Goal: Task Accomplishment & Management: Manage account settings

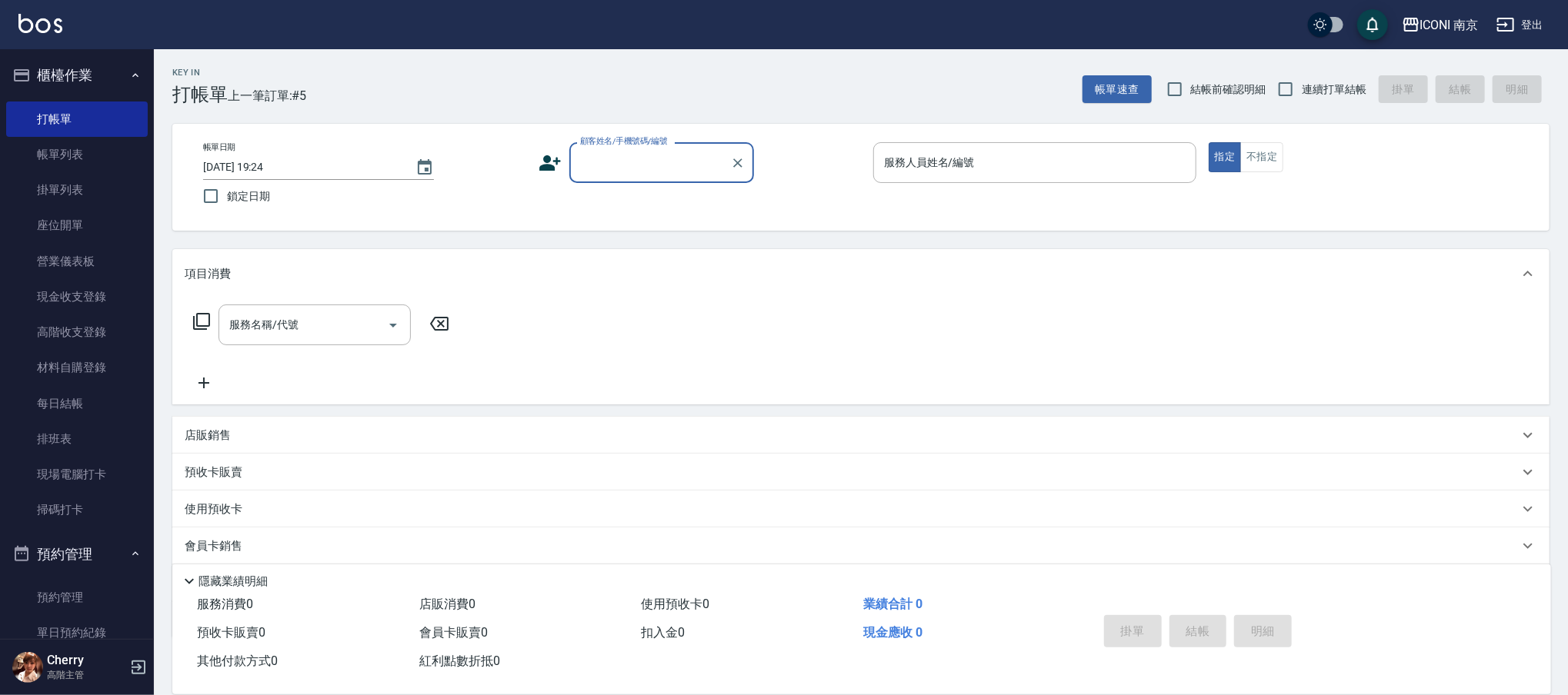
scroll to position [102, 0]
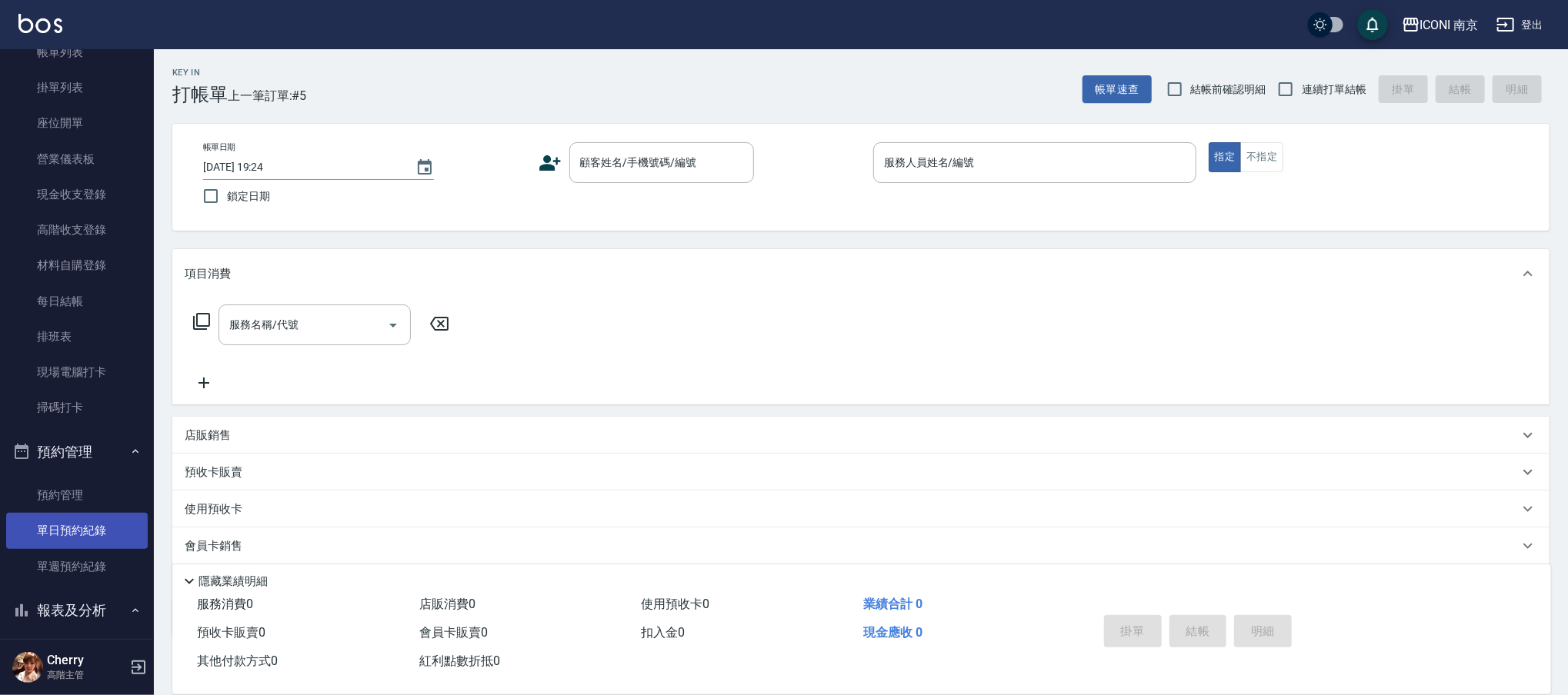
click at [111, 534] on link "單日預約紀錄" at bounding box center [77, 530] width 142 height 36
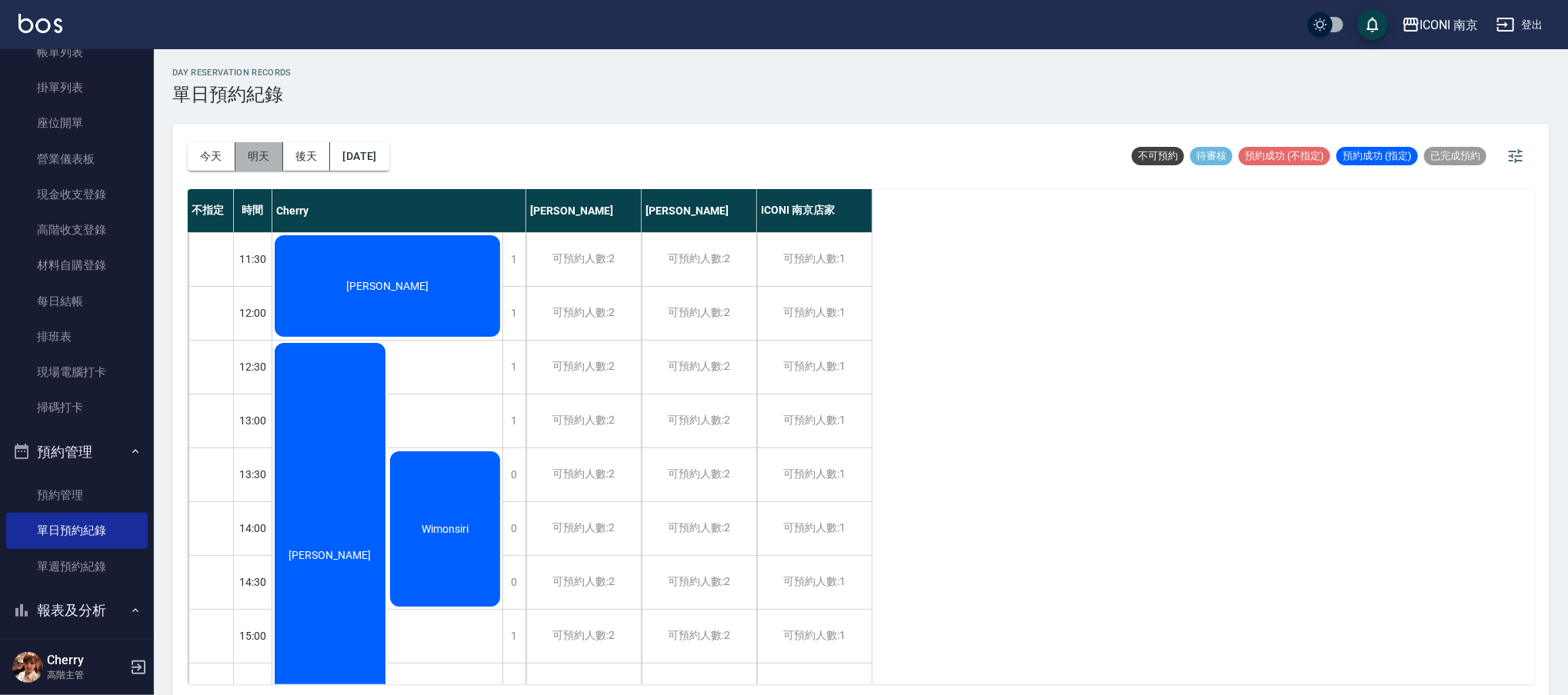
click at [252, 166] on button "明天" at bounding box center [259, 157] width 48 height 28
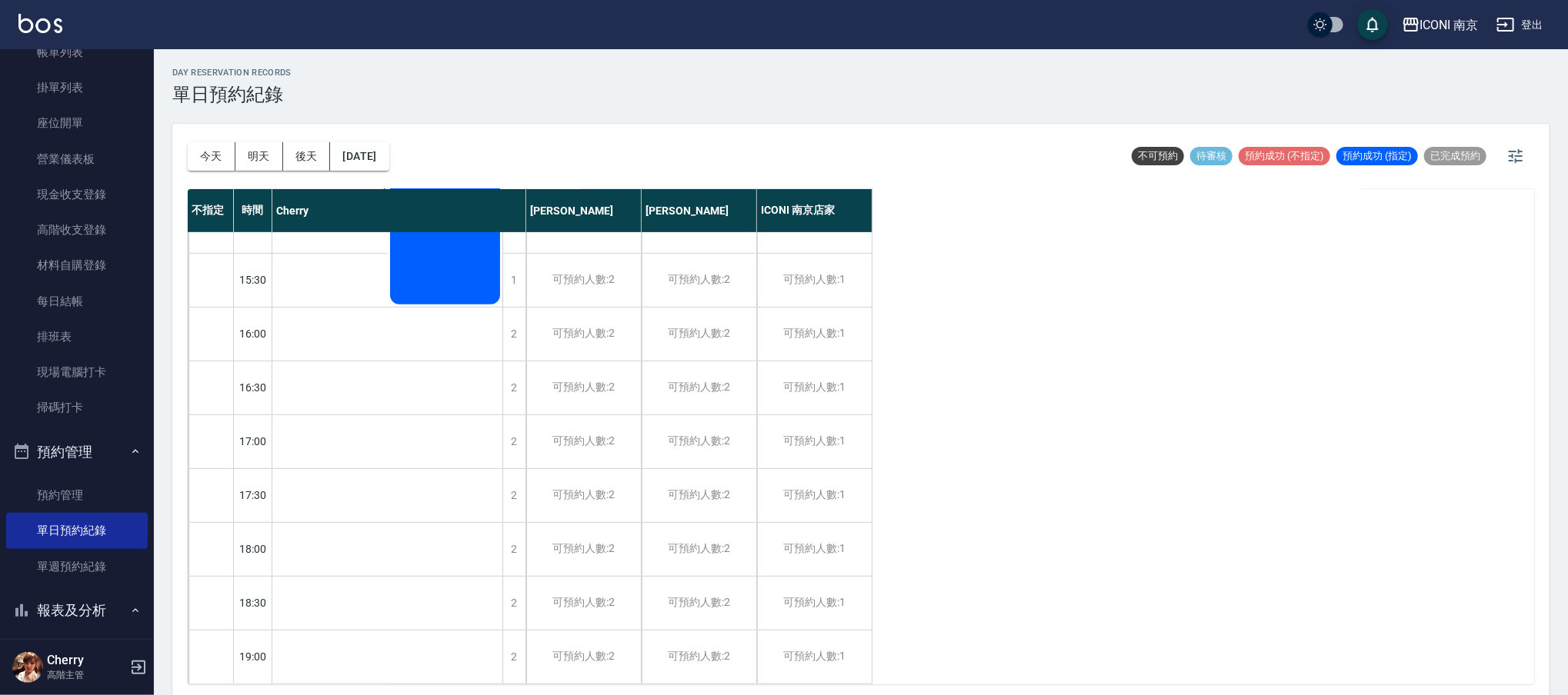
scroll to position [222, 0]
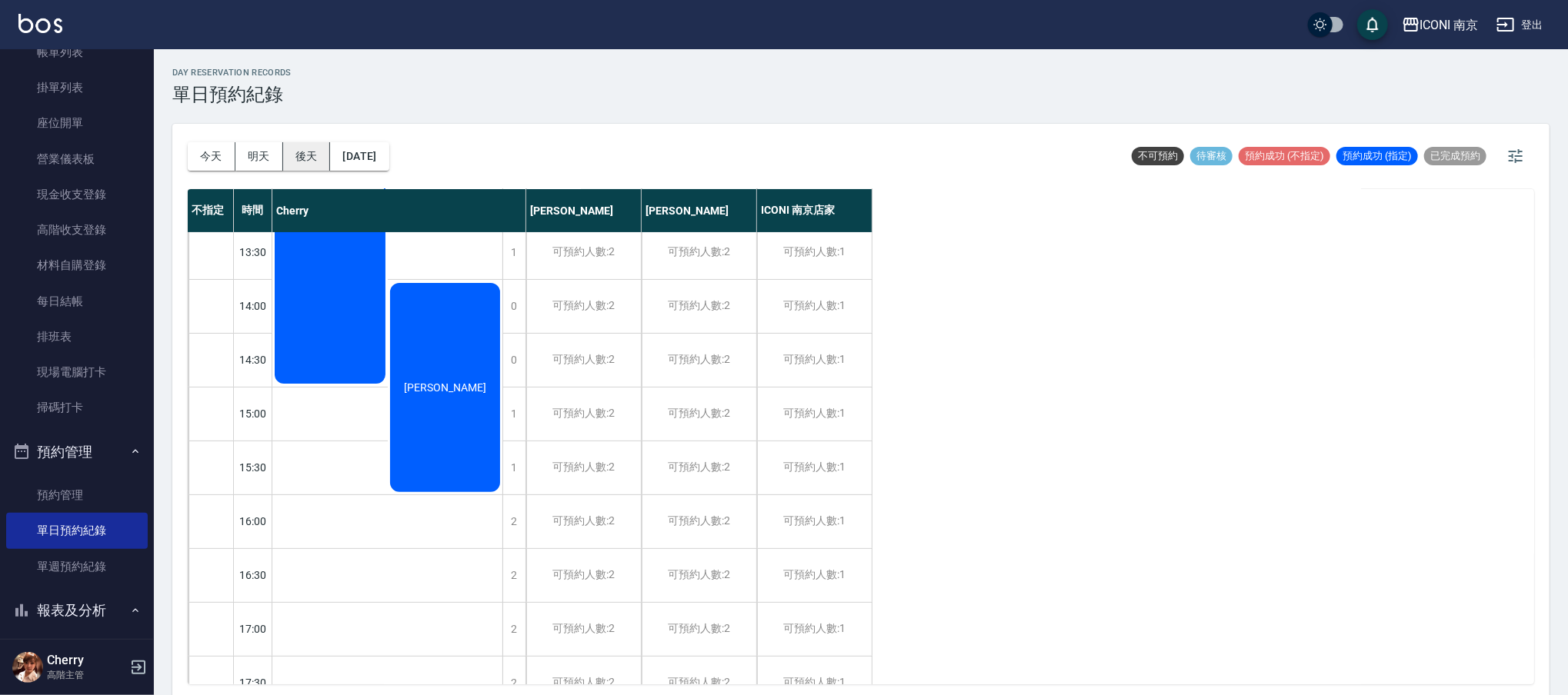
click at [301, 170] on button "後天" at bounding box center [307, 157] width 48 height 28
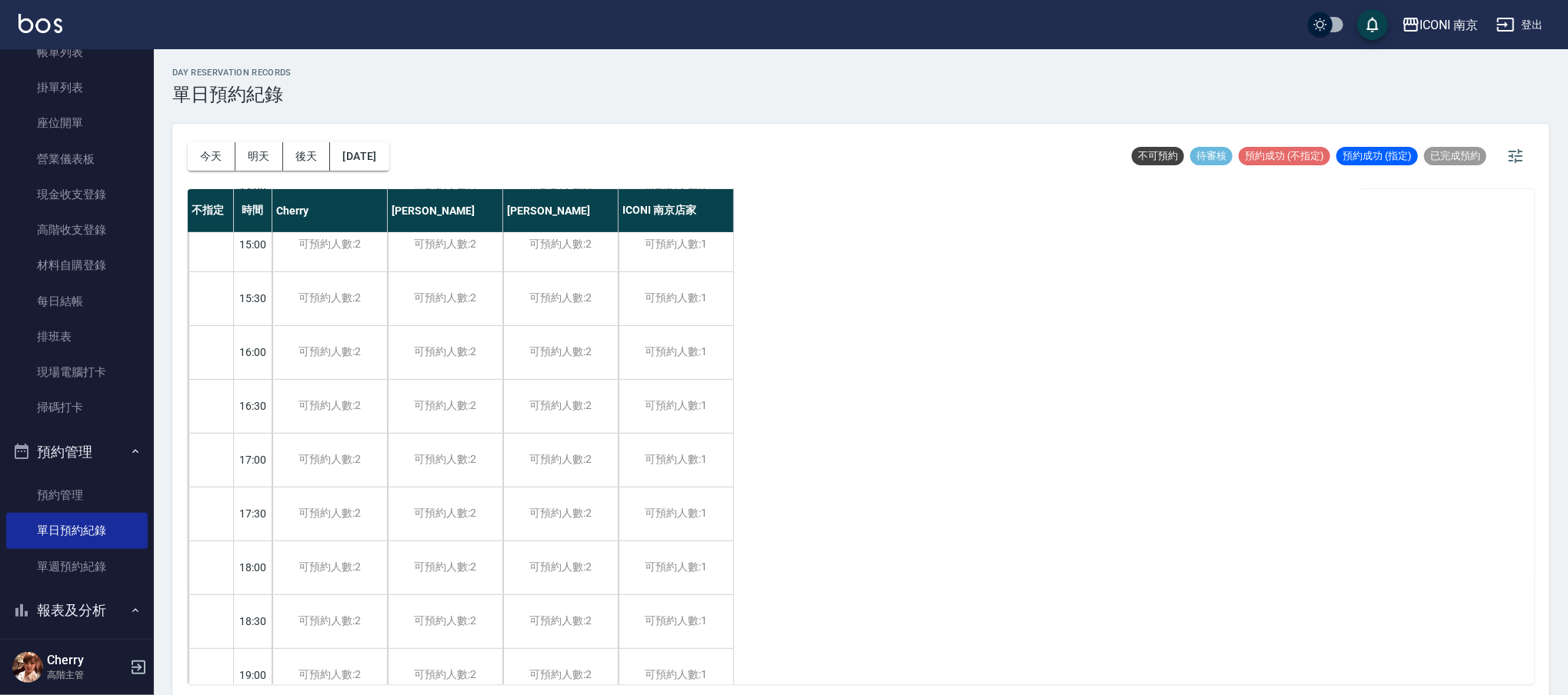
scroll to position [427, 0]
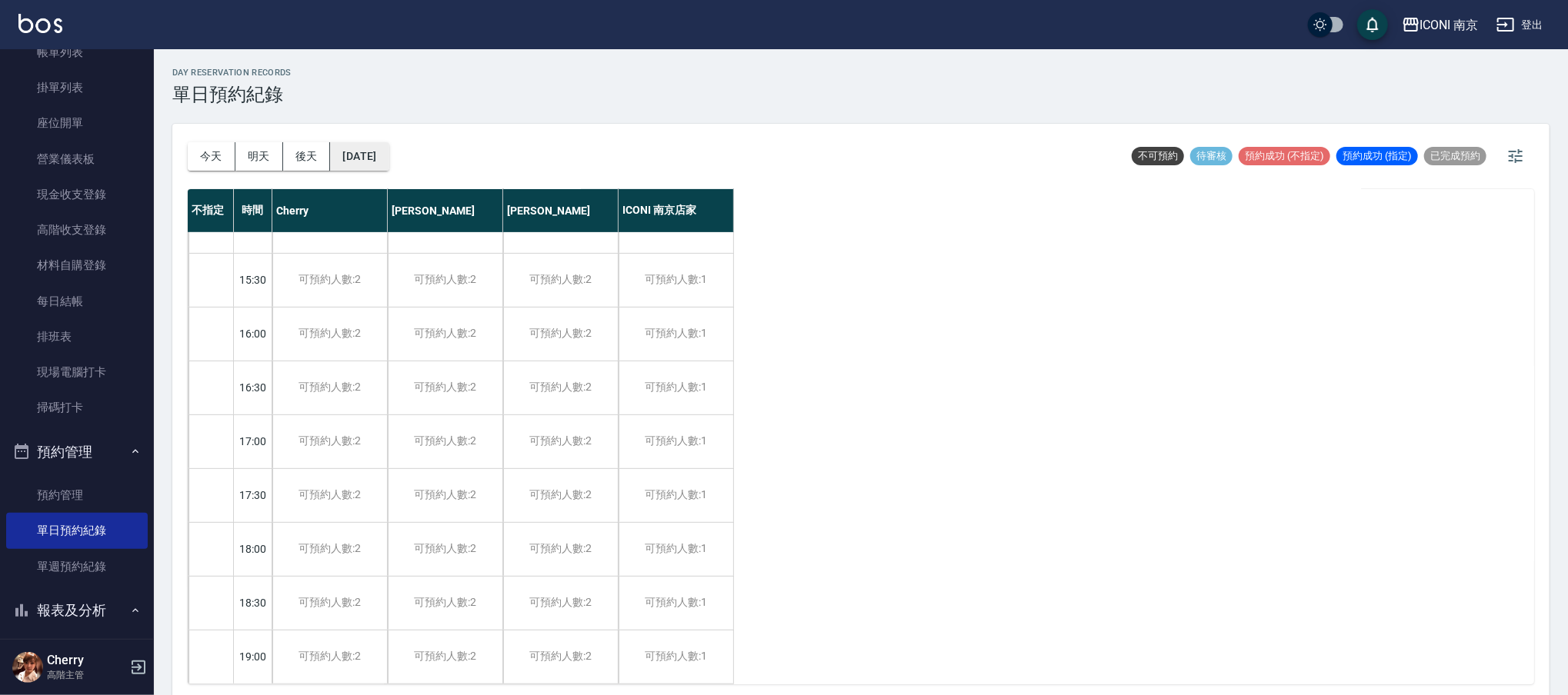
click at [371, 154] on button "2025/08/20" at bounding box center [360, 157] width 59 height 28
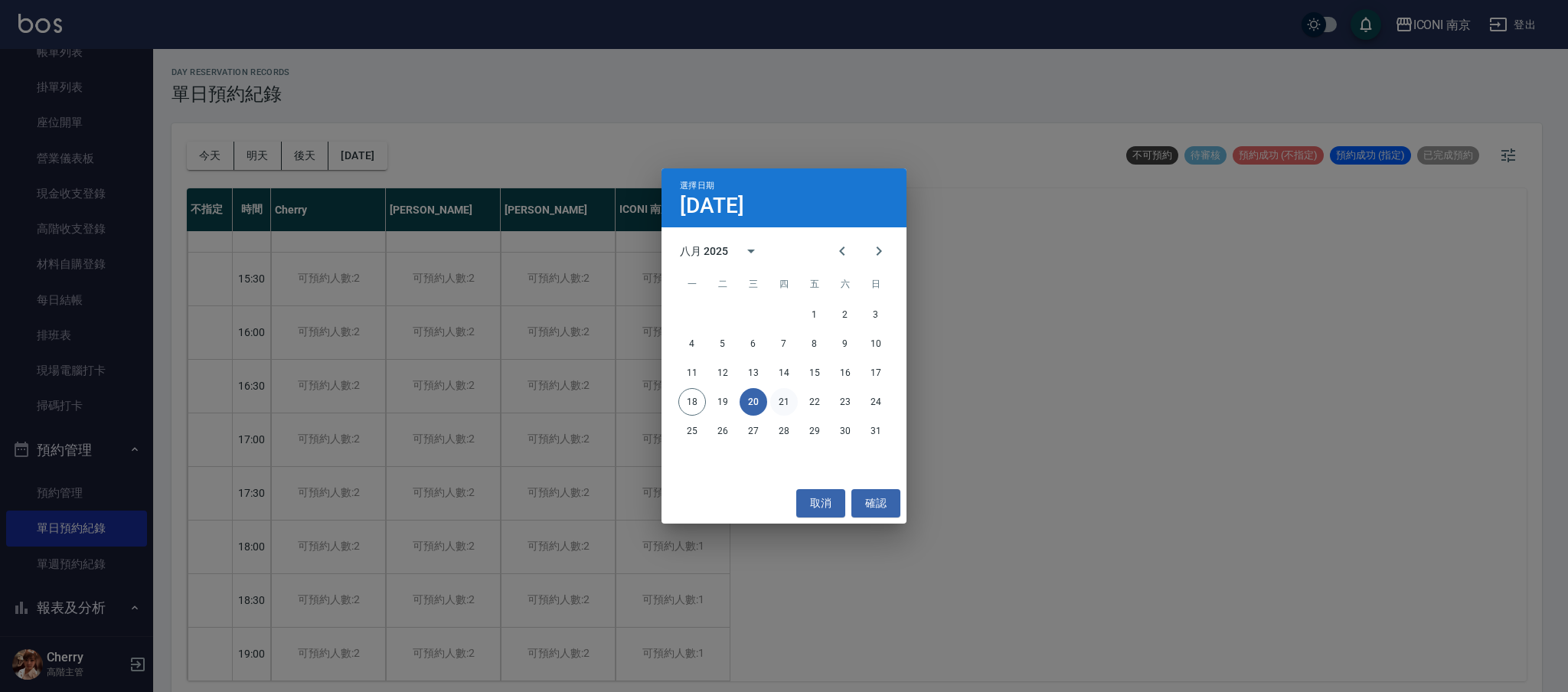
click at [785, 401] on button "21" at bounding box center [783, 401] width 27 height 27
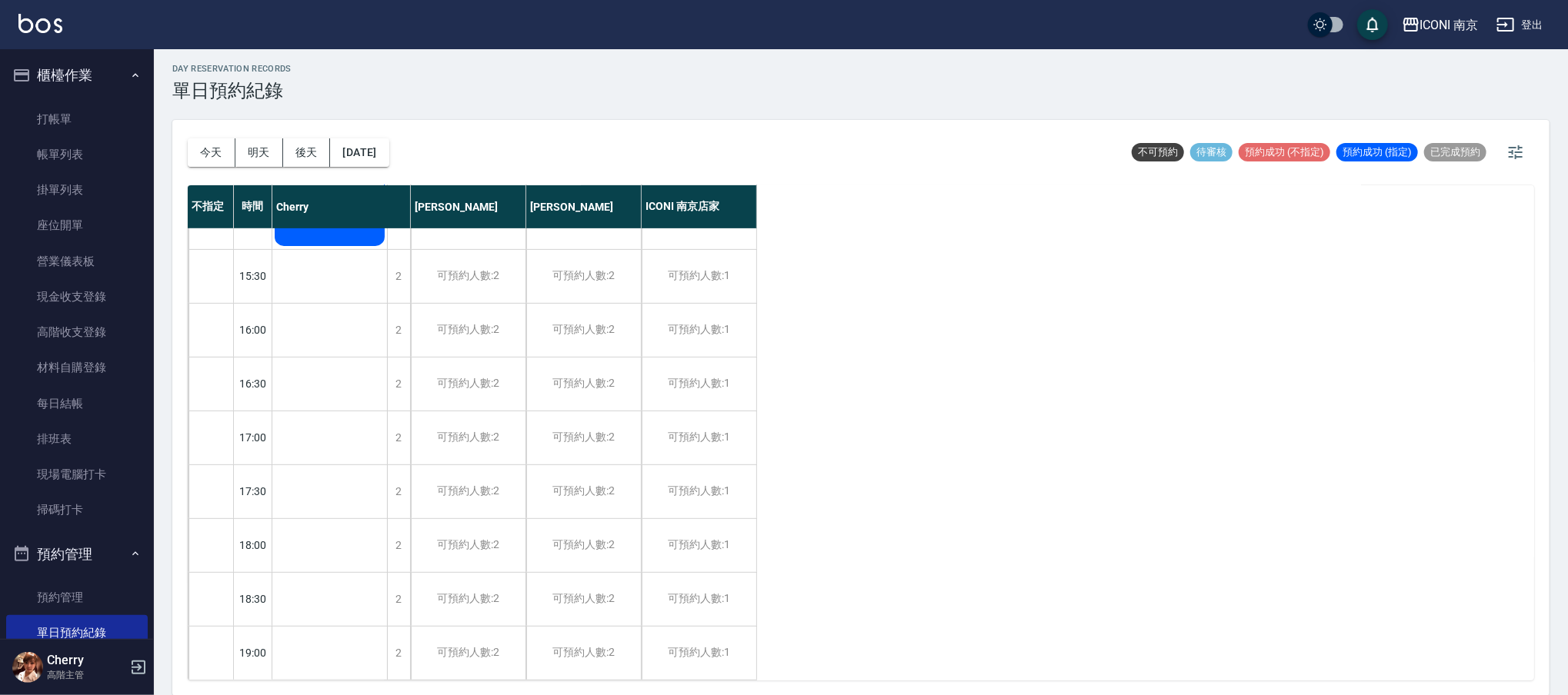
scroll to position [119, 0]
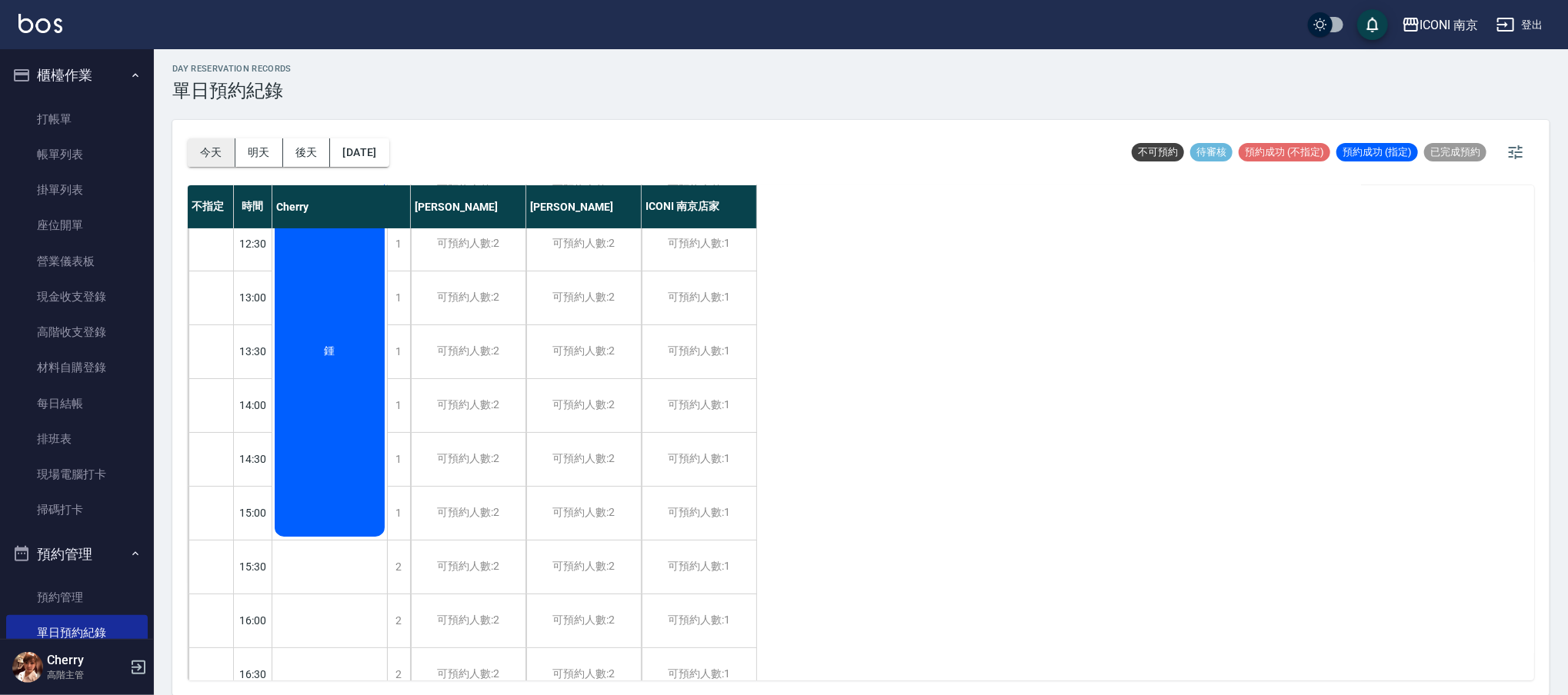
click at [199, 158] on button "今天" at bounding box center [212, 153] width 48 height 28
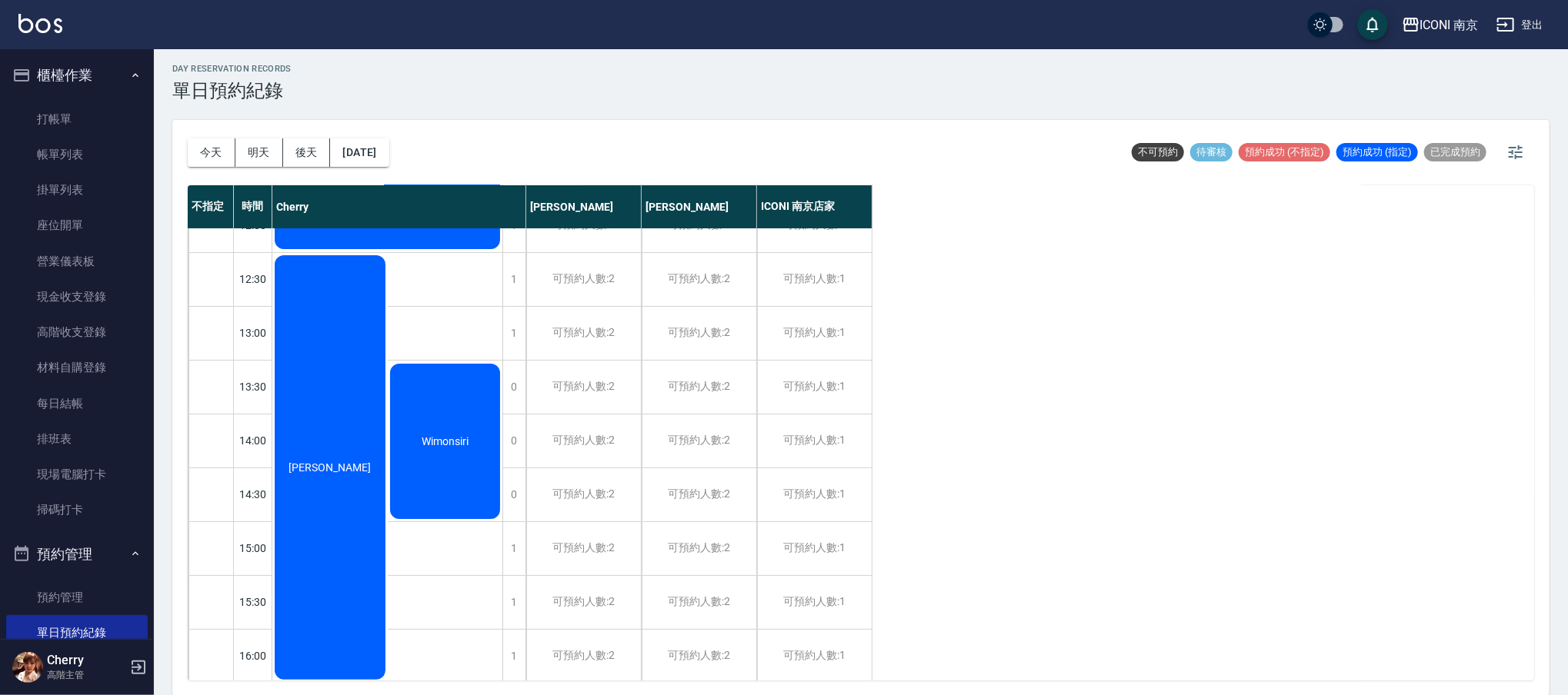
scroll to position [21, 0]
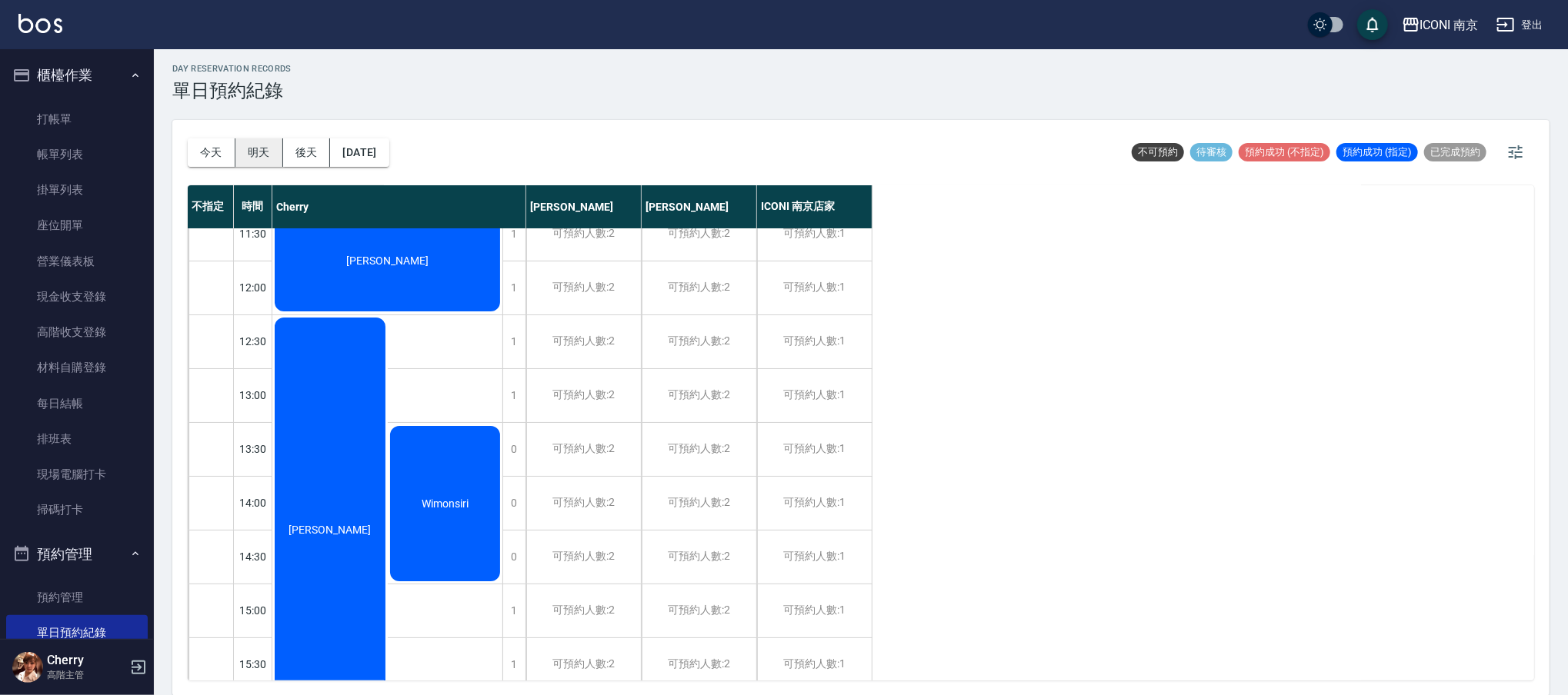
click at [243, 158] on button "明天" at bounding box center [259, 153] width 48 height 28
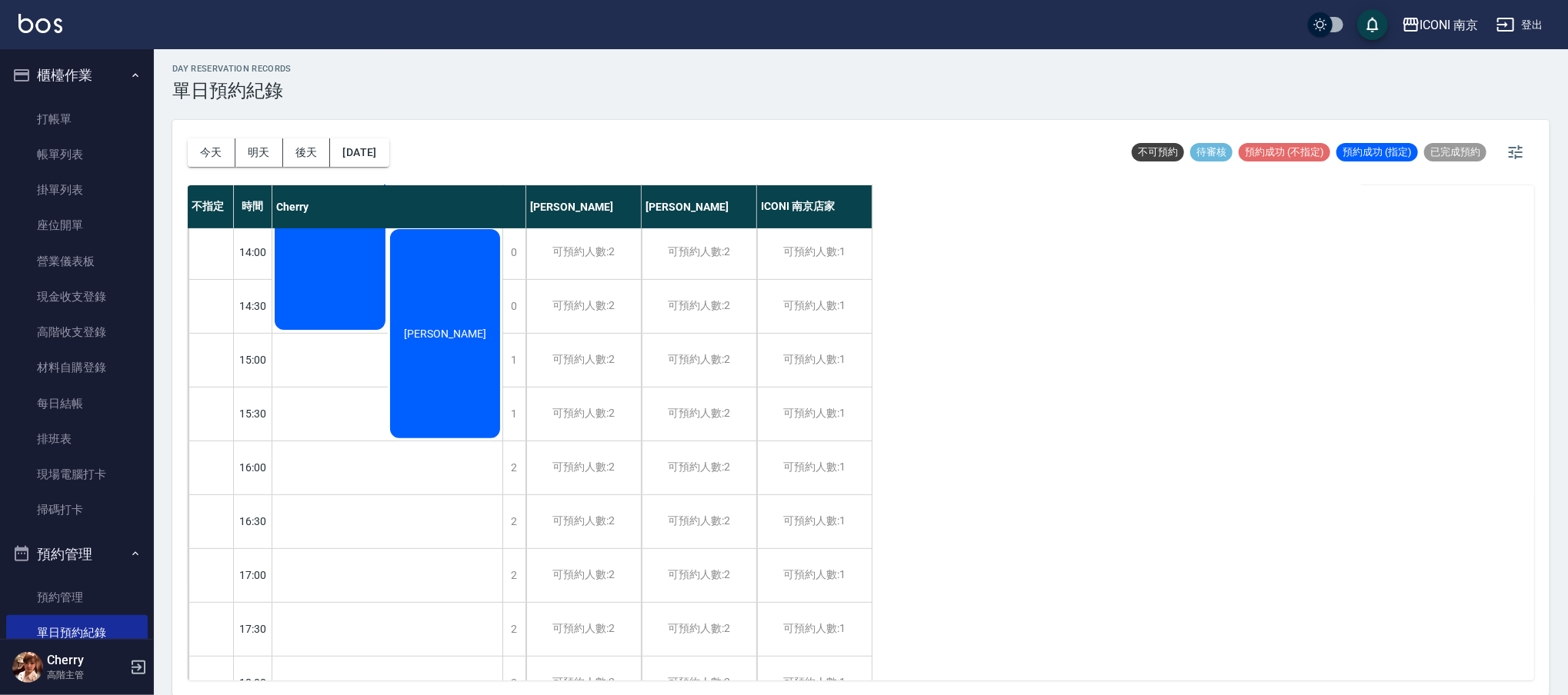
scroll to position [308, 0]
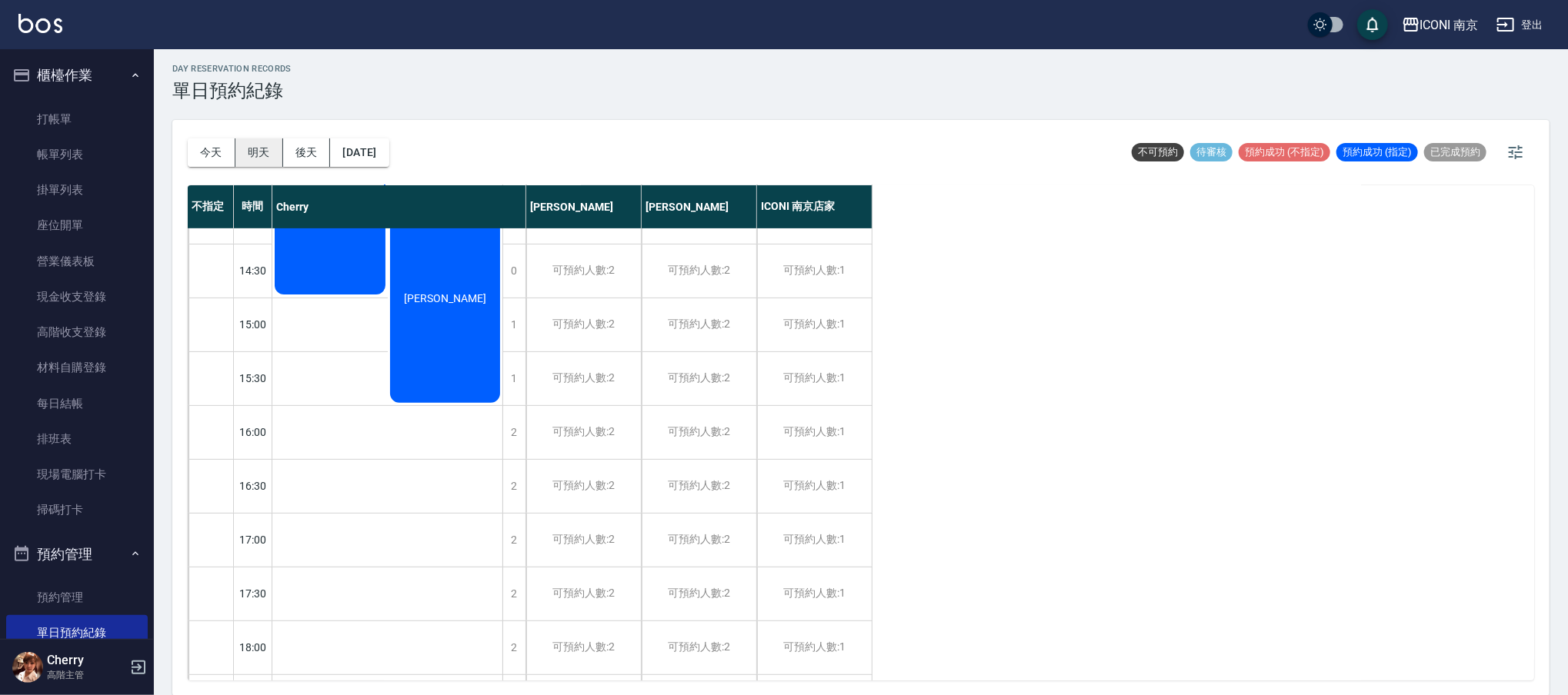
click at [280, 153] on button "明天" at bounding box center [259, 153] width 48 height 28
click at [287, 153] on button "後天" at bounding box center [307, 153] width 48 height 28
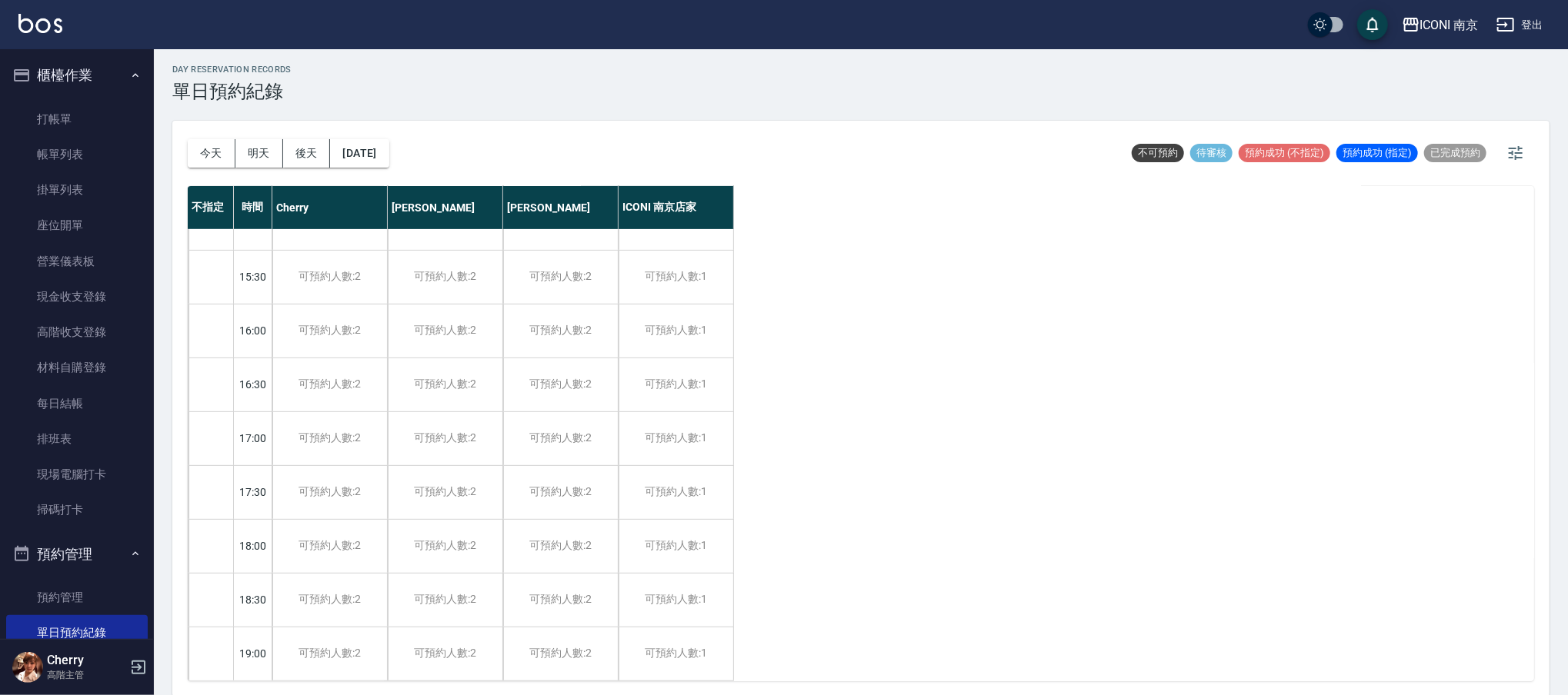
scroll to position [4, 0]
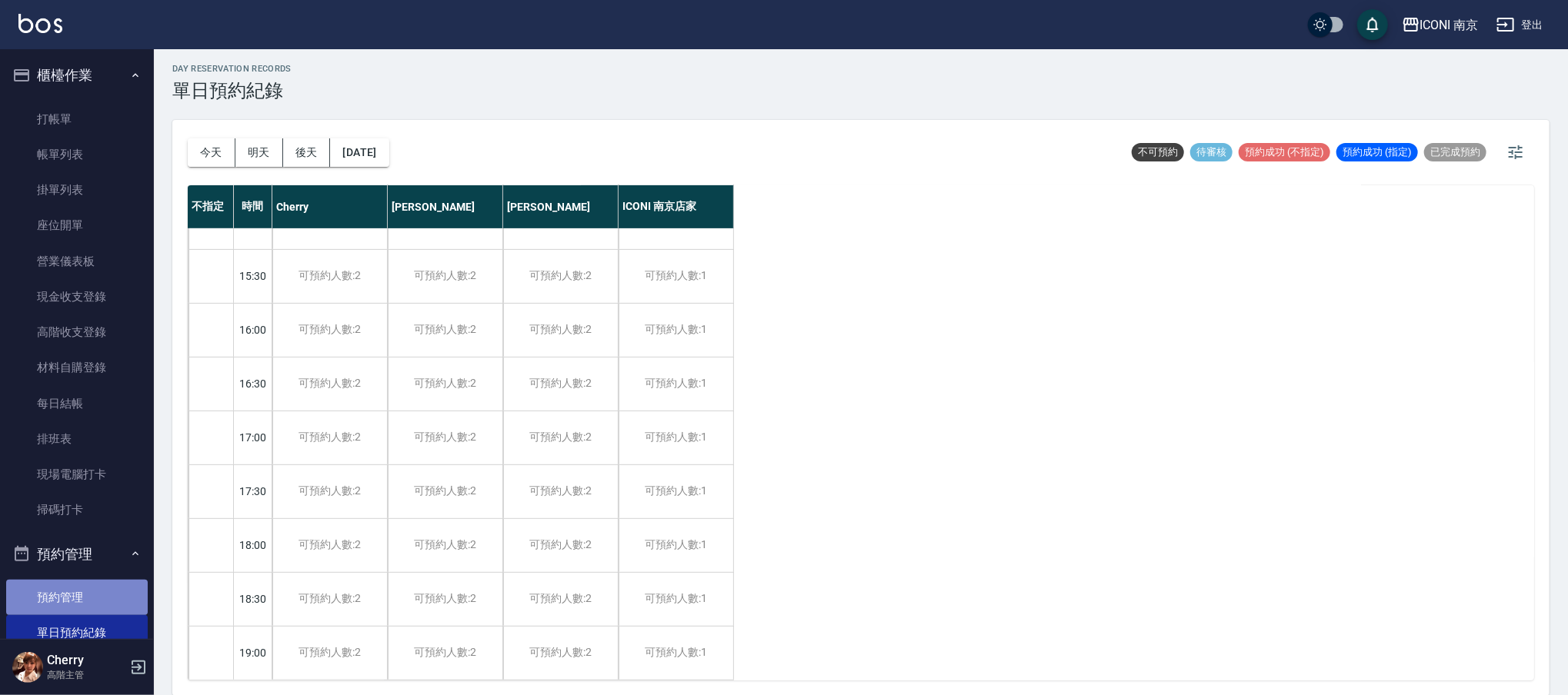
click at [102, 596] on link "預約管理" at bounding box center [77, 598] width 142 height 36
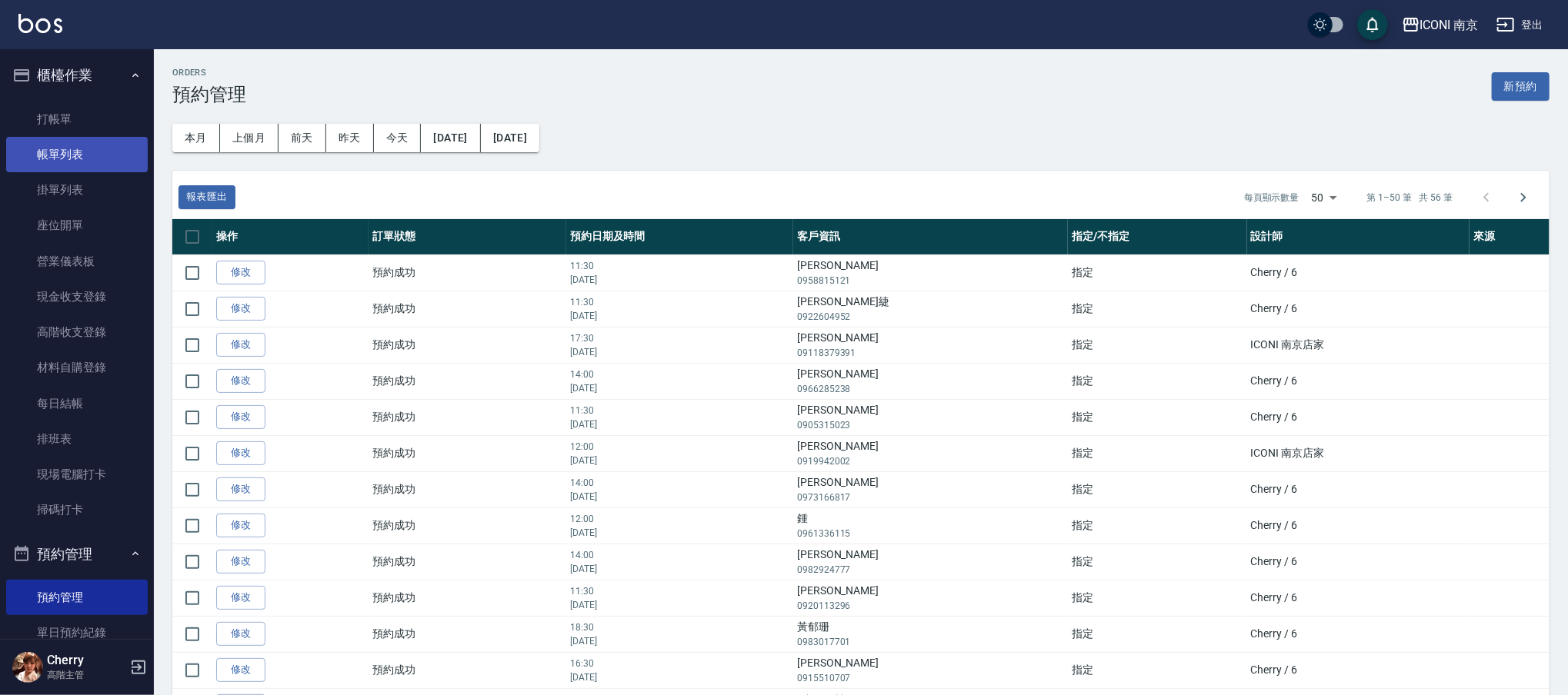
click at [83, 139] on link "帳單列表" at bounding box center [77, 155] width 142 height 36
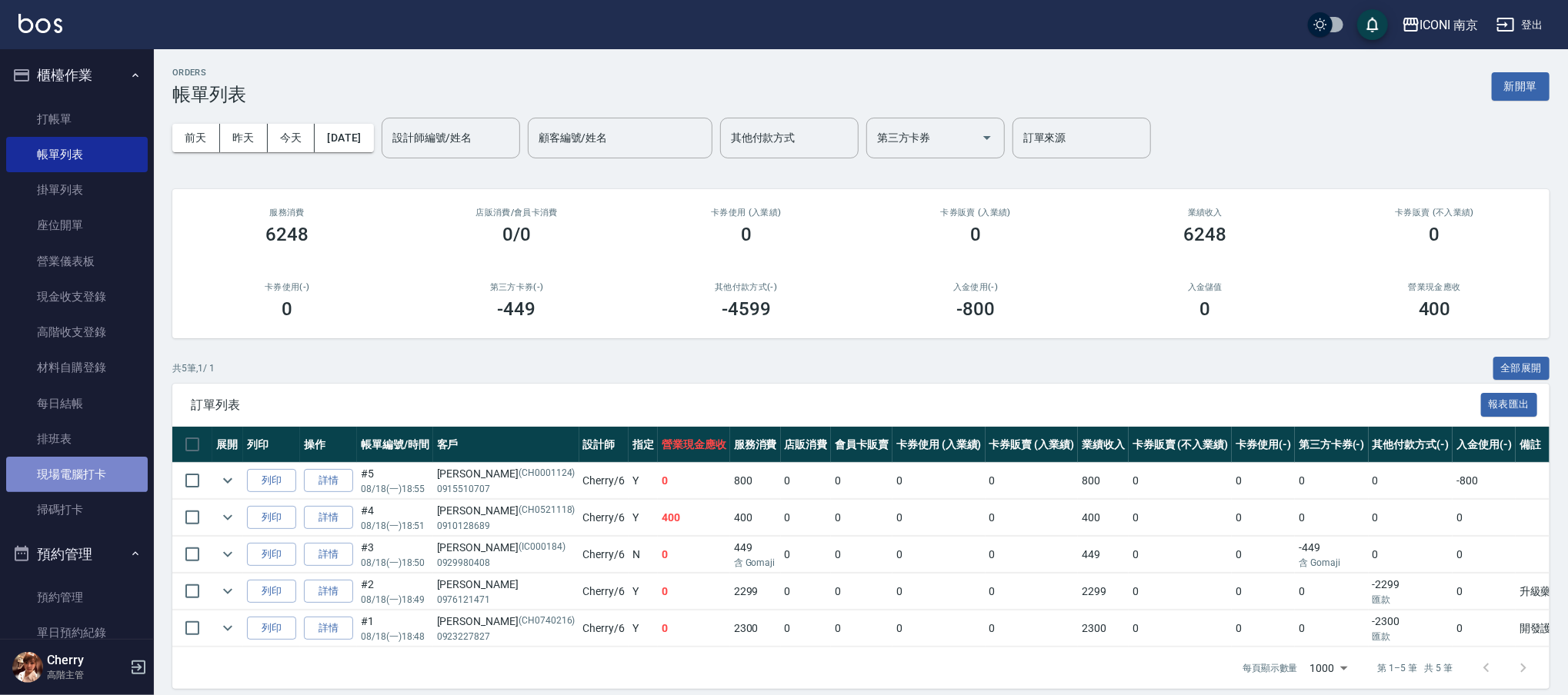
click at [92, 465] on link "現場電腦打卡" at bounding box center [77, 474] width 142 height 36
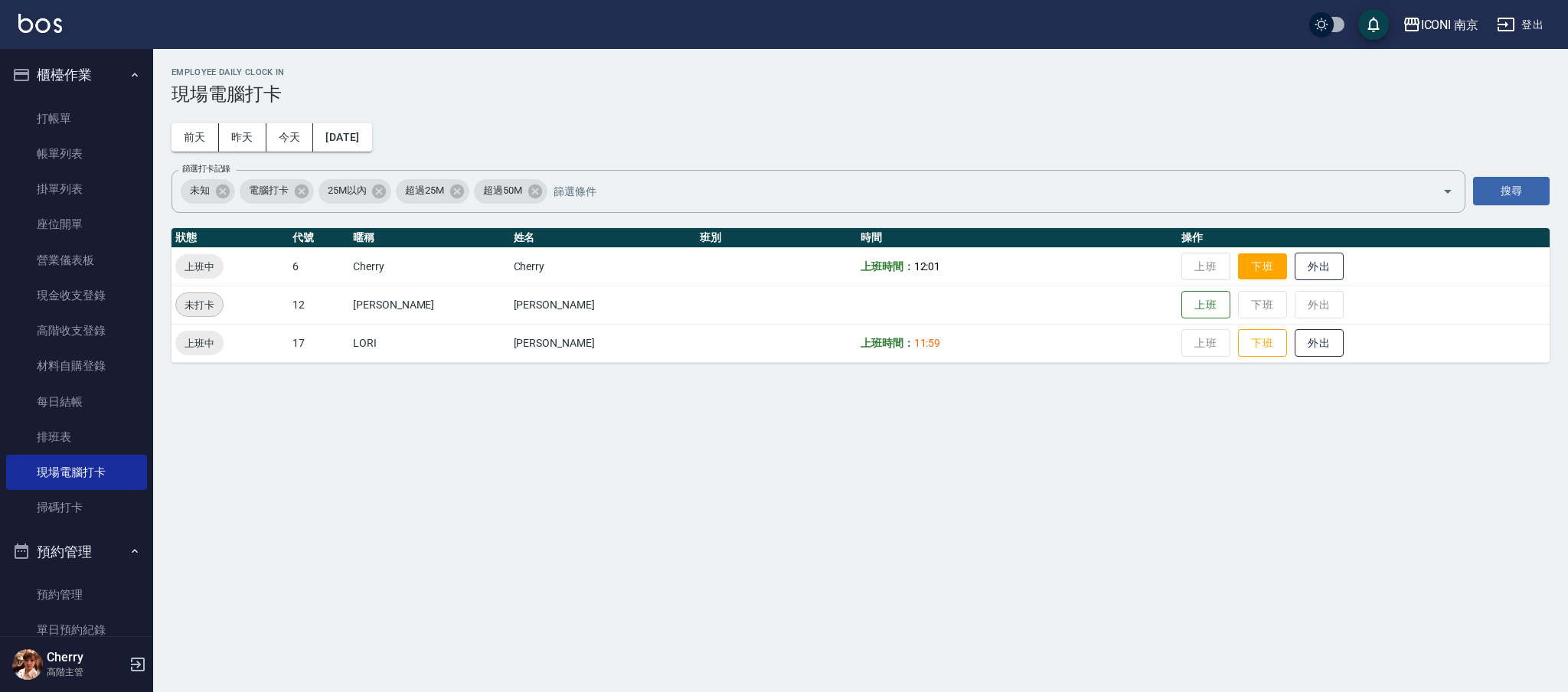
click at [1238, 274] on button "下班" at bounding box center [1261, 267] width 49 height 27
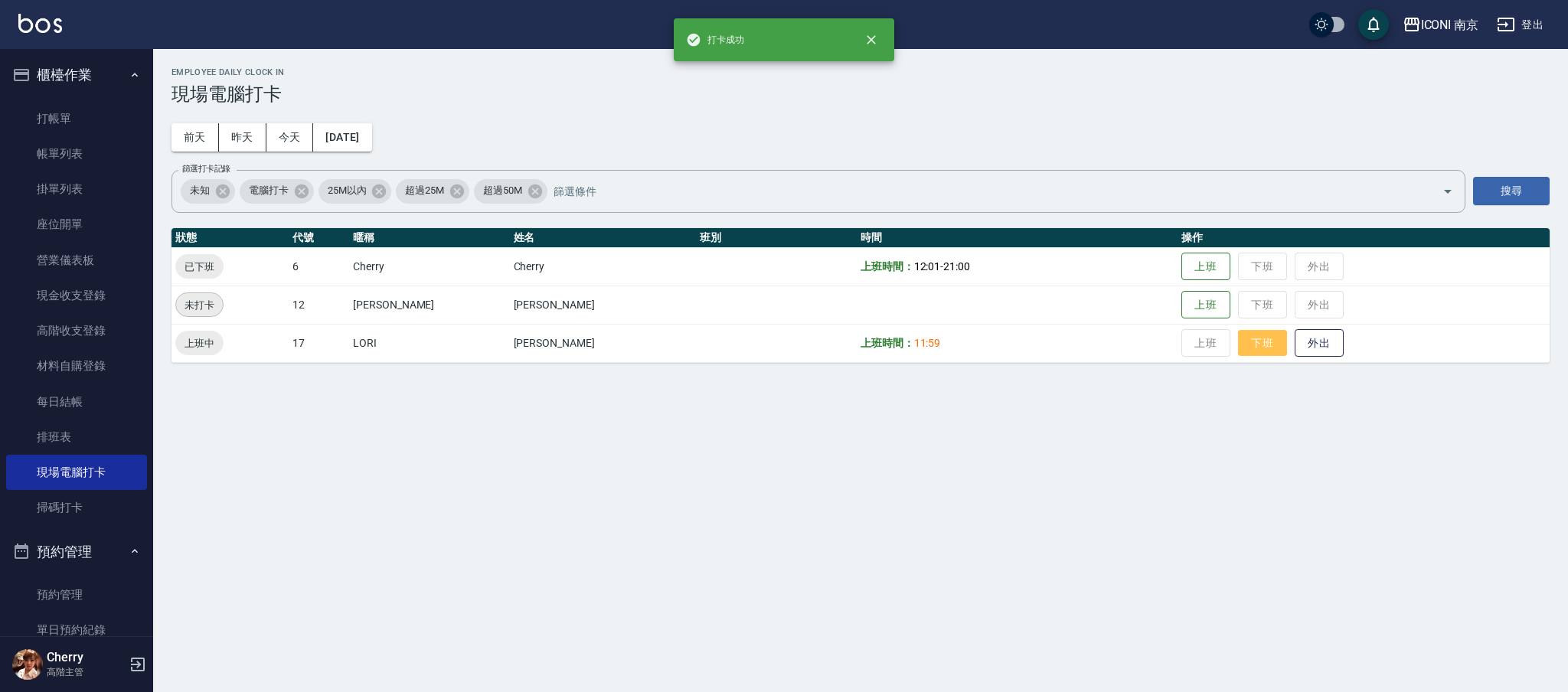
click at [1238, 346] on button "下班" at bounding box center [1261, 343] width 49 height 27
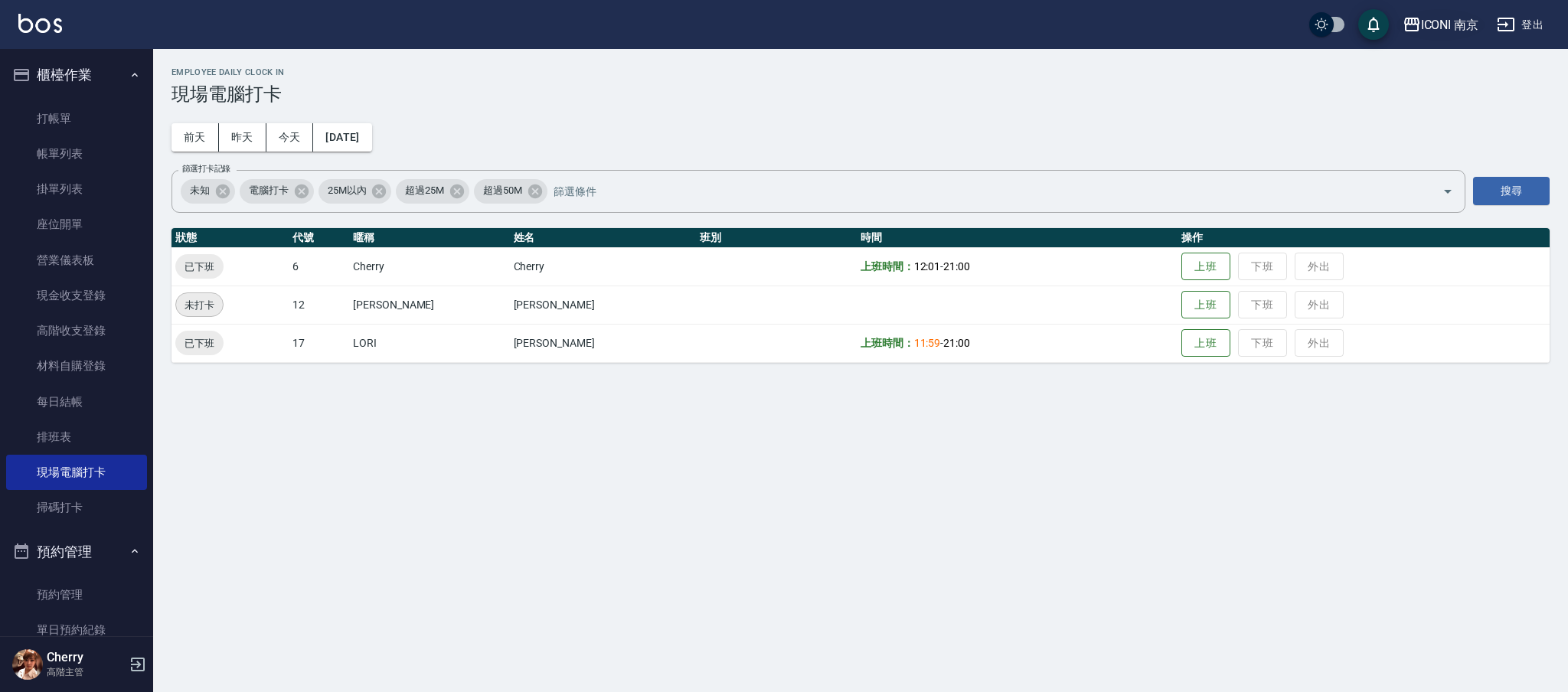
click at [1448, 23] on div "ICONI 南京" at bounding box center [1450, 25] width 58 height 19
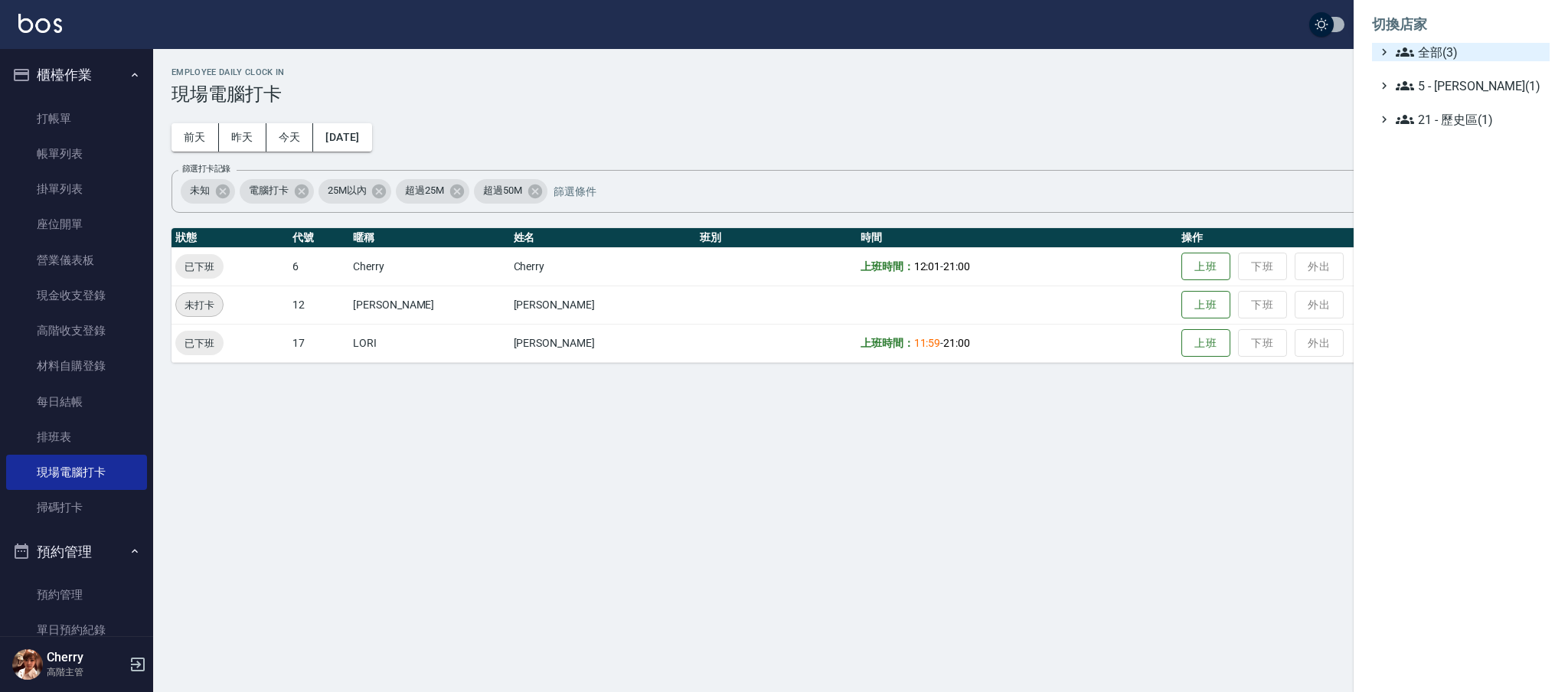
click at [1436, 59] on span "全部(3)" at bounding box center [1469, 51] width 148 height 19
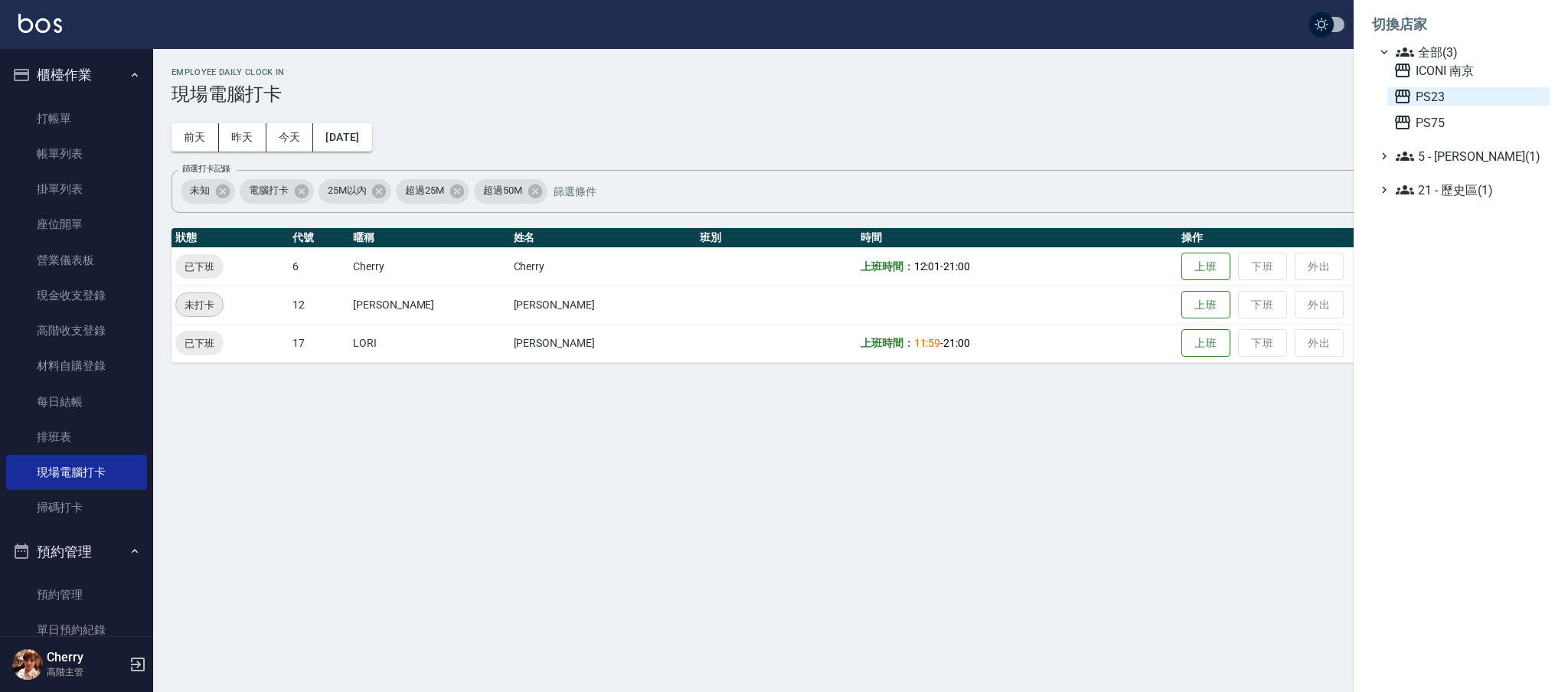
click at [1438, 88] on span "PS23" at bounding box center [1468, 97] width 150 height 19
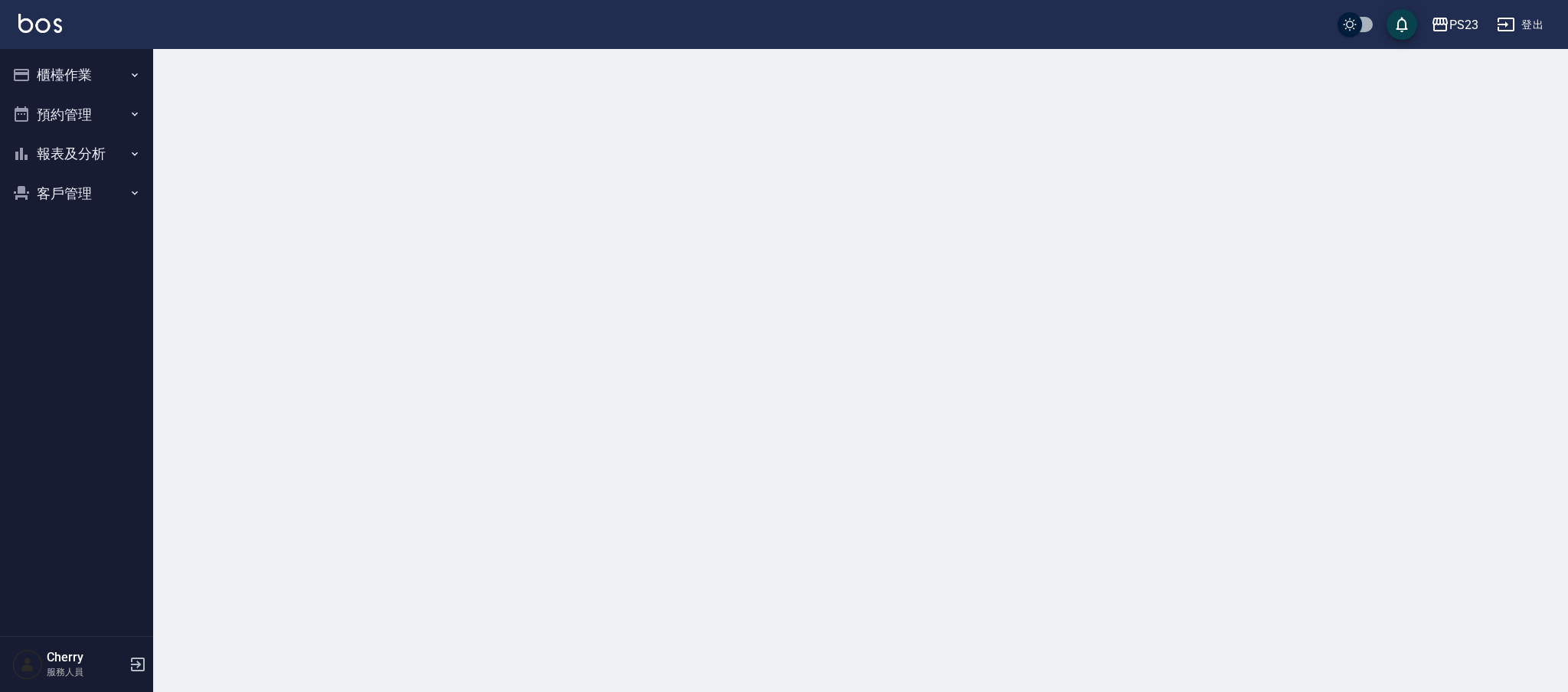
click at [84, 177] on button "客戶管理" at bounding box center [76, 193] width 141 height 40
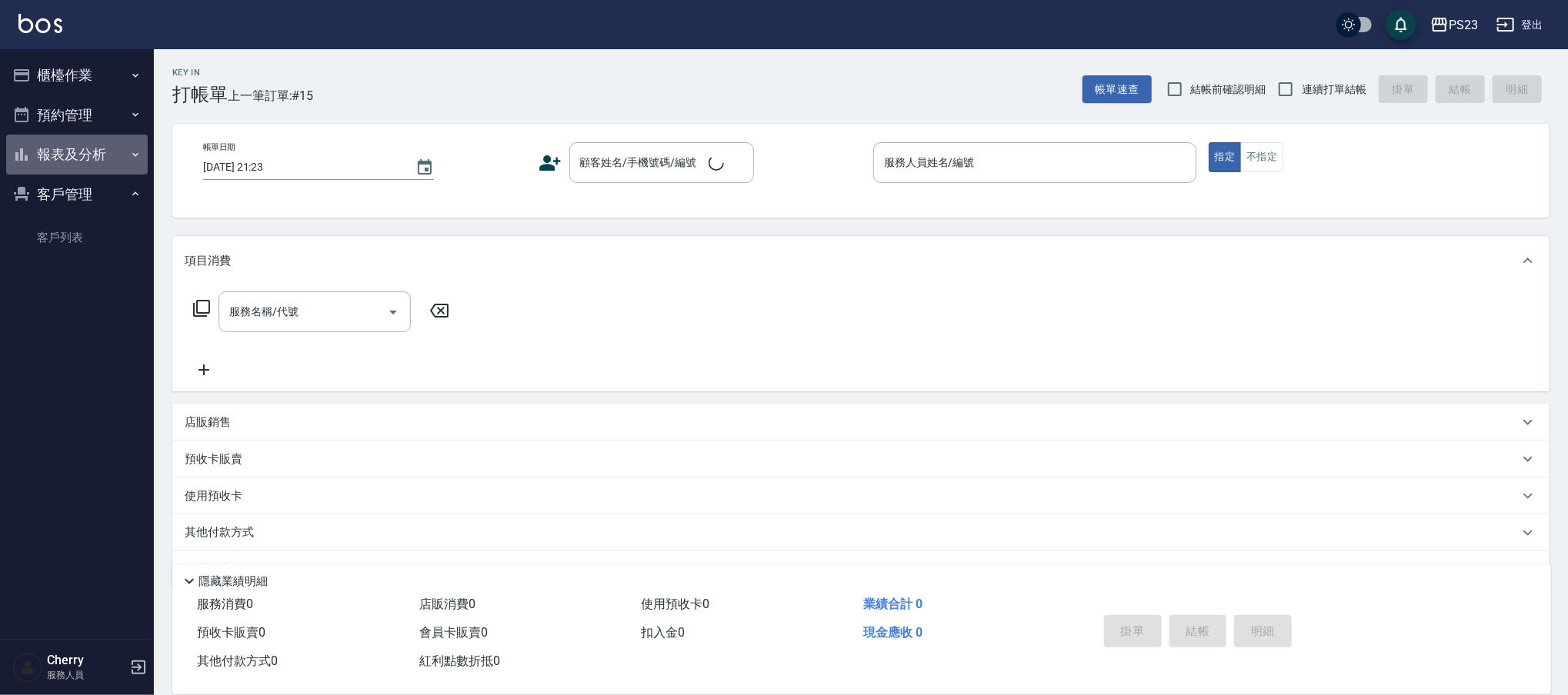
click at [111, 153] on button "報表及分析" at bounding box center [77, 154] width 142 height 40
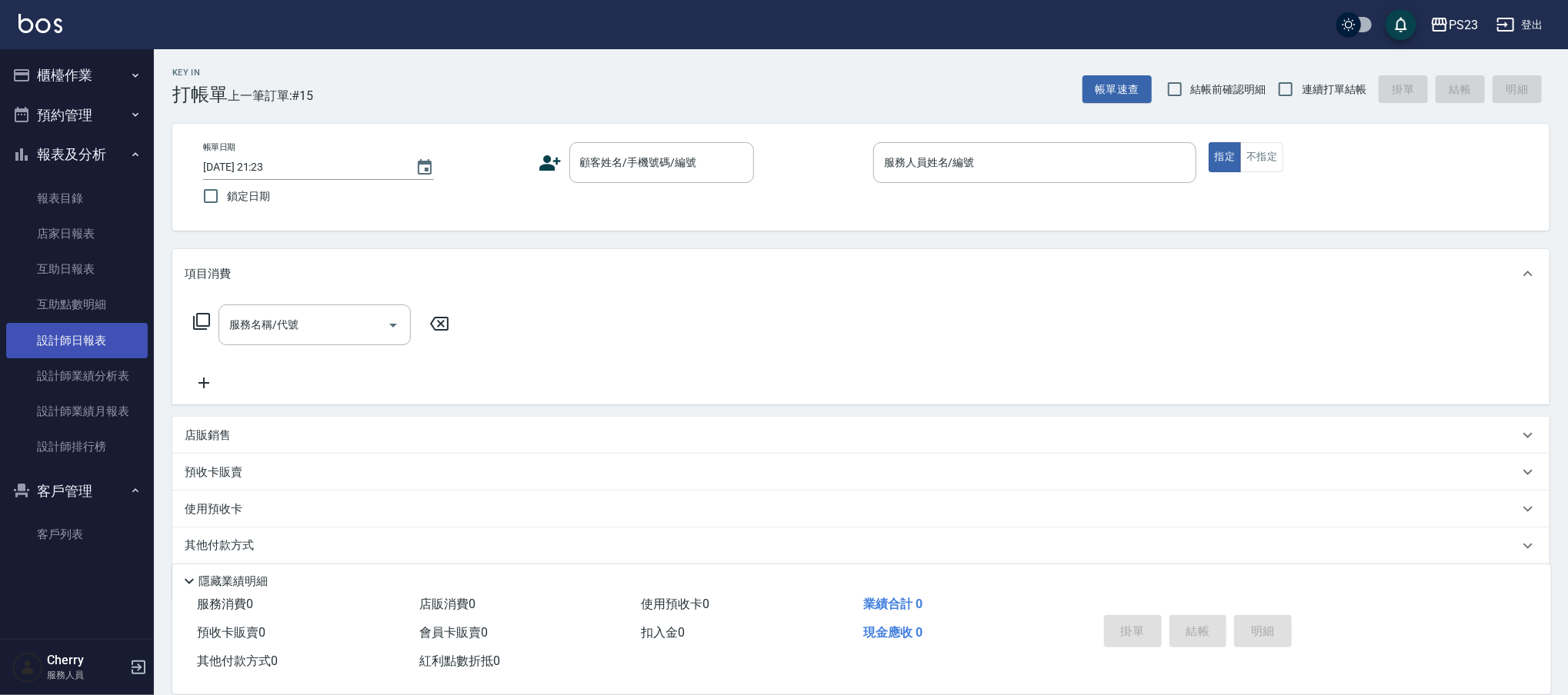
click at [120, 339] on link "設計師日報表" at bounding box center [77, 341] width 142 height 36
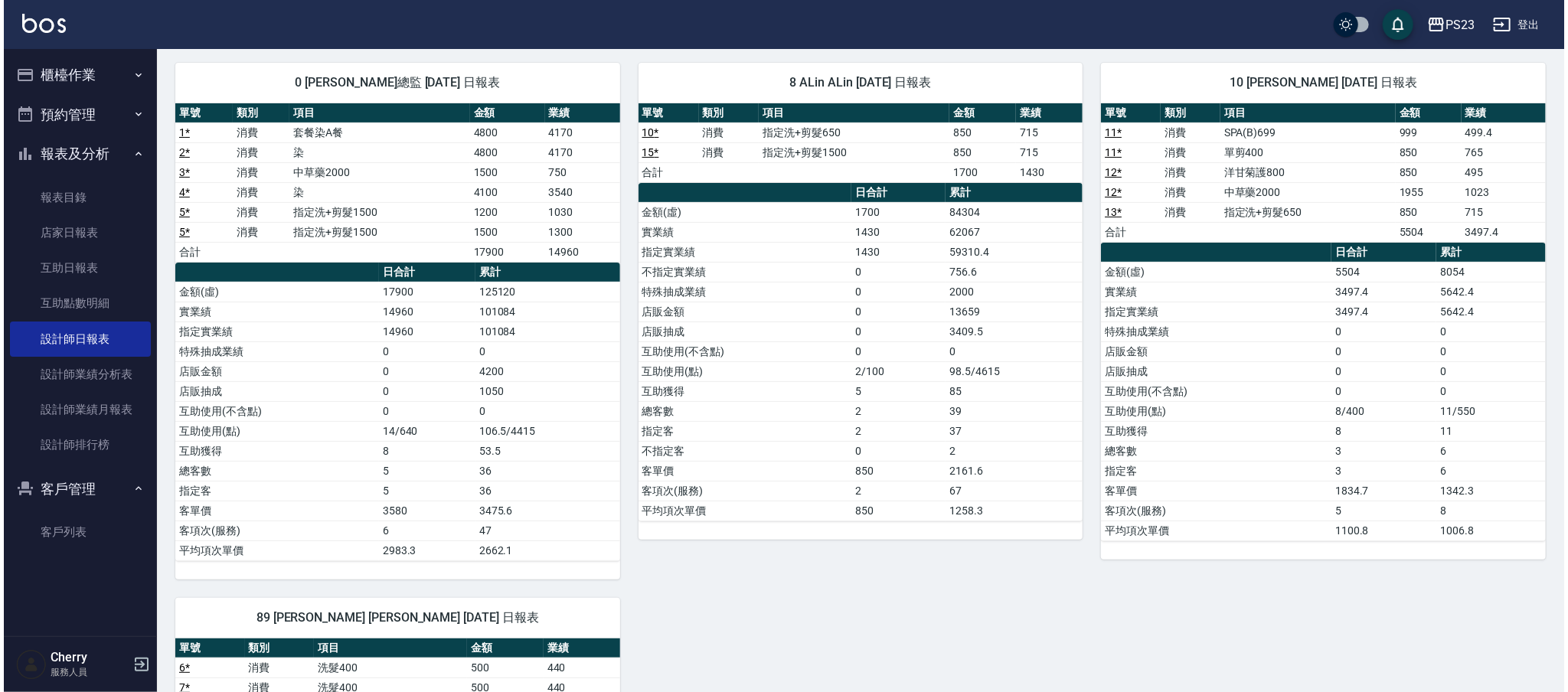
scroll to position [102, 0]
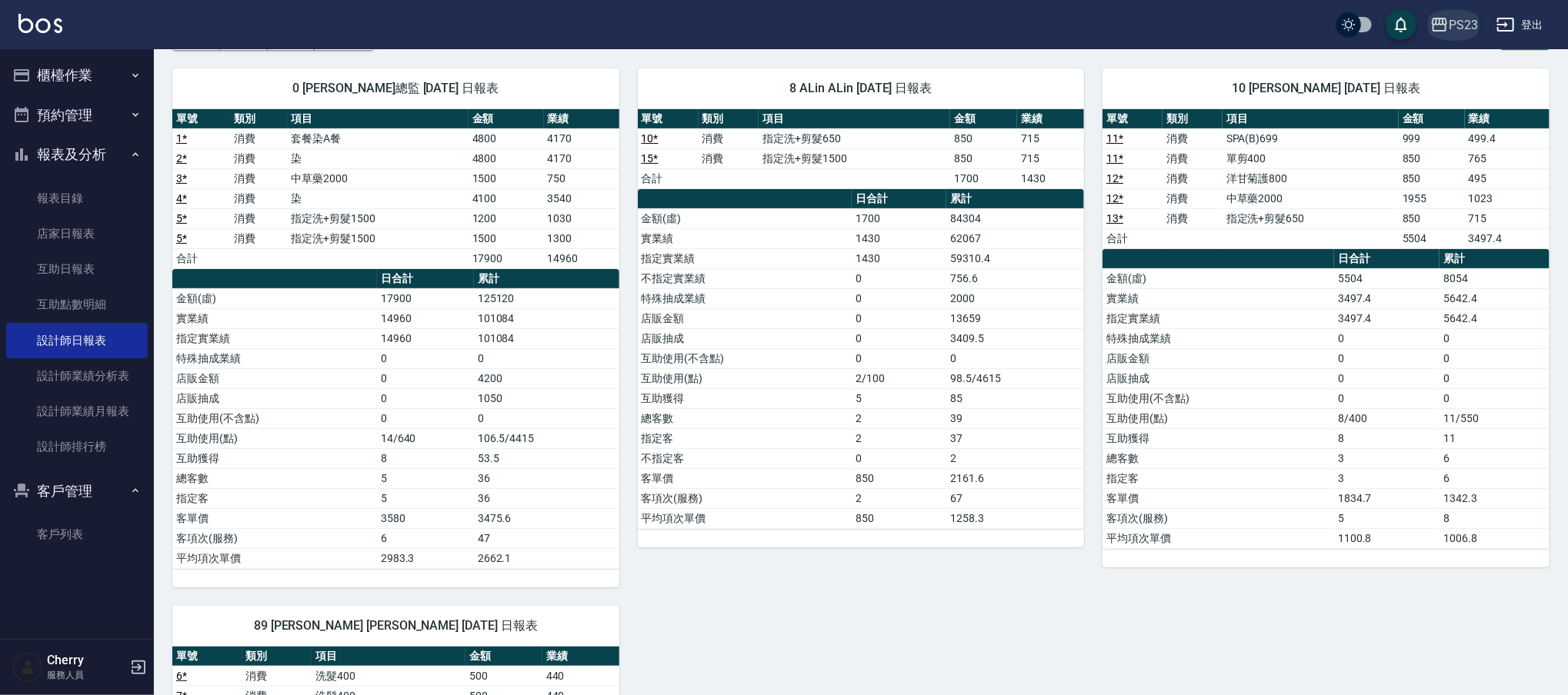
click at [1466, 26] on div "PS23" at bounding box center [1463, 25] width 29 height 20
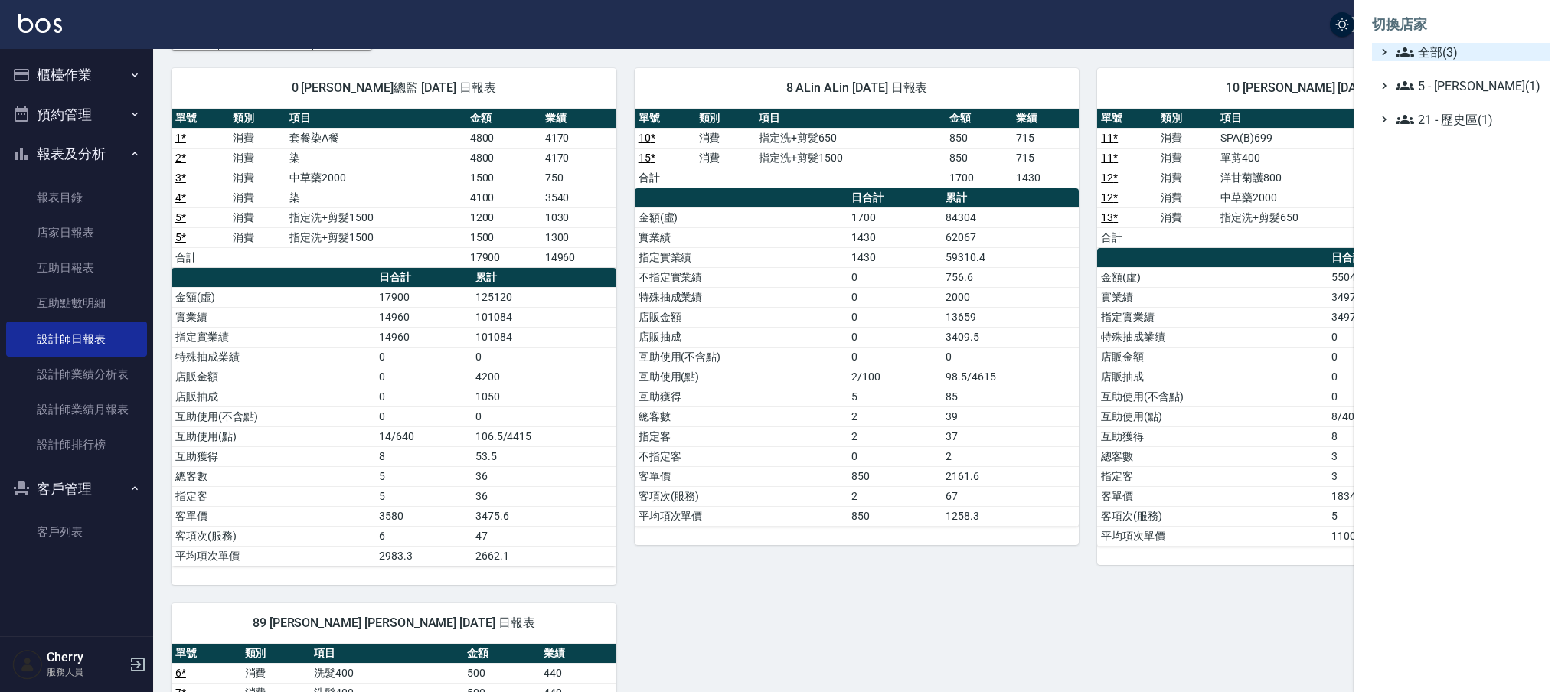
click at [1417, 51] on span "全部(3)" at bounding box center [1469, 51] width 148 height 19
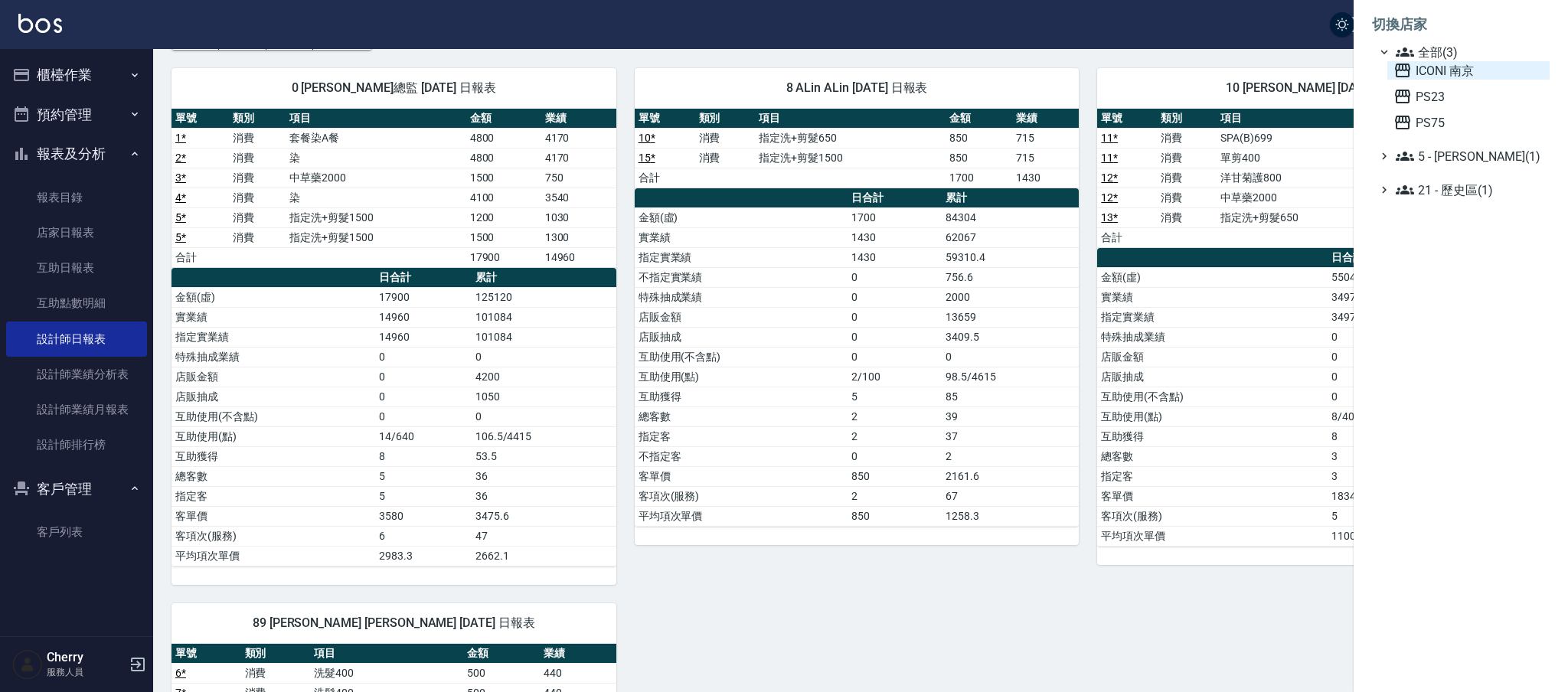
click at [1417, 61] on span "ICONI 南京" at bounding box center [1468, 70] width 150 height 19
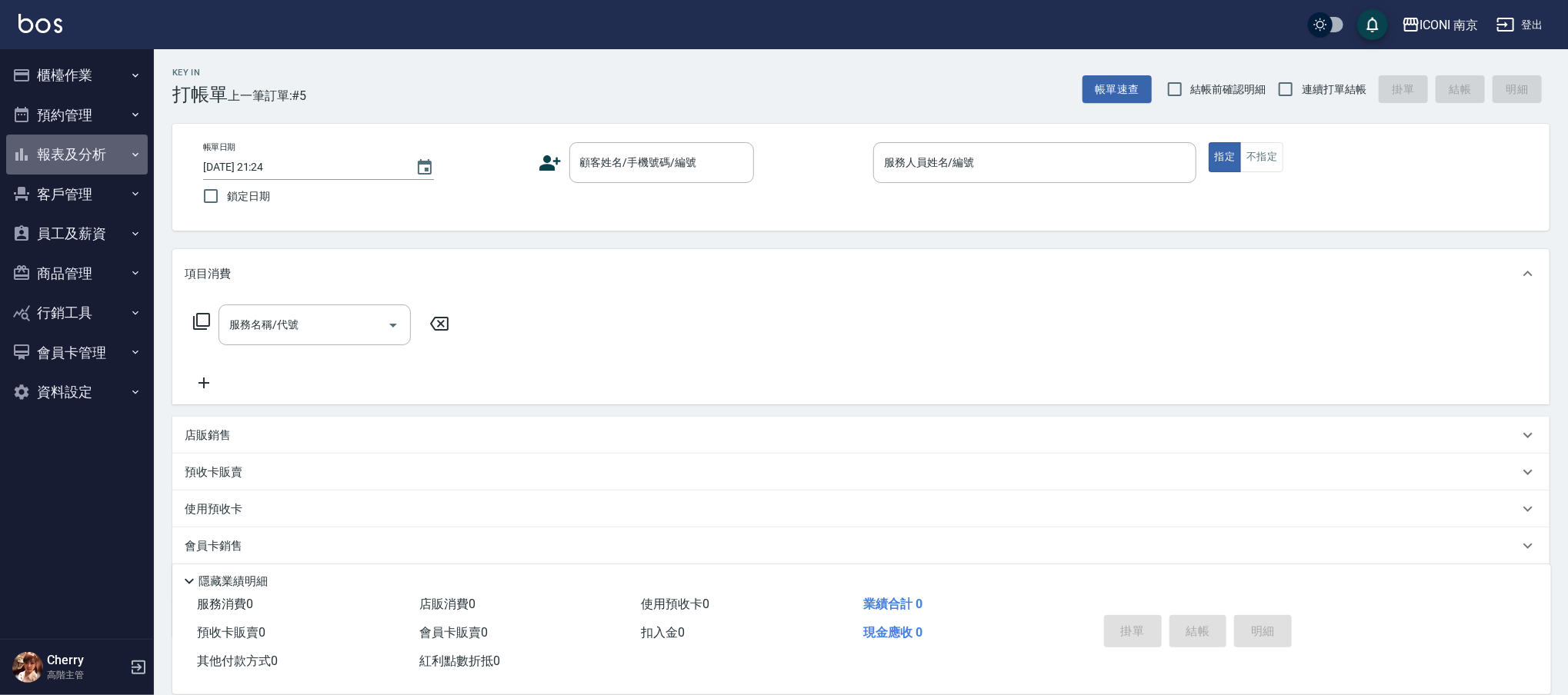
click at [97, 160] on button "報表及分析" at bounding box center [77, 154] width 142 height 40
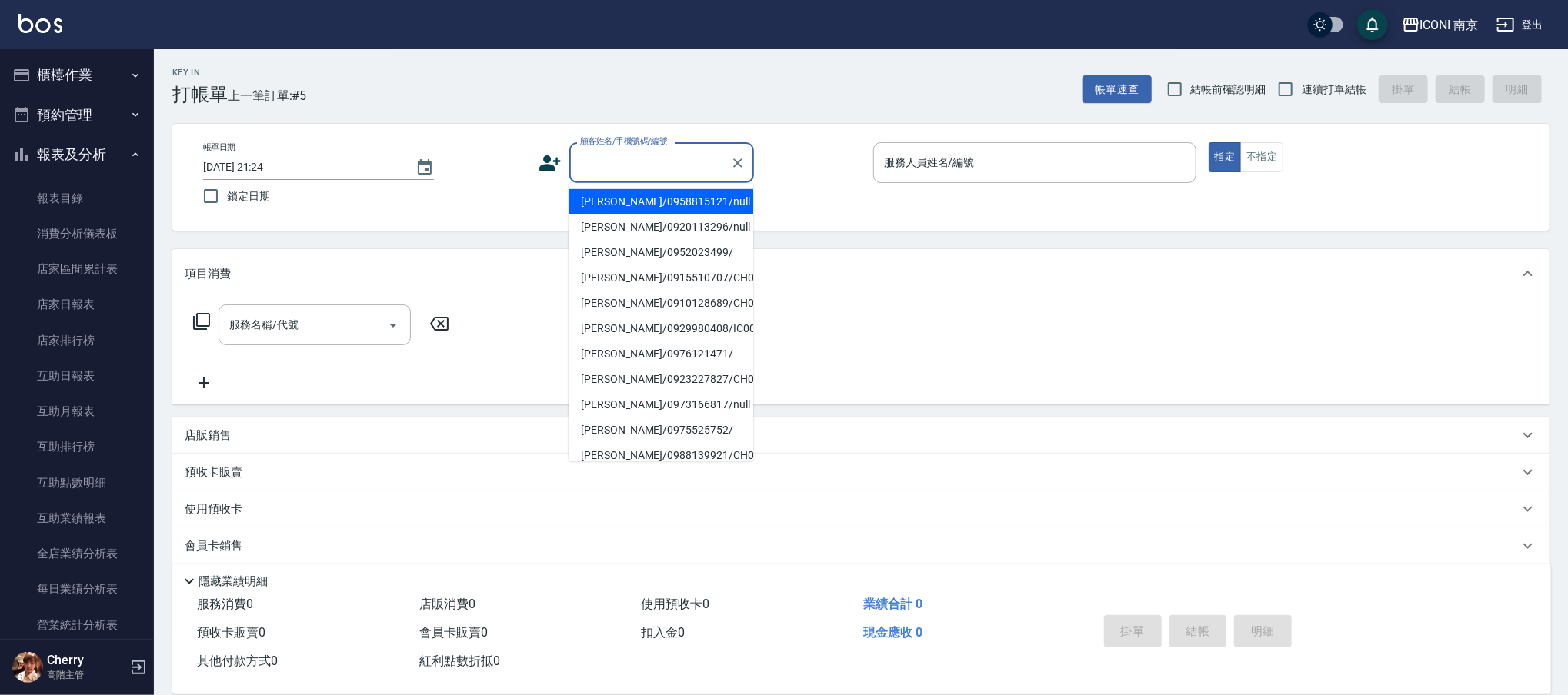
click at [579, 160] on input "顧客姓名/手機號碼/編號" at bounding box center [650, 163] width 148 height 27
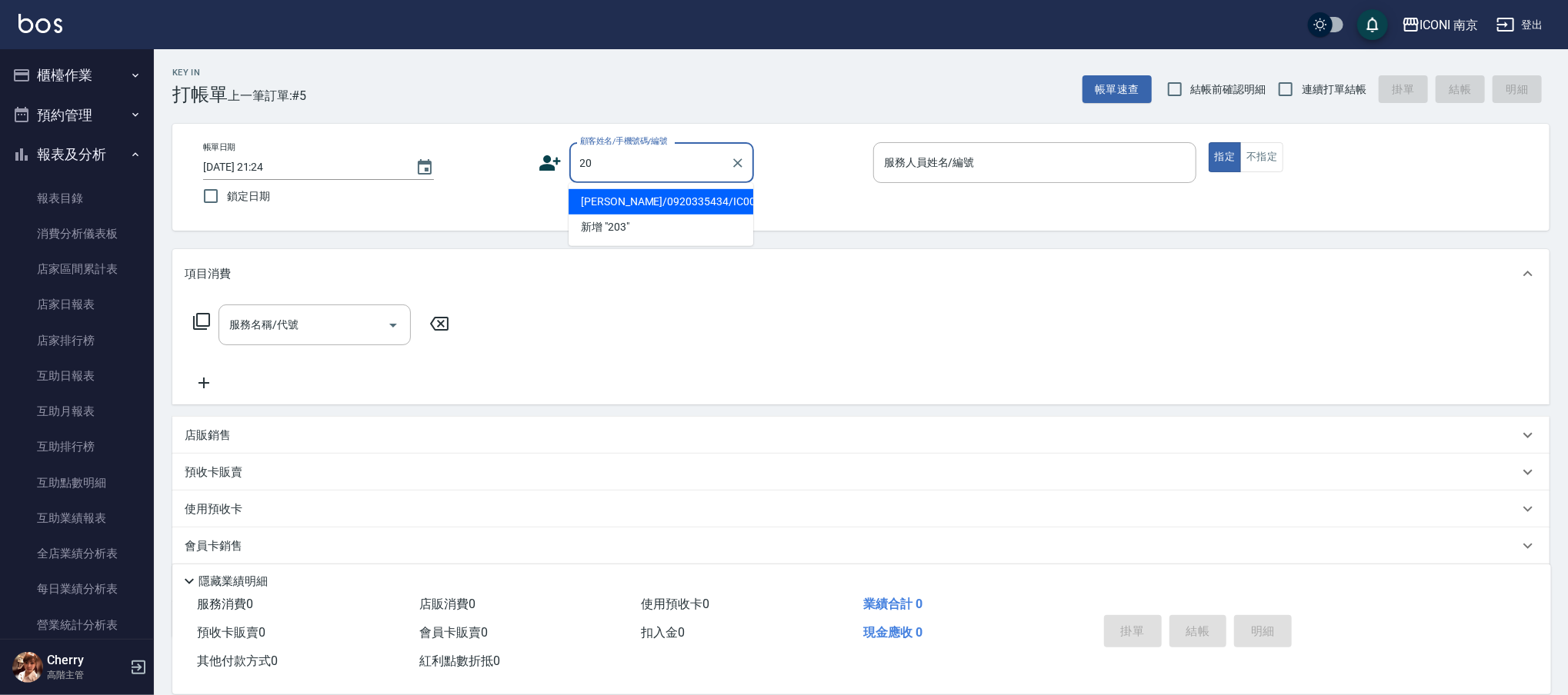
type input "2"
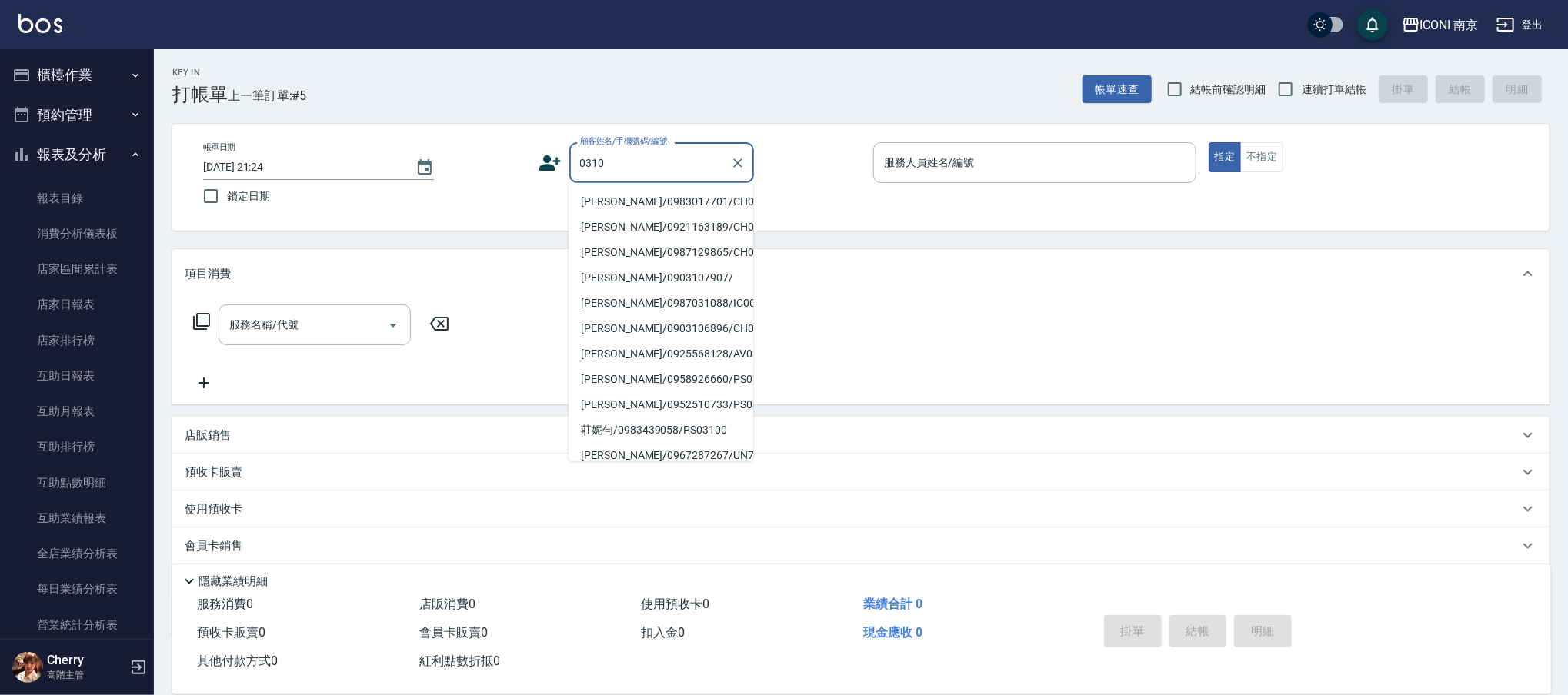
click at [667, 202] on li "黃郁珊/0983017701/CH0800310" at bounding box center [661, 202] width 184 height 26
type input "黃郁珊/0983017701/CH0800310"
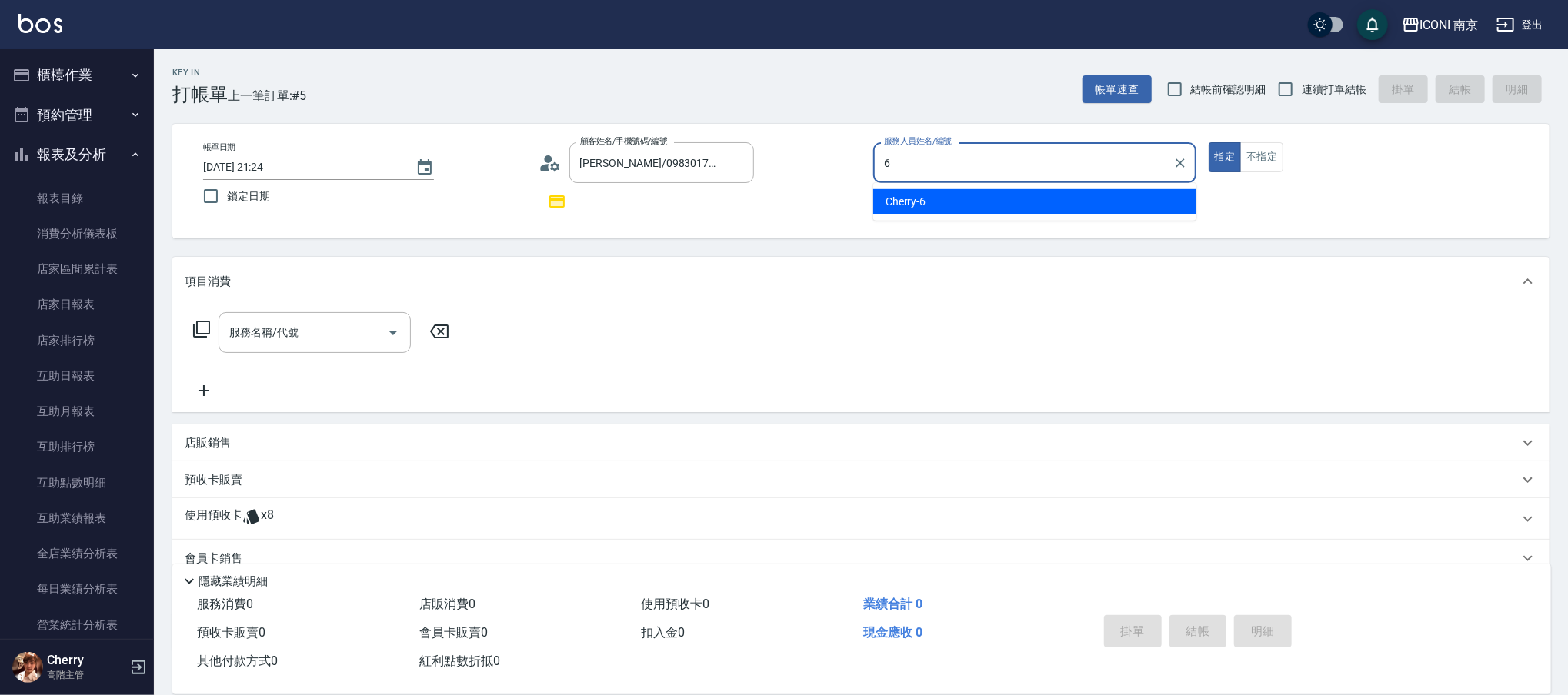
type input "6"
type button "true"
type input "Cherry-6"
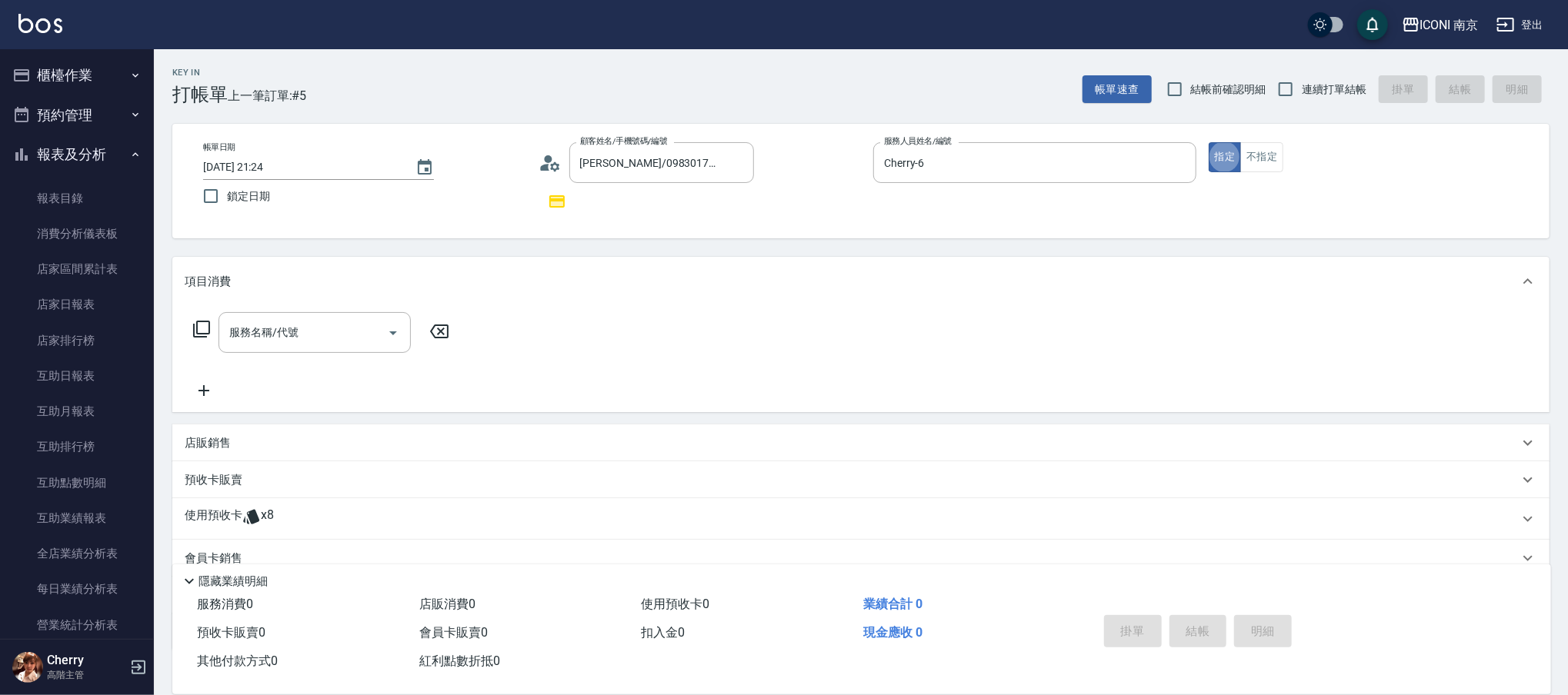
click at [1318, 88] on span "連續打單結帳" at bounding box center [1334, 90] width 65 height 16
click at [1302, 88] on input "連續打單結帳" at bounding box center [1286, 89] width 32 height 32
checkbox input "true"
click at [201, 322] on icon at bounding box center [201, 328] width 19 height 19
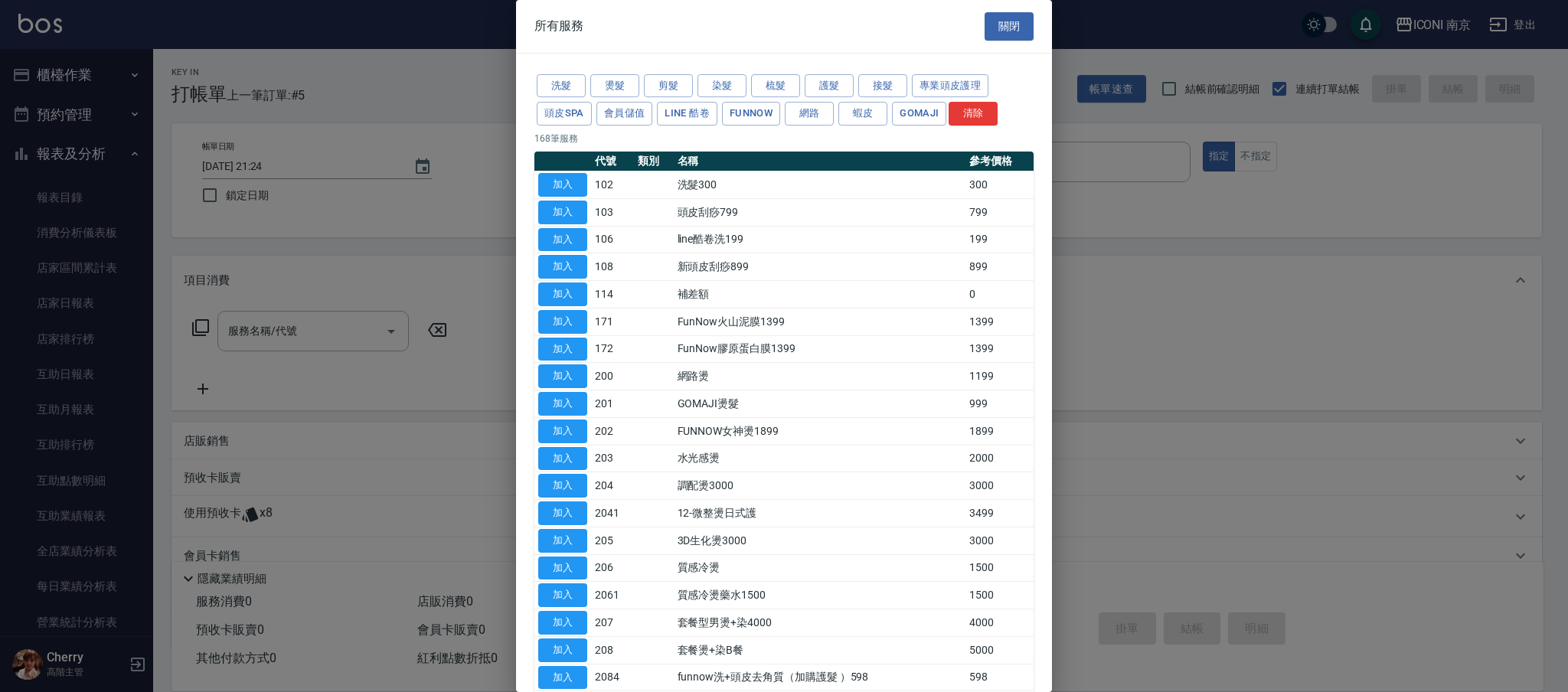
click at [1000, 43] on div "所有服務 關閉" at bounding box center [783, 27] width 536 height 53
click at [1000, 35] on button "關閉" at bounding box center [1008, 27] width 49 height 28
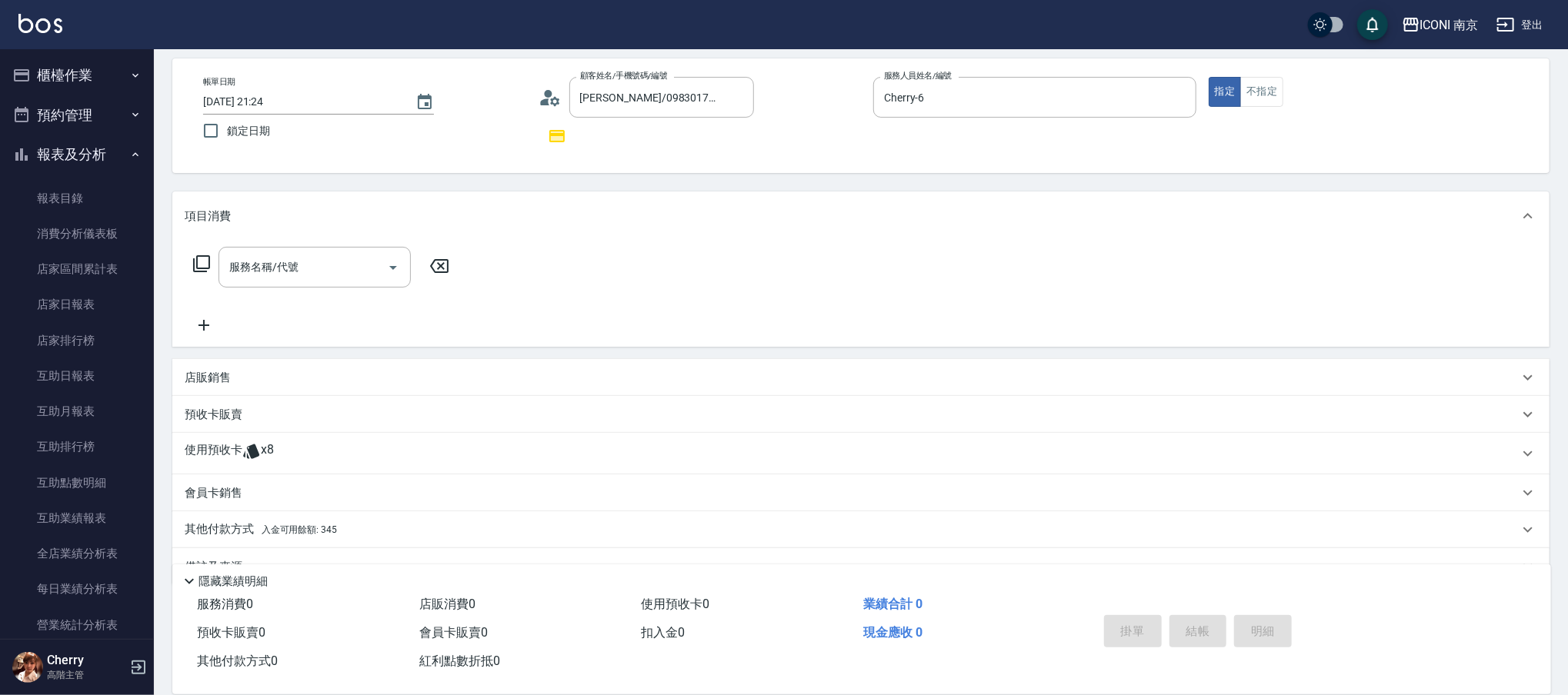
scroll to position [99, 0]
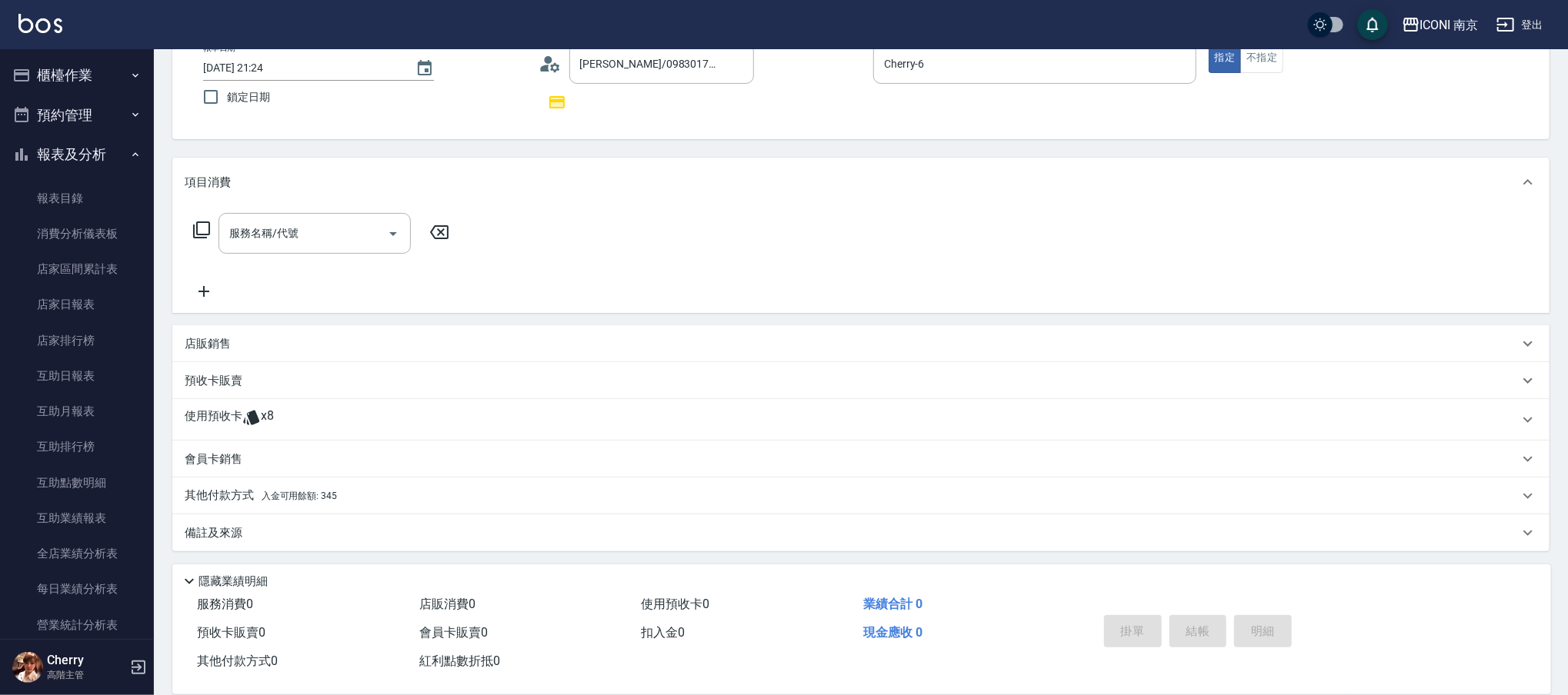
click at [231, 420] on p "使用預收卡" at bounding box center [213, 420] width 58 height 23
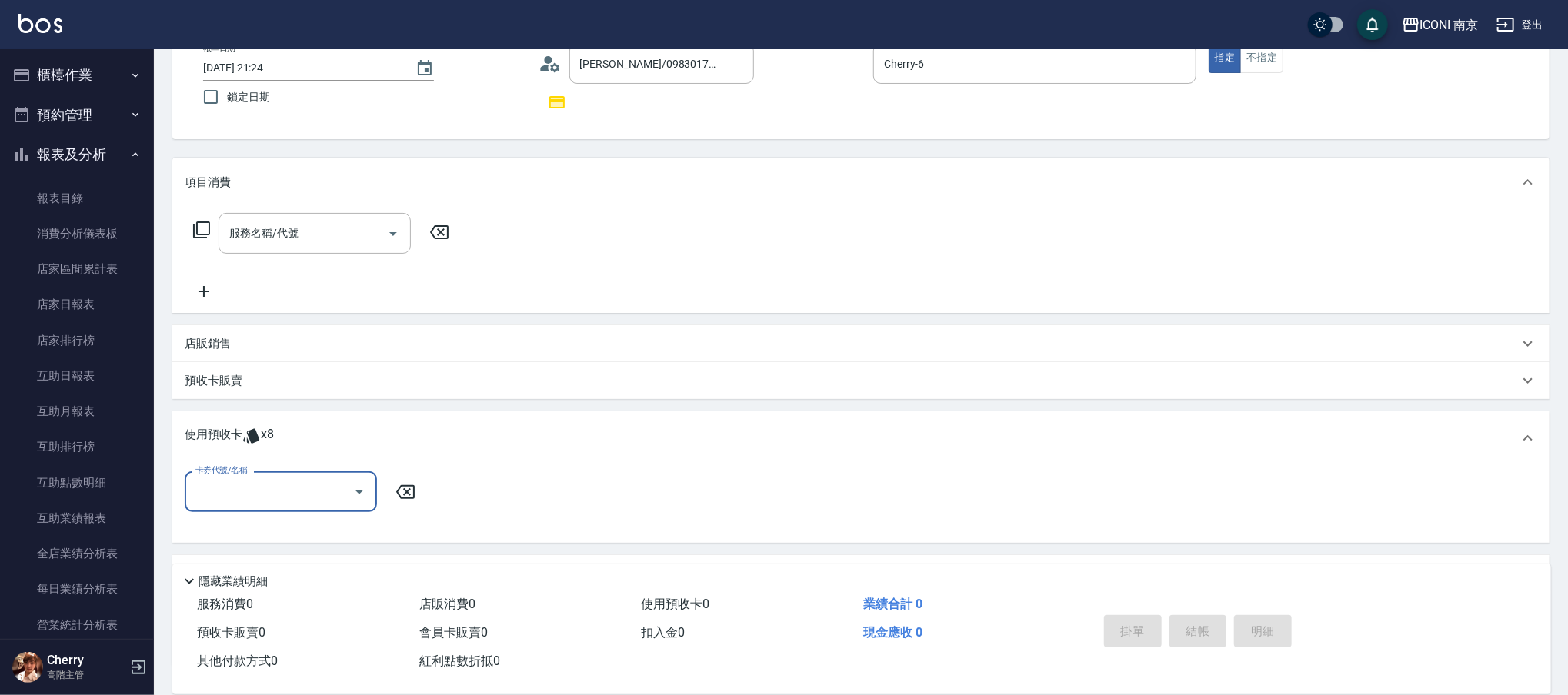
scroll to position [0, 0]
click at [257, 494] on input "卡券代號/名稱" at bounding box center [269, 491] width 156 height 27
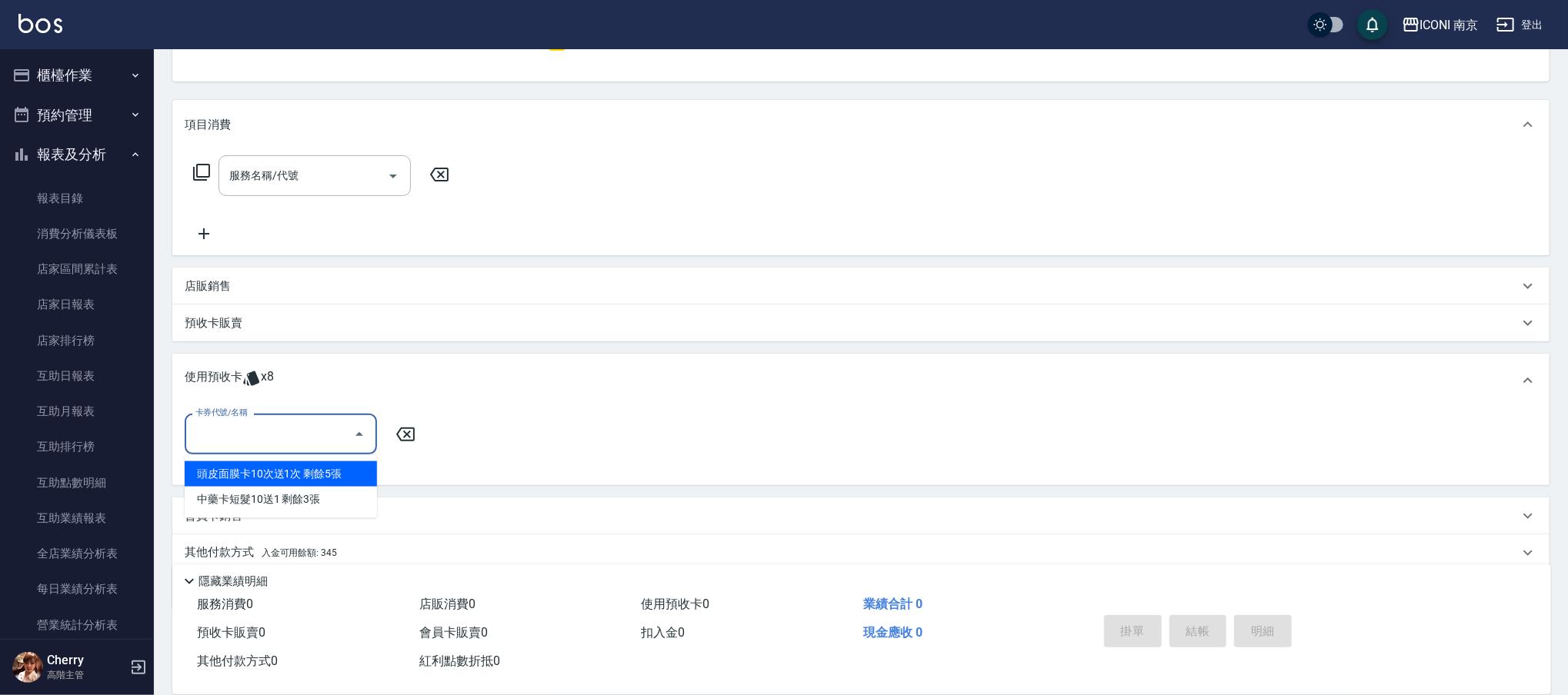
scroll to position [214, 0]
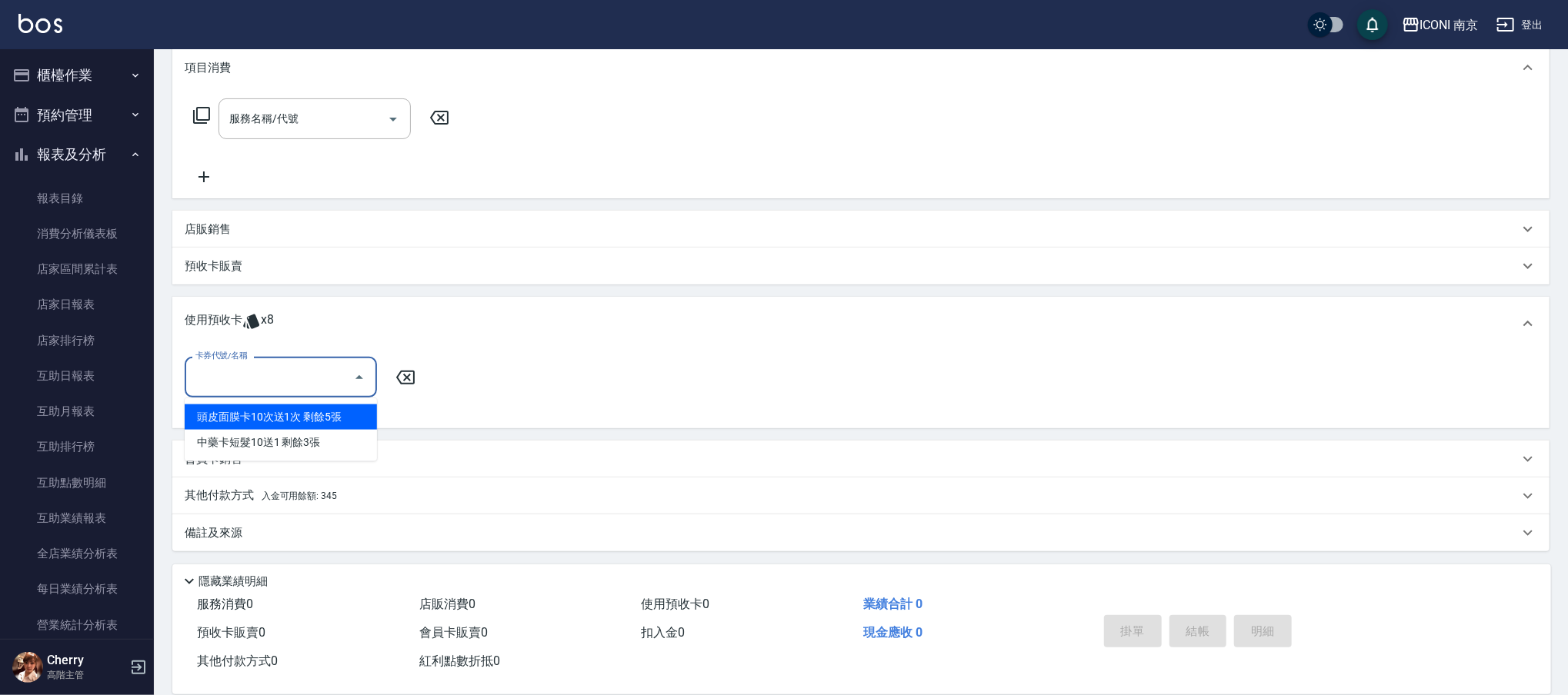
click at [336, 420] on div "頭皮面膜卡10次送1次 剩餘5張" at bounding box center [280, 417] width 192 height 26
type input "頭皮面膜卡10次送1次"
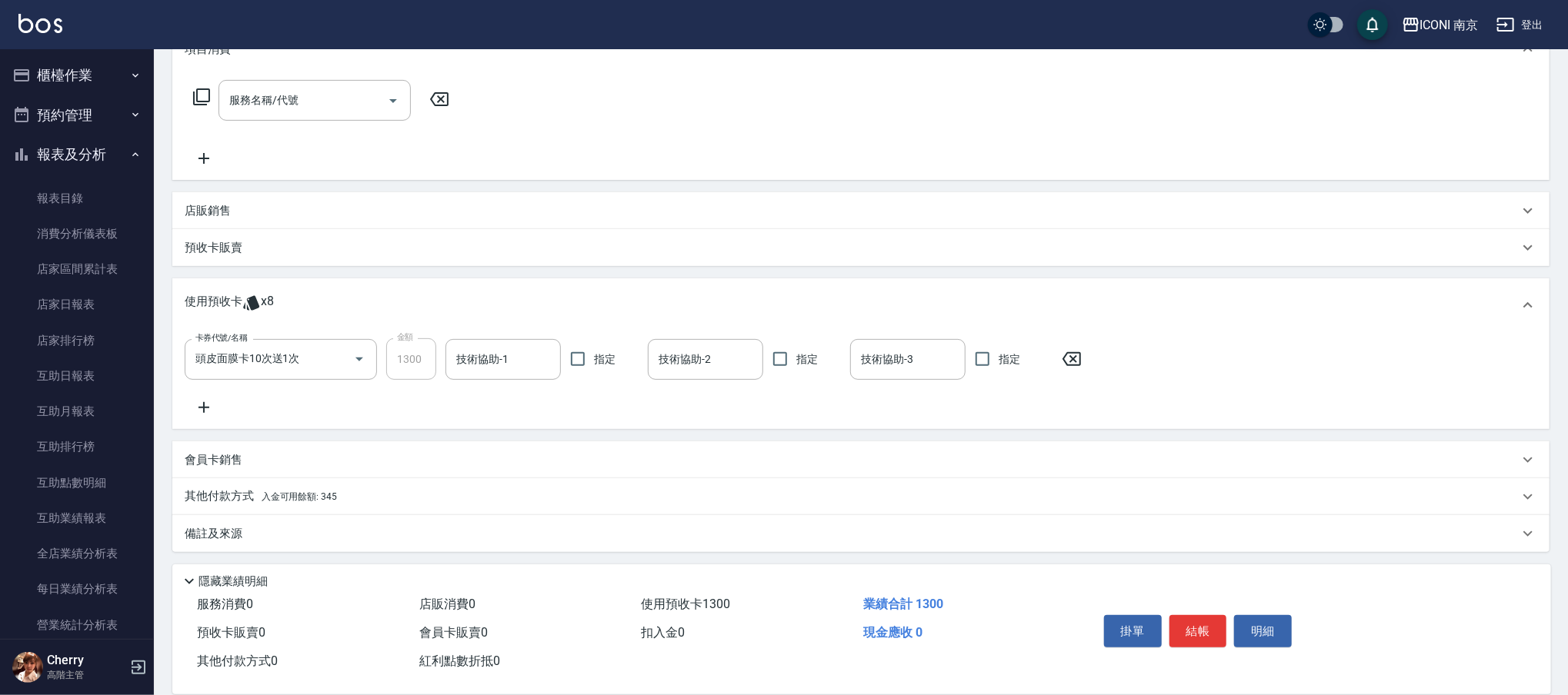
click at [249, 538] on div "備註及來源" at bounding box center [851, 534] width 1334 height 16
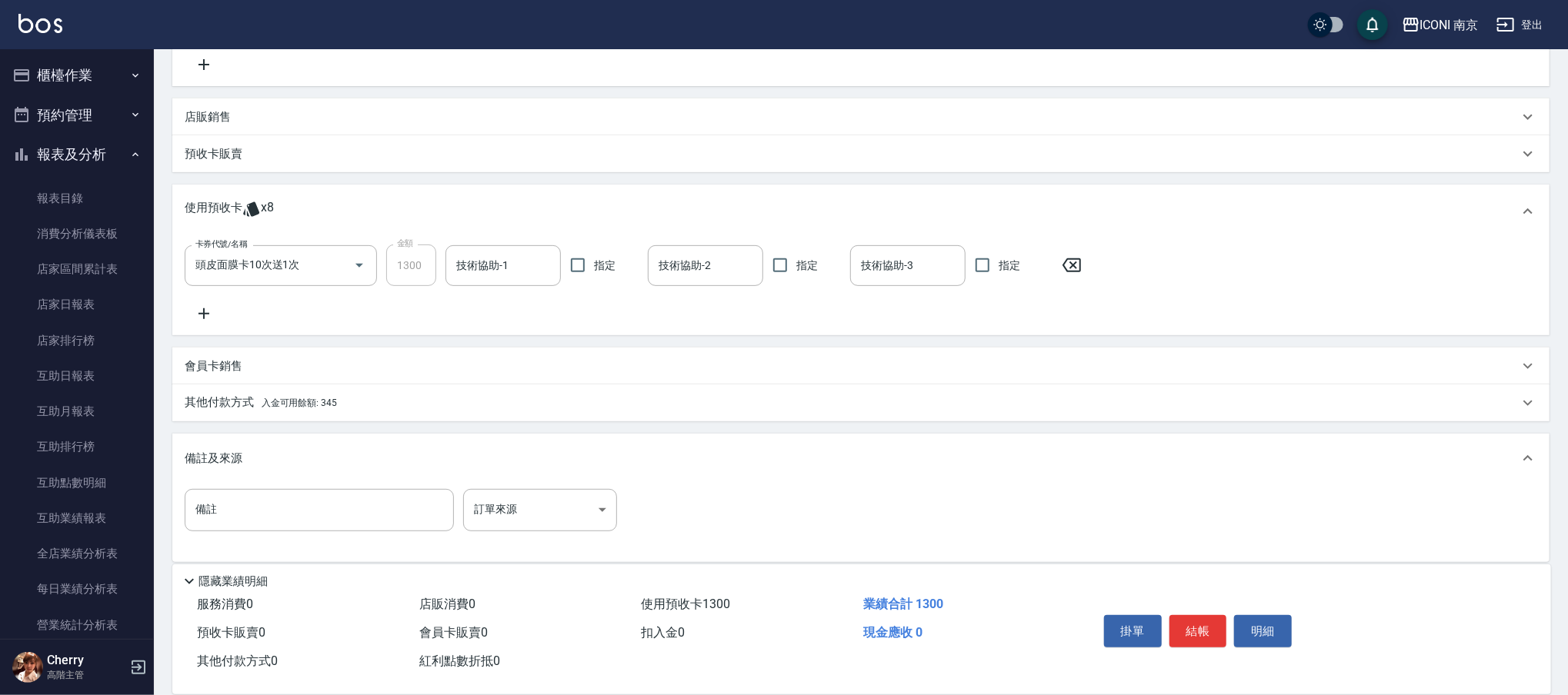
scroll to position [335, 0]
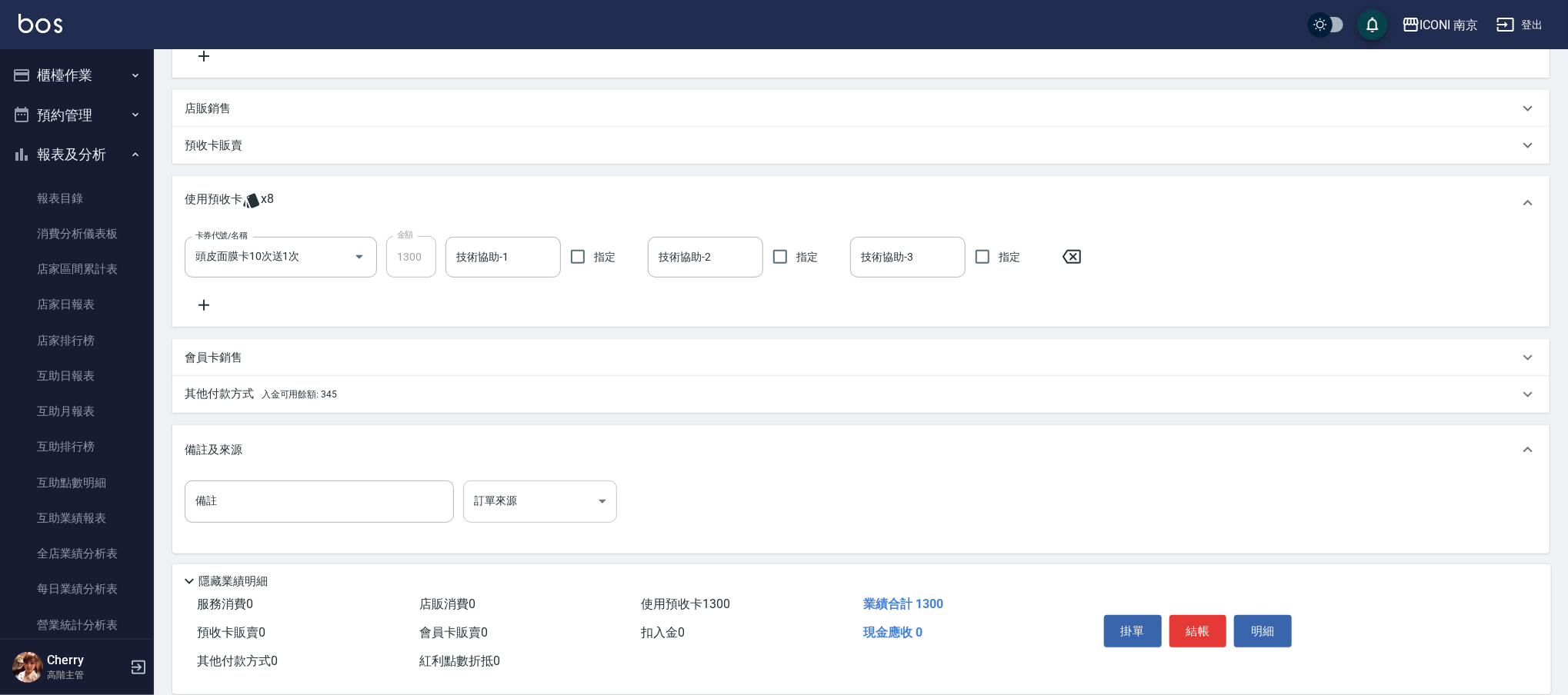
click at [538, 507] on body "ICONI 南京 登出 櫃檯作業 打帳單 帳單列表 掛單列表 座位開單 營業儀表板 現金收支登錄 高階收支登錄 材料自購登錄 每日結帳 排班表 現場電腦打卡 …" at bounding box center [784, 182] width 1568 height 1032
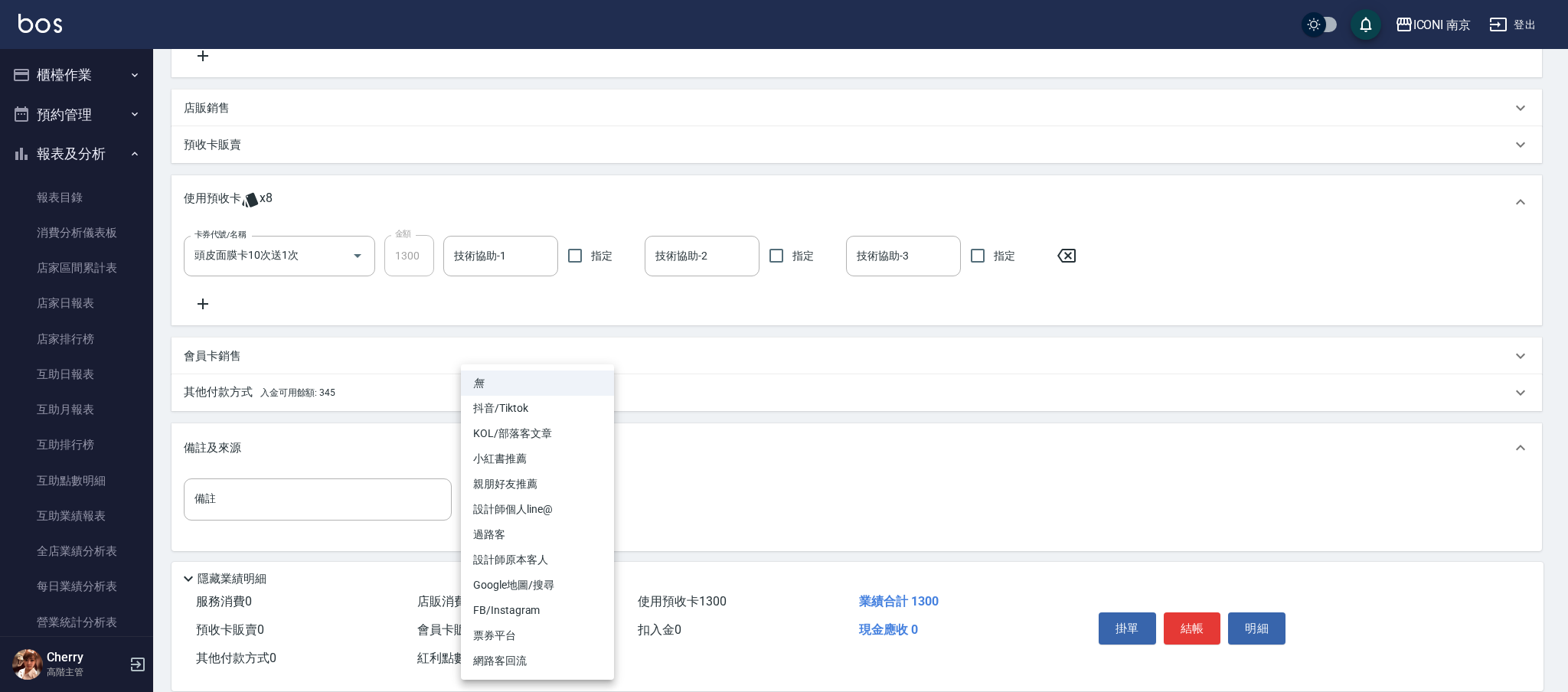
click at [589, 553] on li "設計師原本客人" at bounding box center [537, 560] width 153 height 26
type input "設計師原本客人"
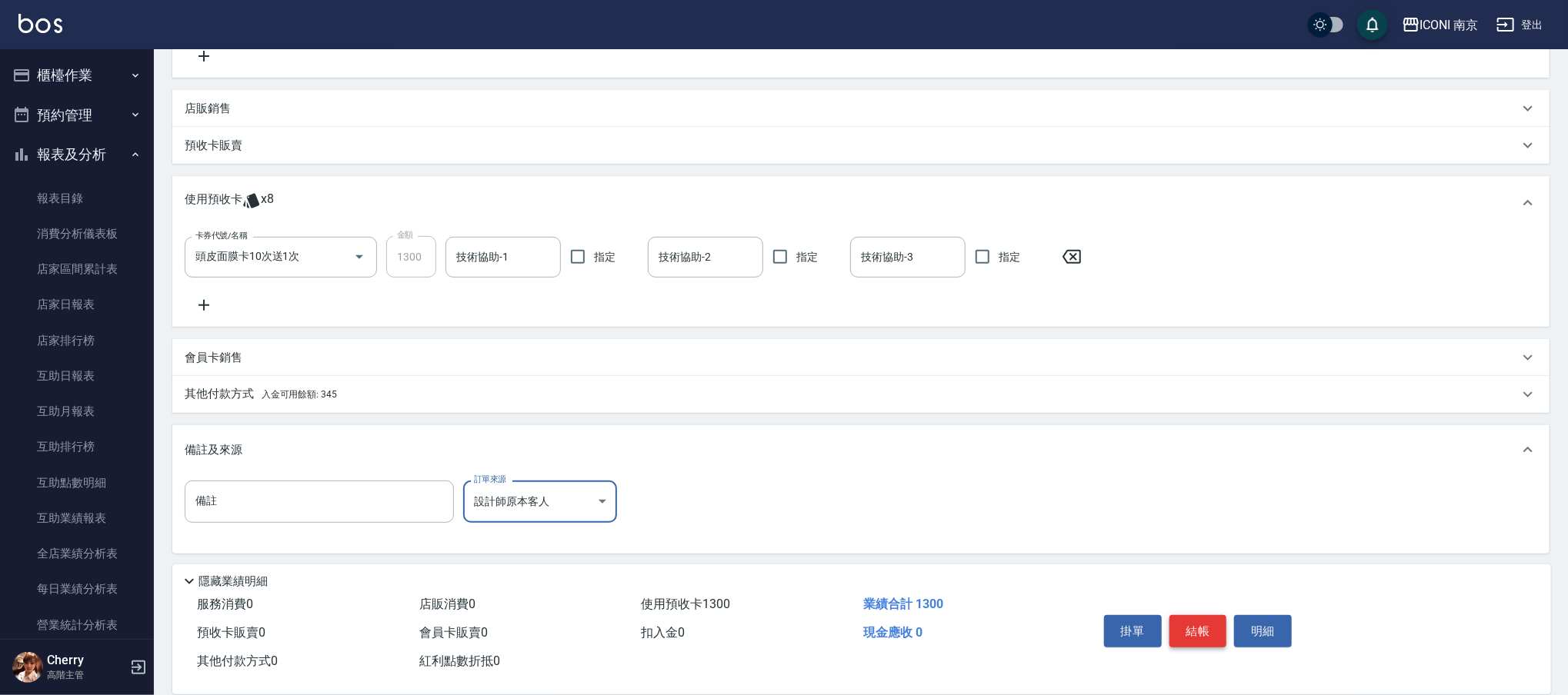
click at [1205, 632] on button "結帳" at bounding box center [1198, 631] width 58 height 32
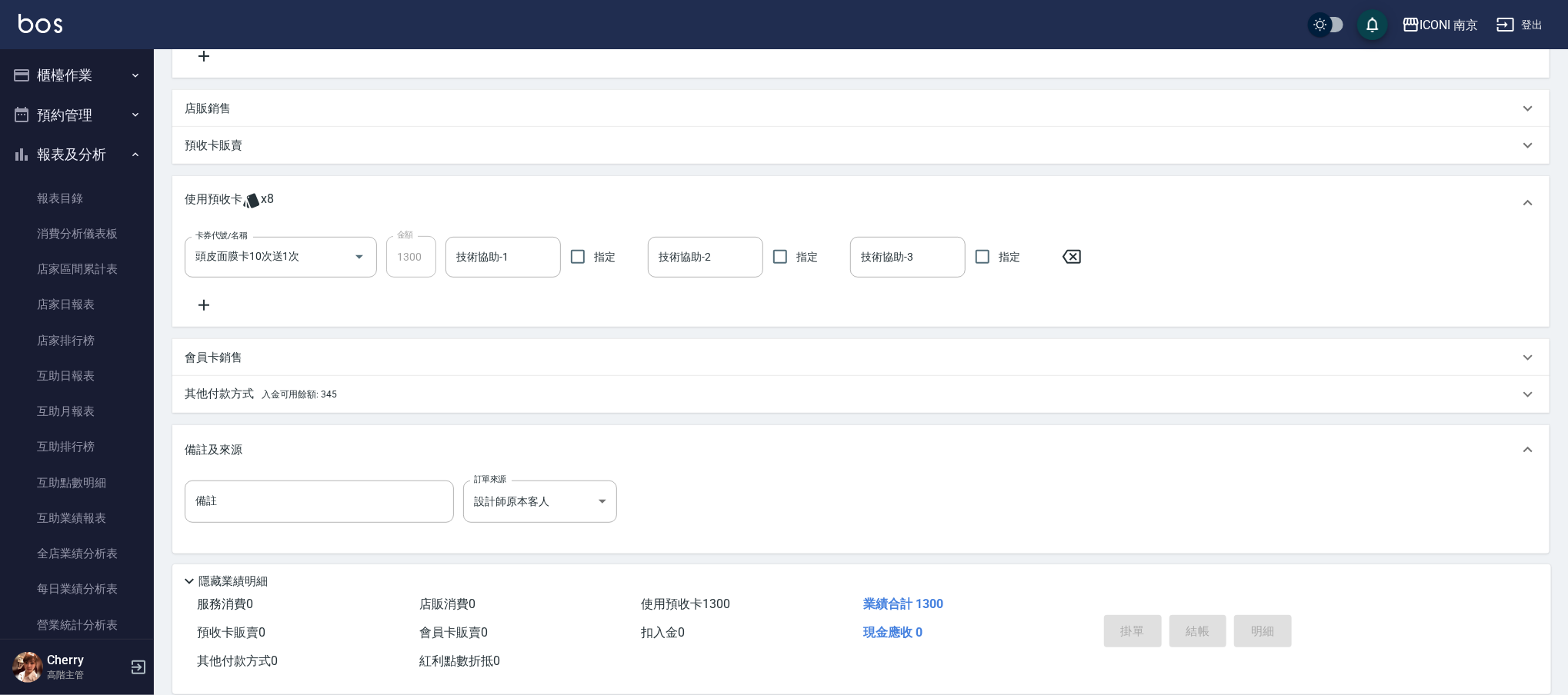
type input "2025/08/18 21:25"
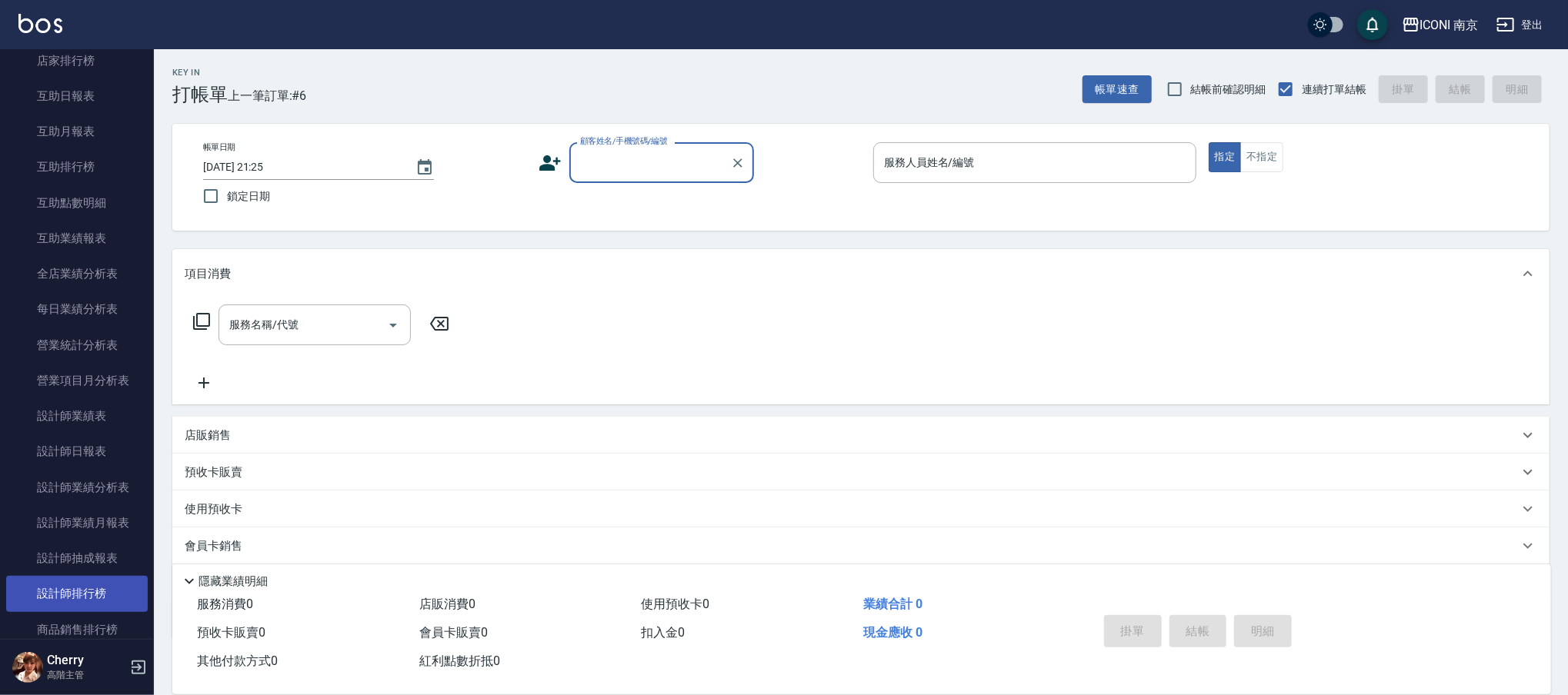
scroll to position [513, 0]
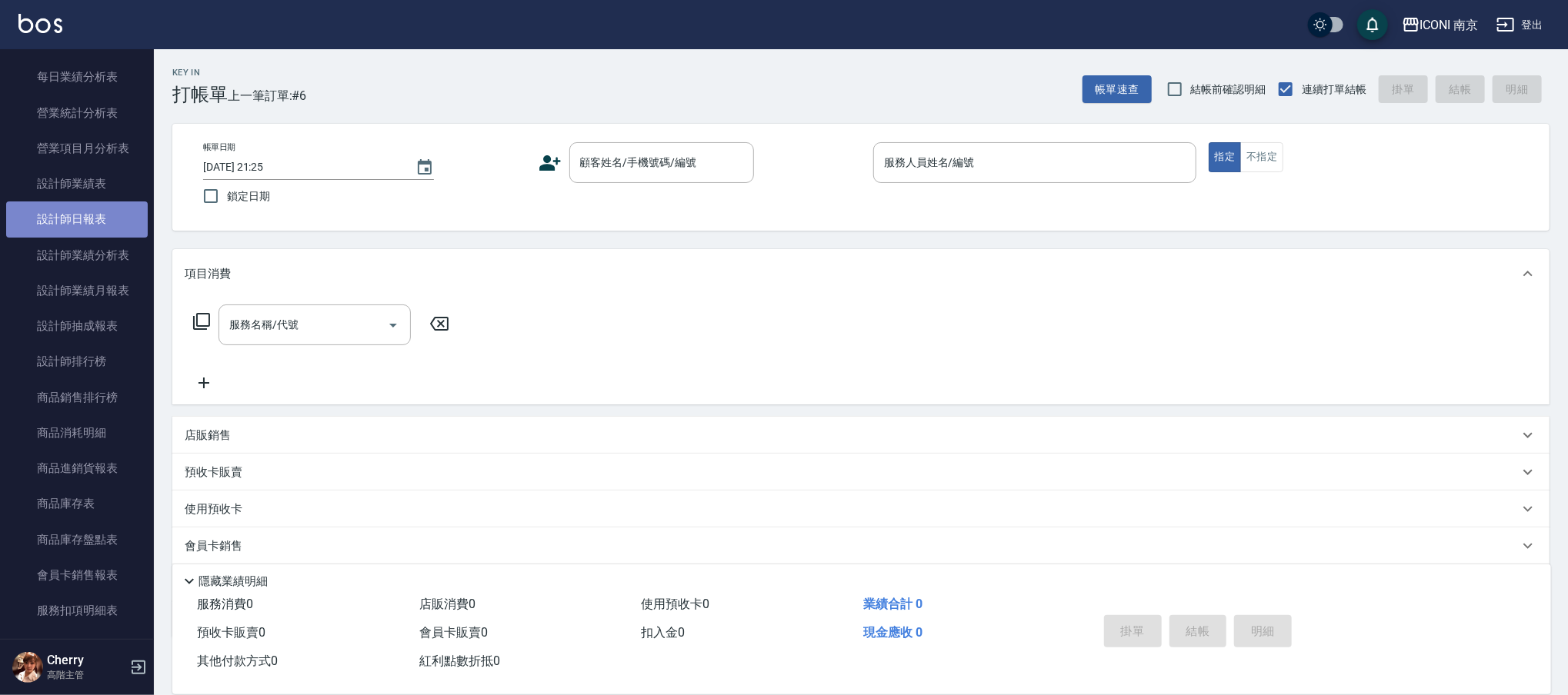
click at [93, 203] on link "設計師日報表" at bounding box center [77, 219] width 142 height 36
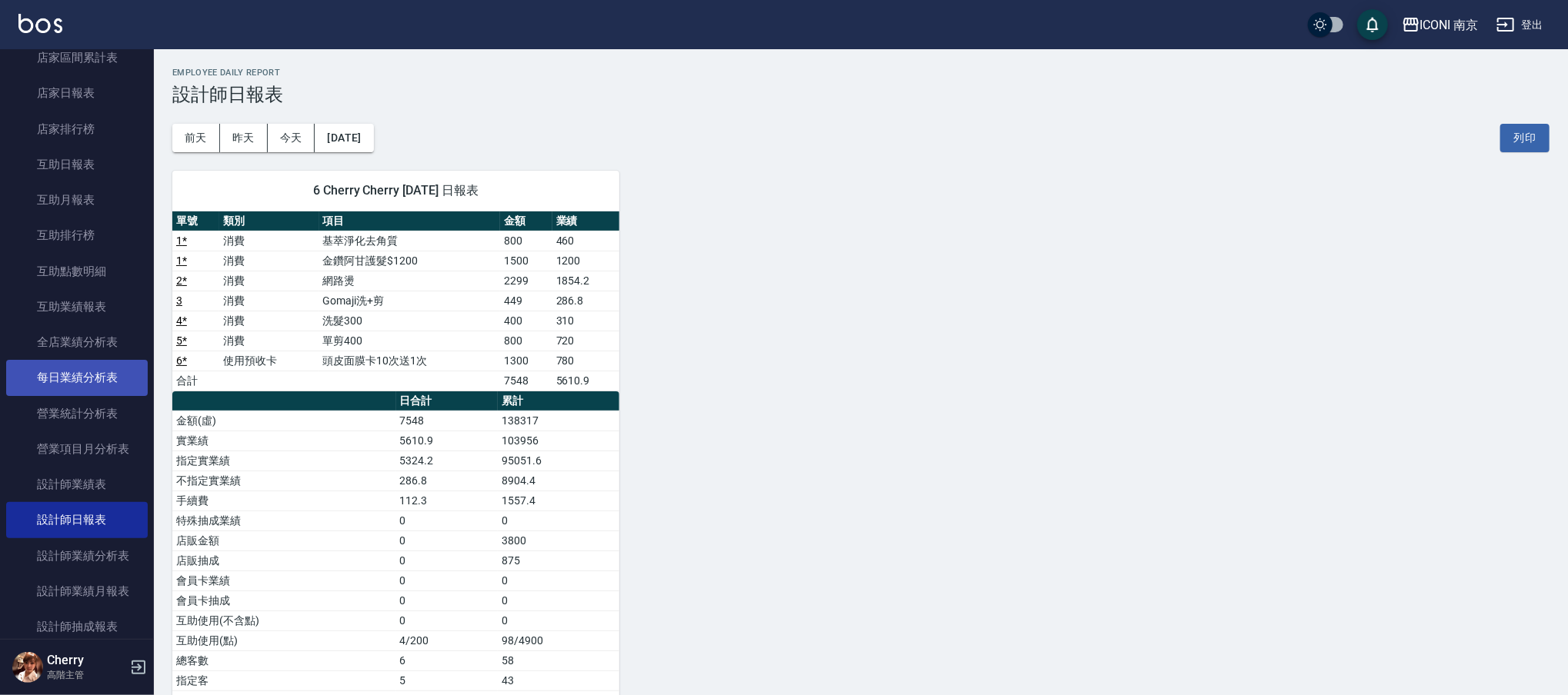
scroll to position [102, 0]
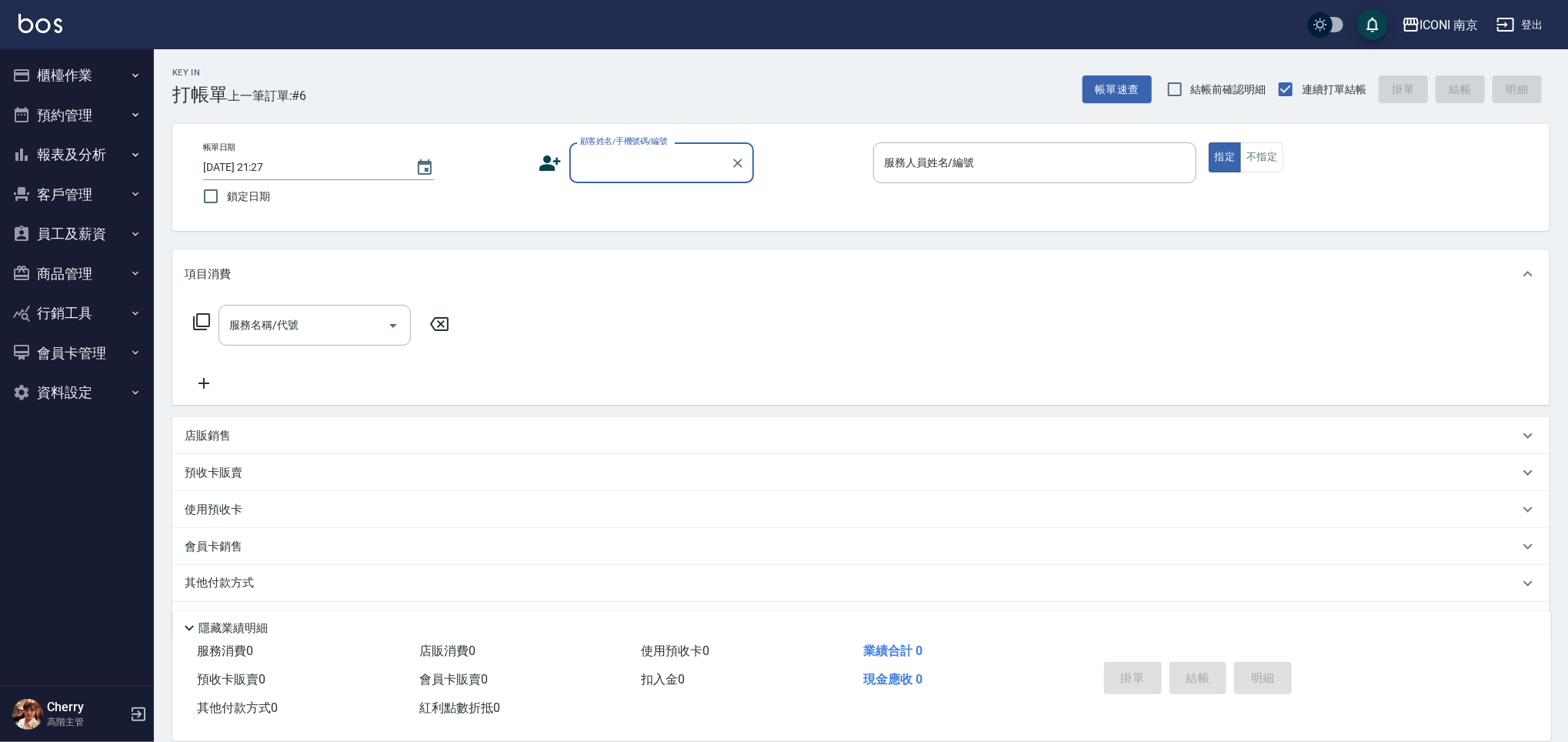
click at [91, 70] on button "櫃檯作業" at bounding box center [77, 75] width 142 height 40
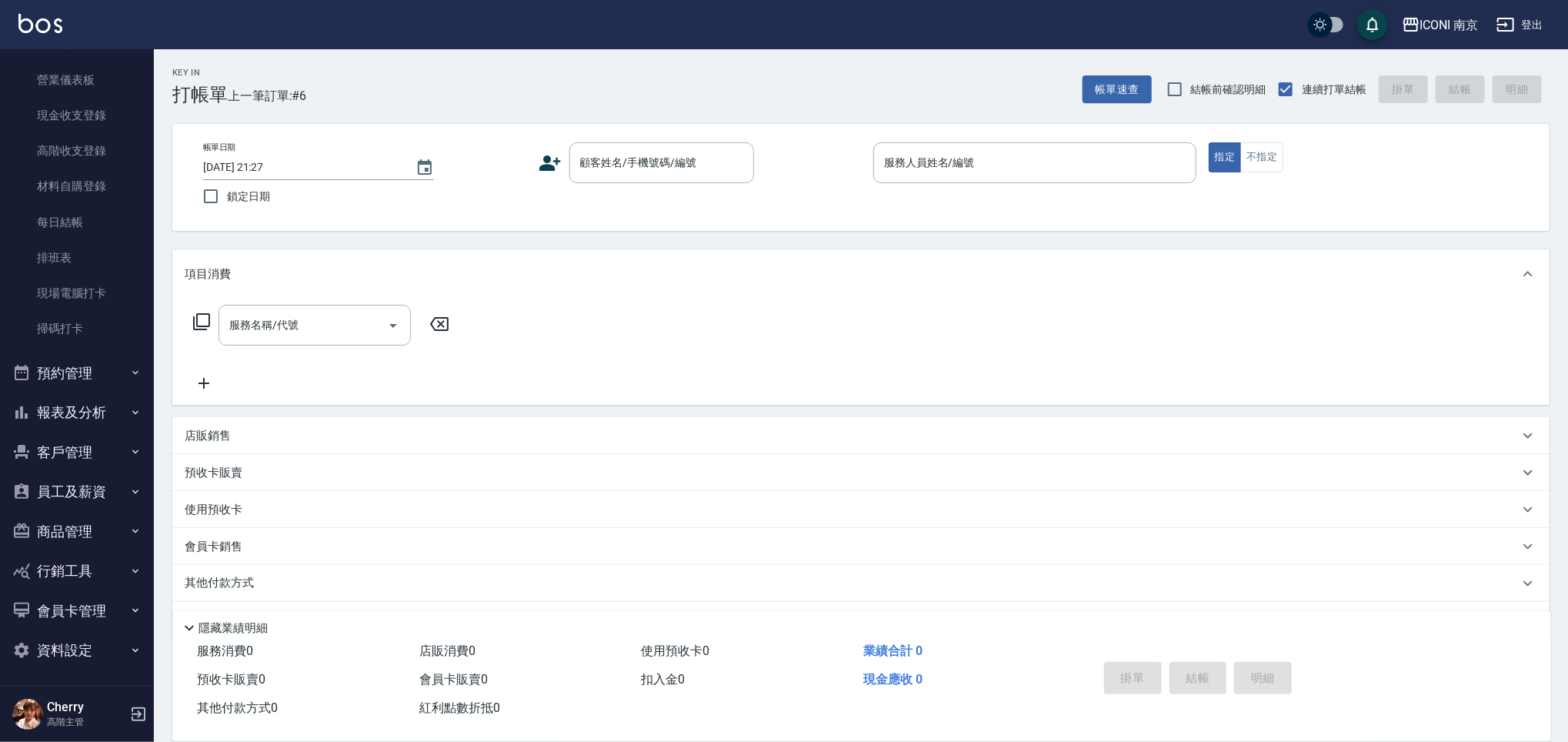
scroll to position [183, 0]
click at [91, 419] on button "報表及分析" at bounding box center [77, 411] width 142 height 40
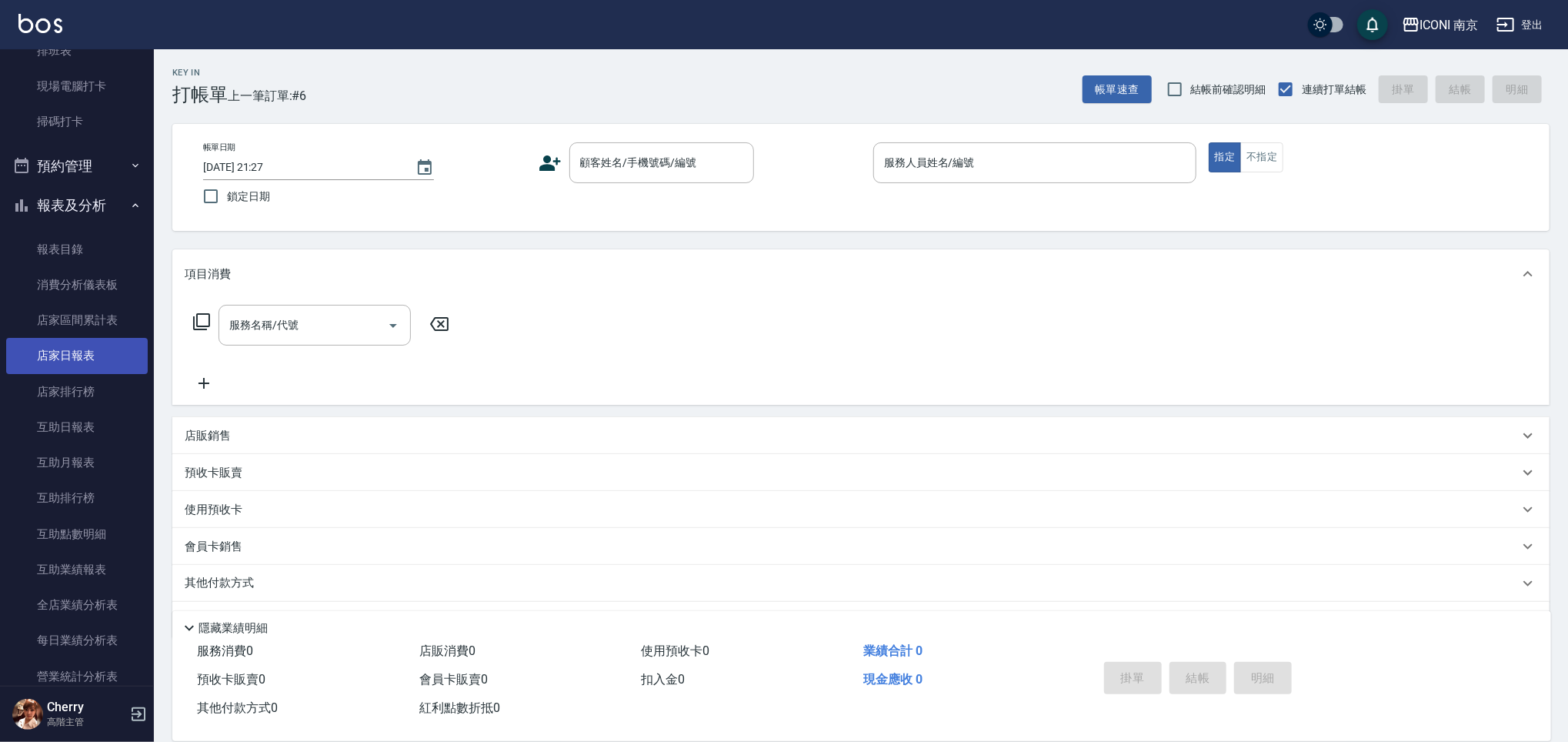
click at [77, 359] on link "店家日報表" at bounding box center [77, 355] width 142 height 36
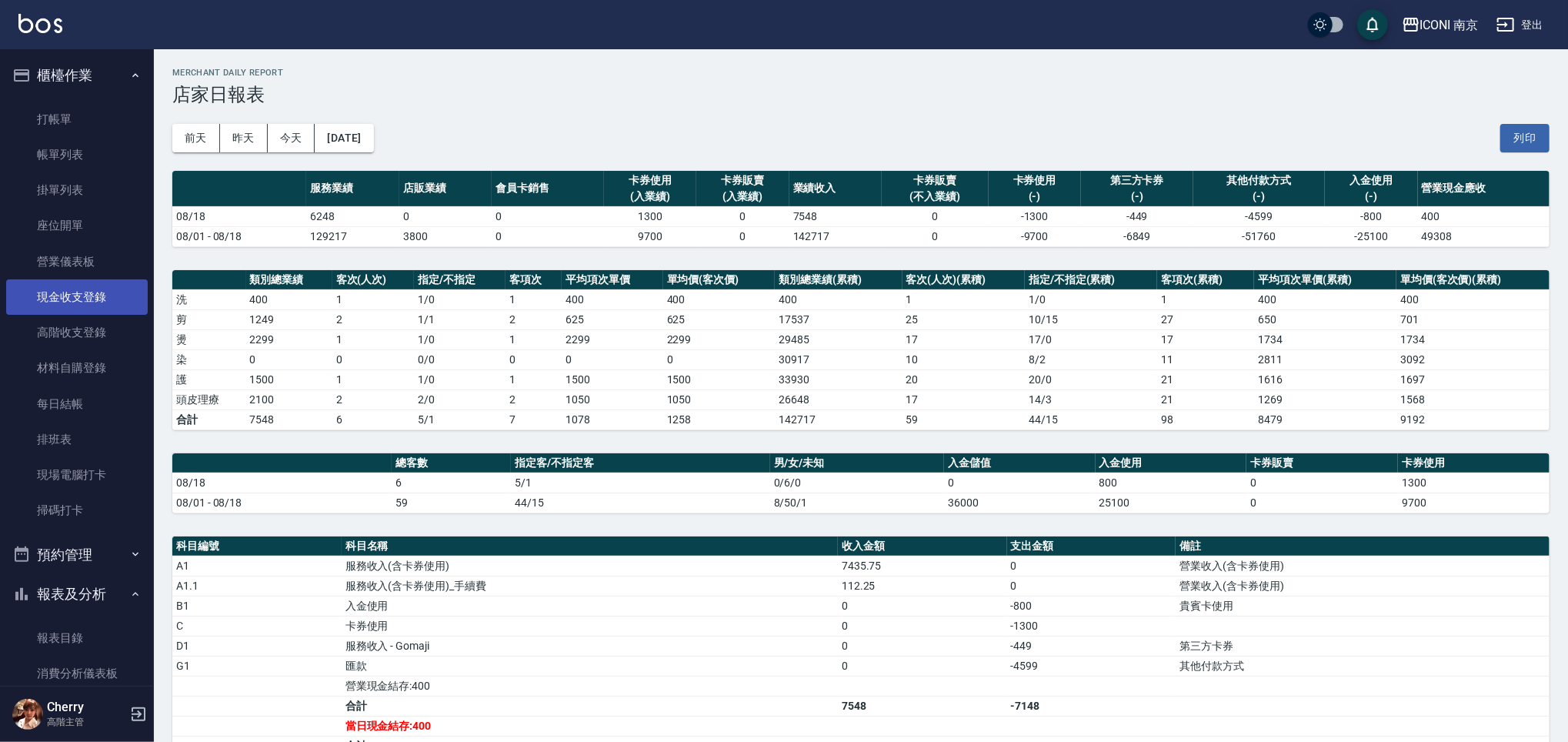
click at [69, 285] on link "現金收支登錄" at bounding box center [77, 298] width 142 height 36
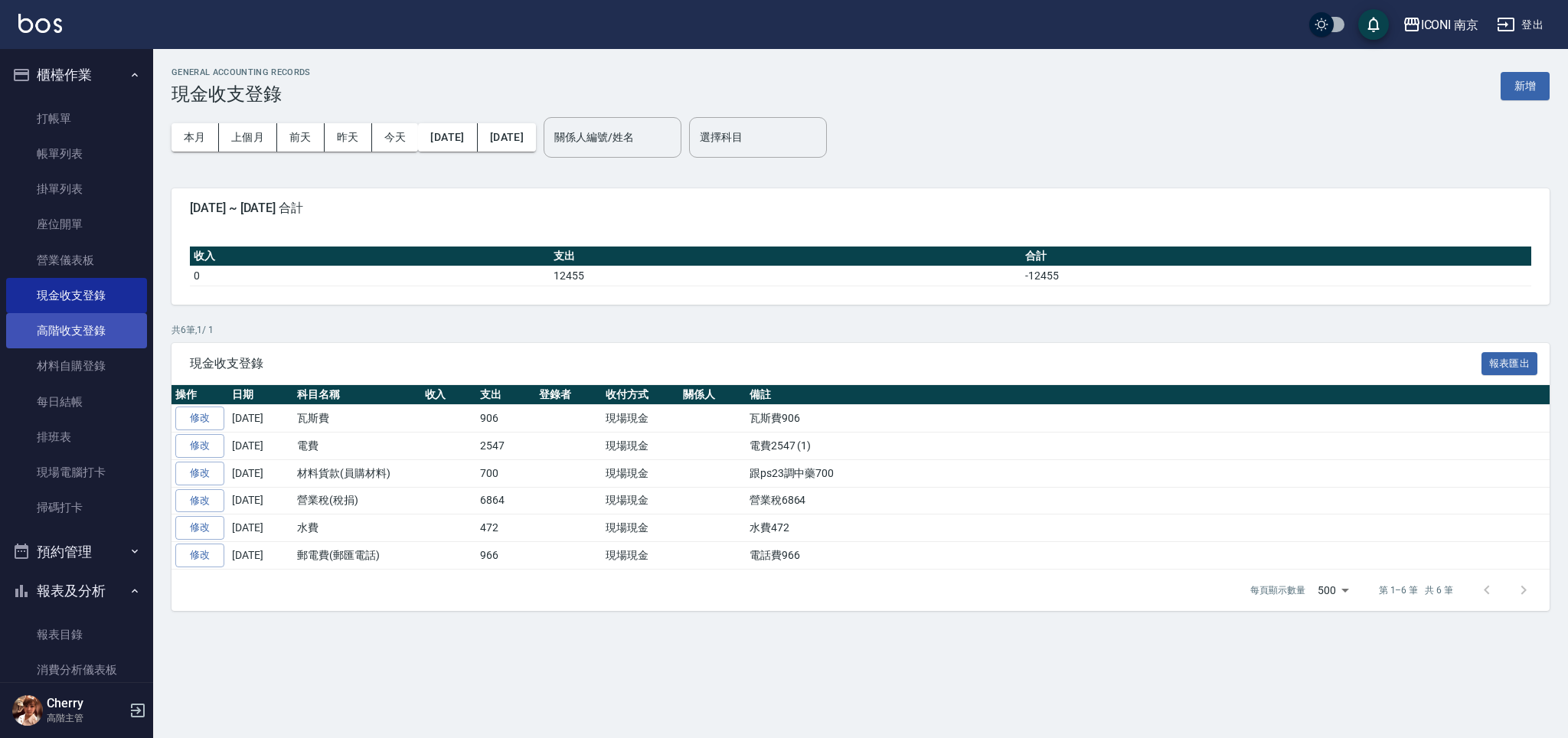
click at [82, 338] on link "高階收支登錄" at bounding box center [76, 330] width 141 height 35
click at [78, 295] on link "現金收支登錄" at bounding box center [76, 296] width 141 height 35
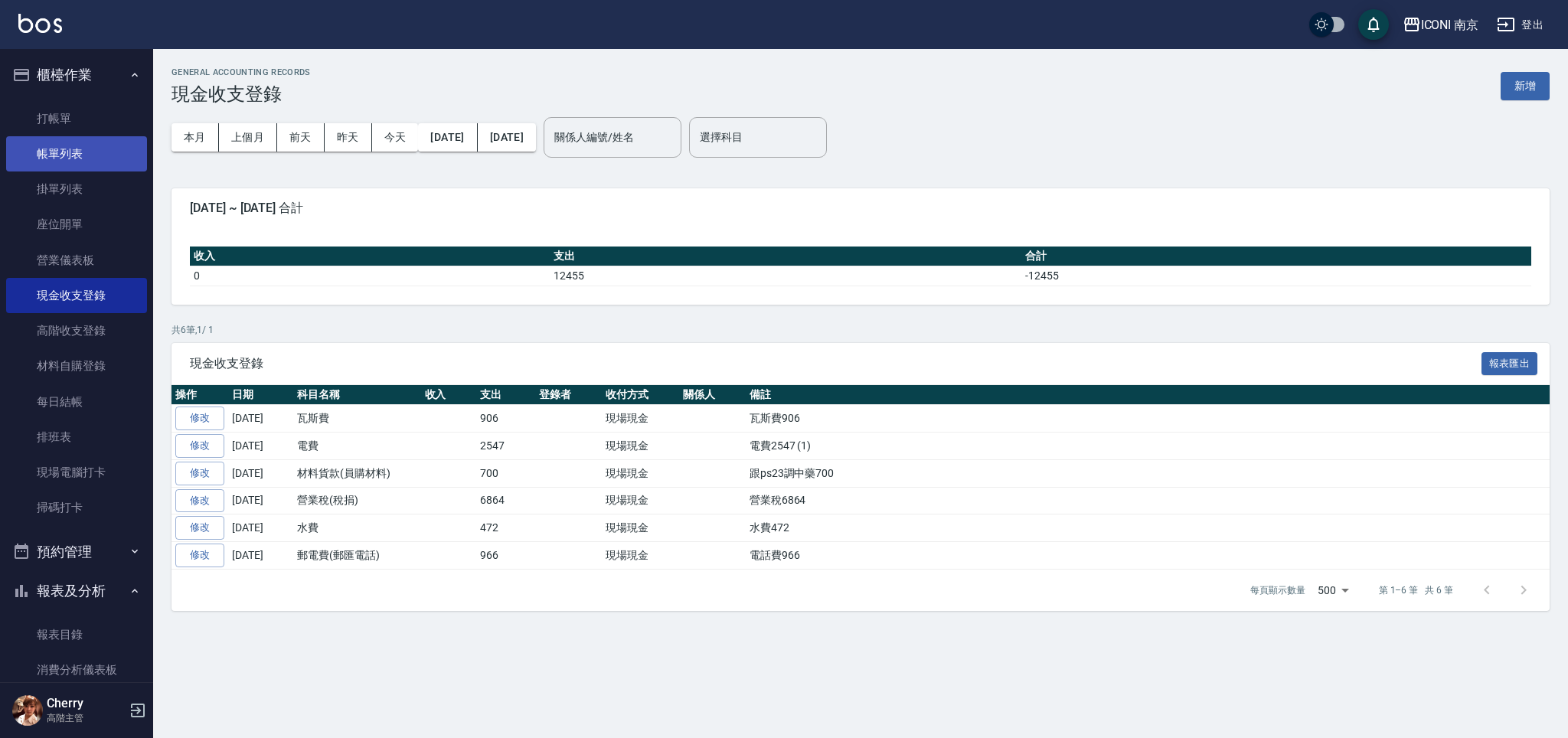
click at [94, 151] on link "帳單列表" at bounding box center [76, 154] width 141 height 35
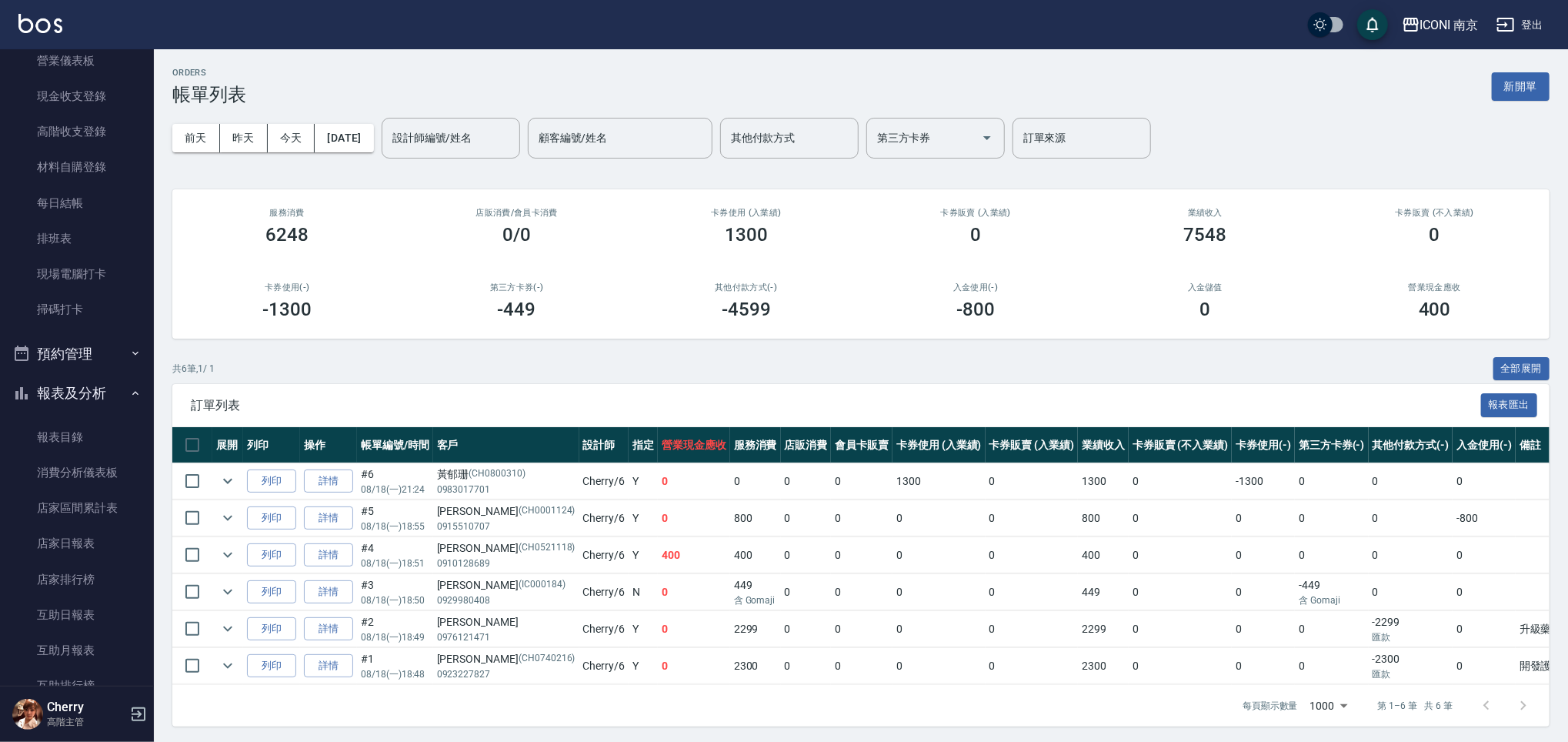
scroll to position [205, 0]
click at [85, 535] on link "店家日報表" at bounding box center [77, 540] width 142 height 36
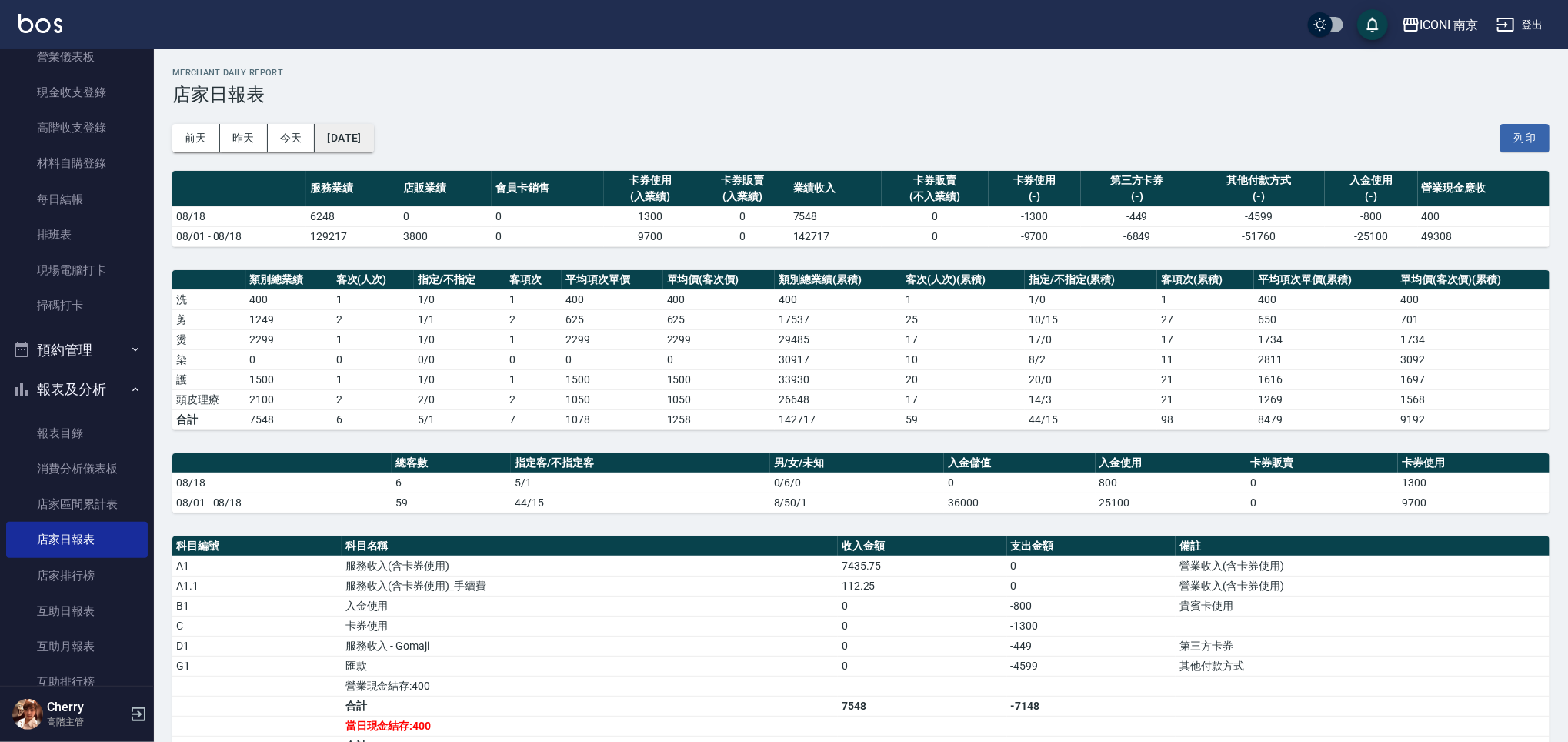
click at [373, 137] on button "[DATE]" at bounding box center [344, 138] width 59 height 29
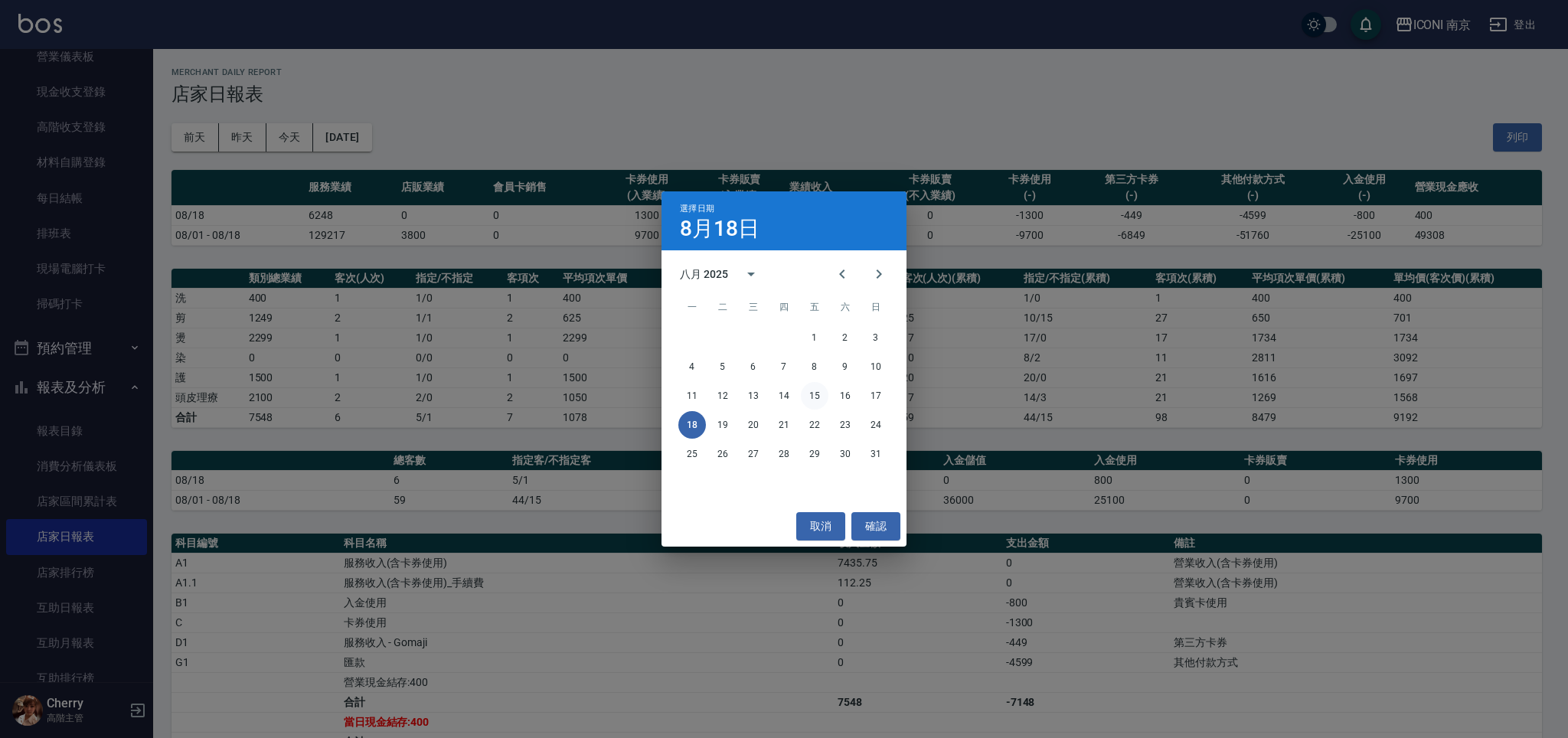
click at [814, 395] on button "15" at bounding box center [814, 395] width 27 height 27
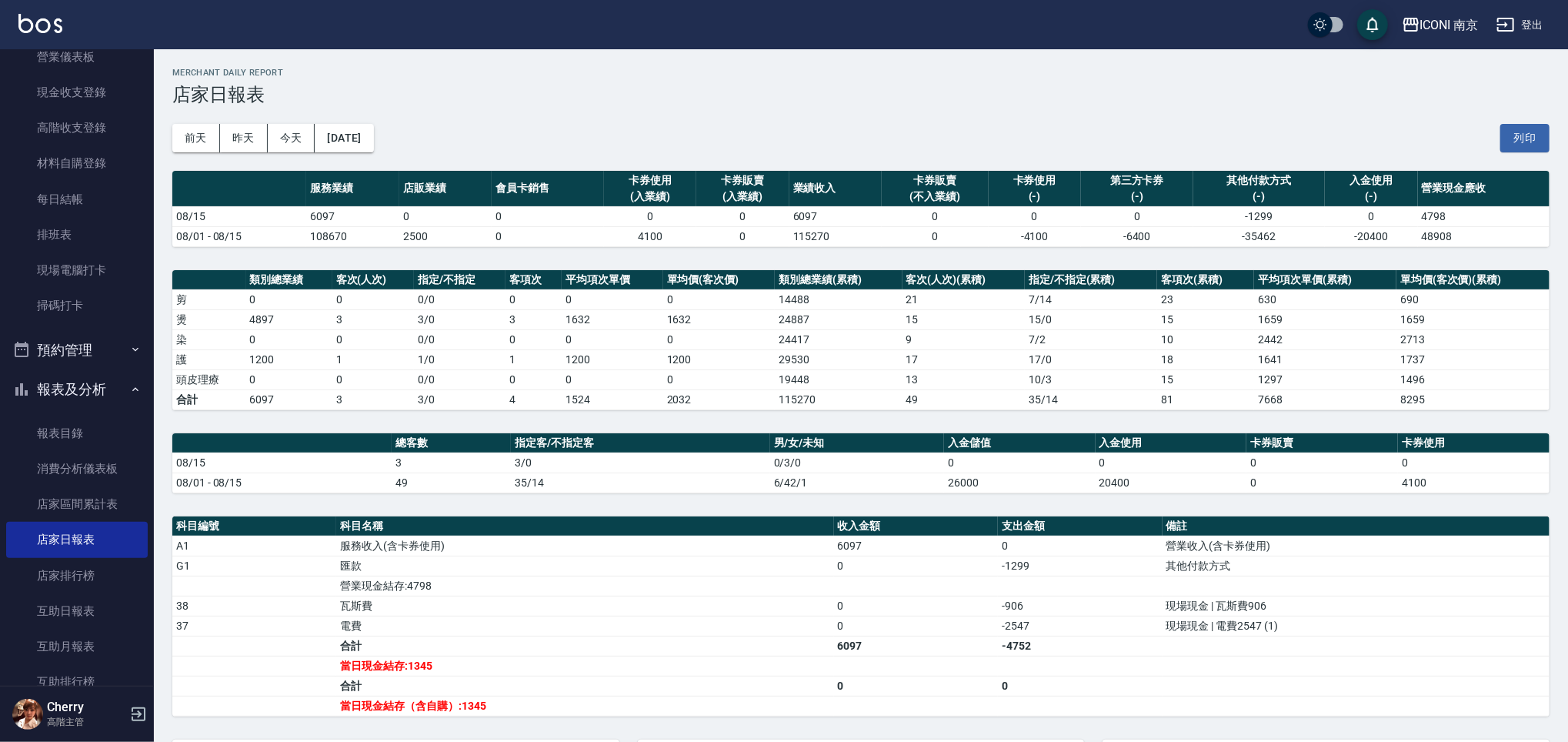
click at [1052, 625] on td "-2547" at bounding box center [1080, 625] width 164 height 20
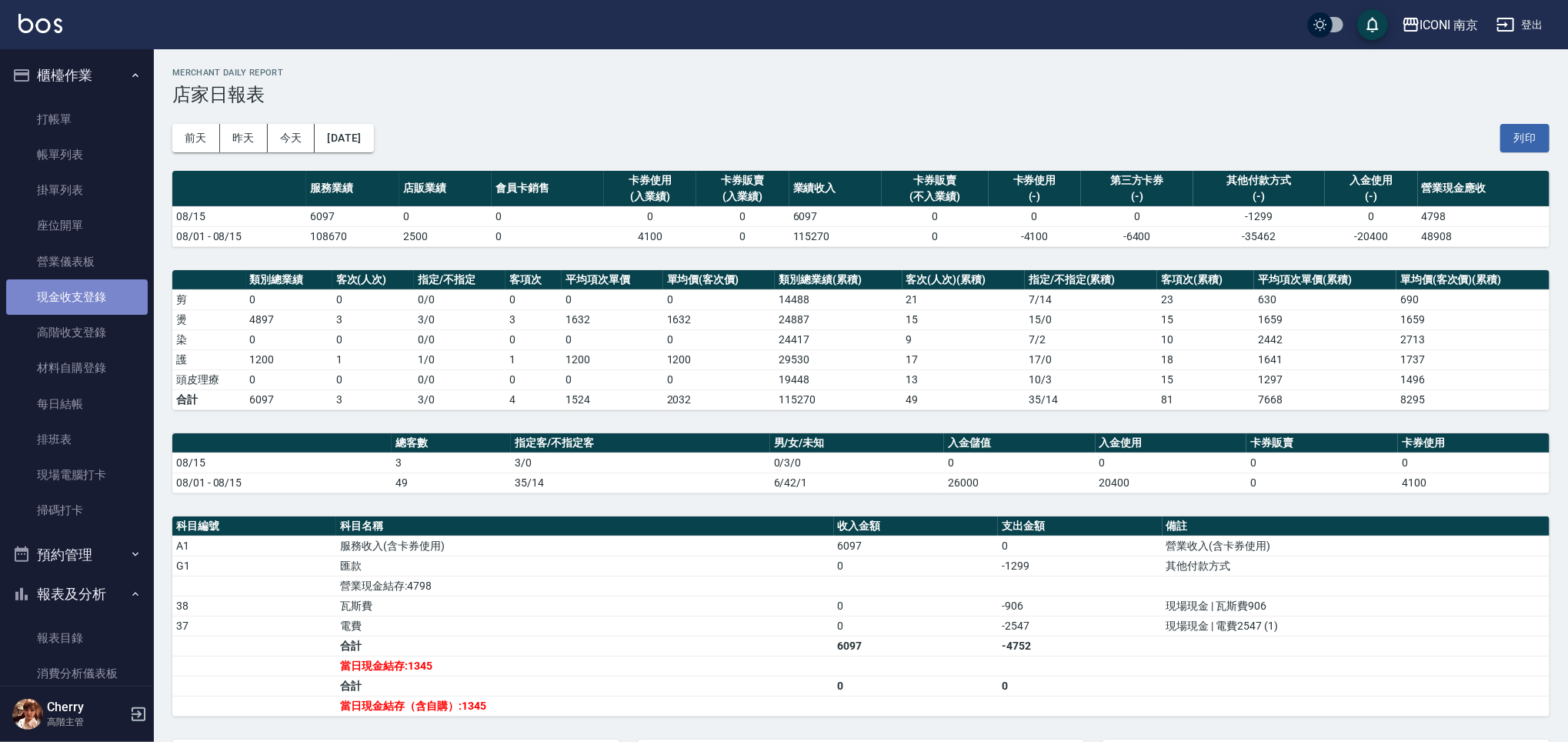
click at [77, 304] on link "現金收支登錄" at bounding box center [77, 298] width 142 height 36
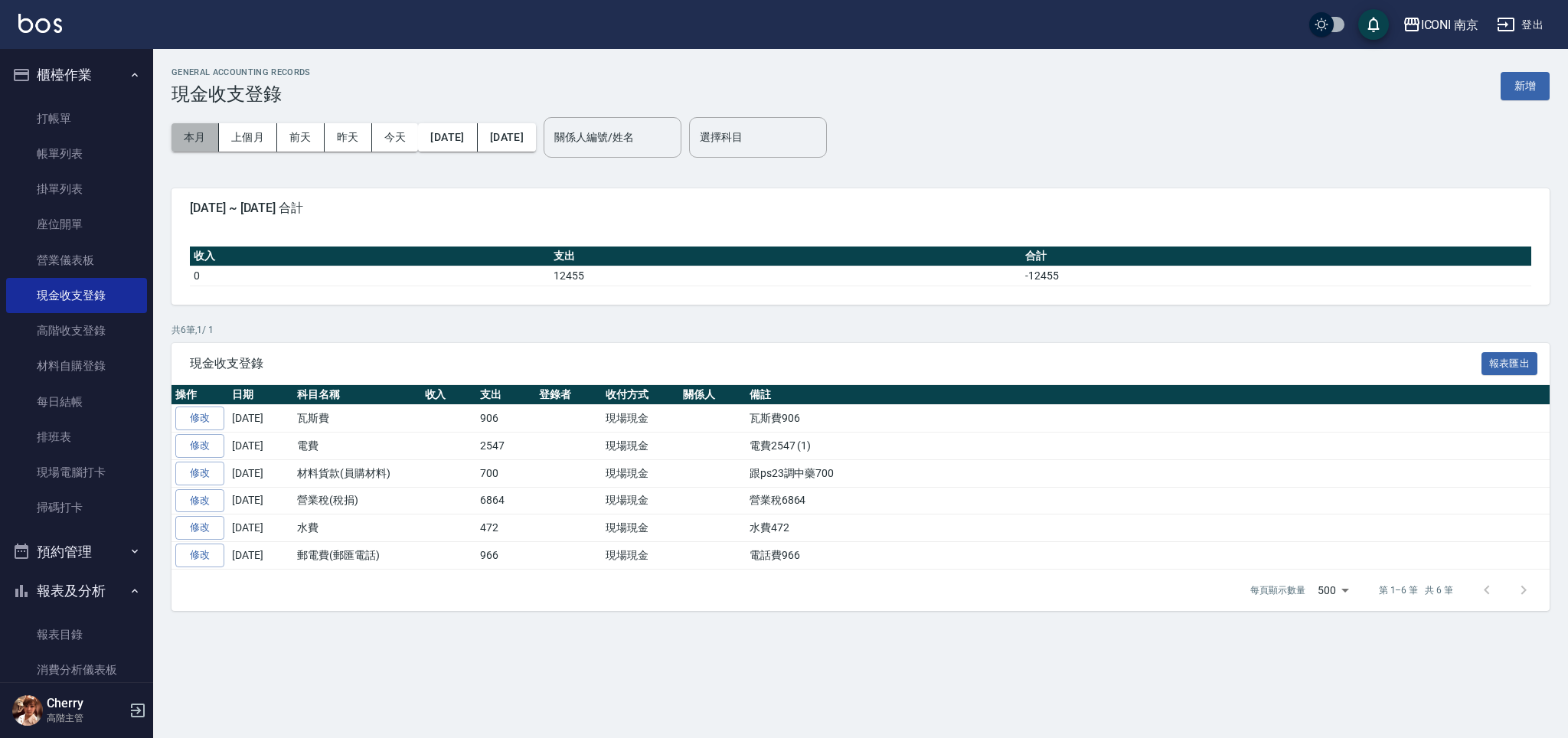
click at [182, 143] on button "本月" at bounding box center [196, 137] width 48 height 28
click at [50, 153] on link "帳單列表" at bounding box center [76, 154] width 141 height 35
click at [1516, 81] on button "新增" at bounding box center [1525, 86] width 49 height 28
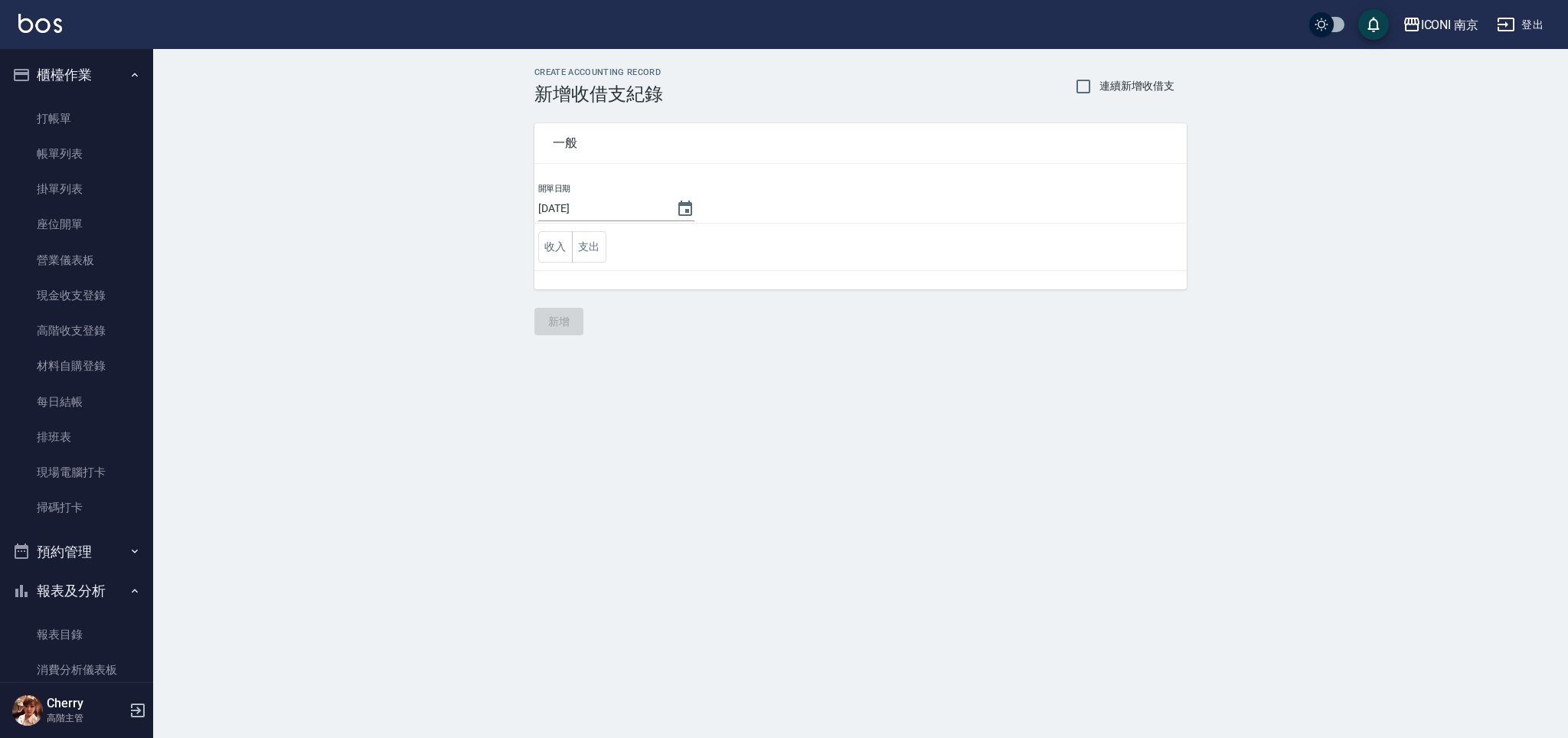
drag, startPoint x: 596, startPoint y: 252, endPoint x: 618, endPoint y: 200, distance: 56.5
click at [596, 247] on button "支出" at bounding box center [589, 246] width 35 height 31
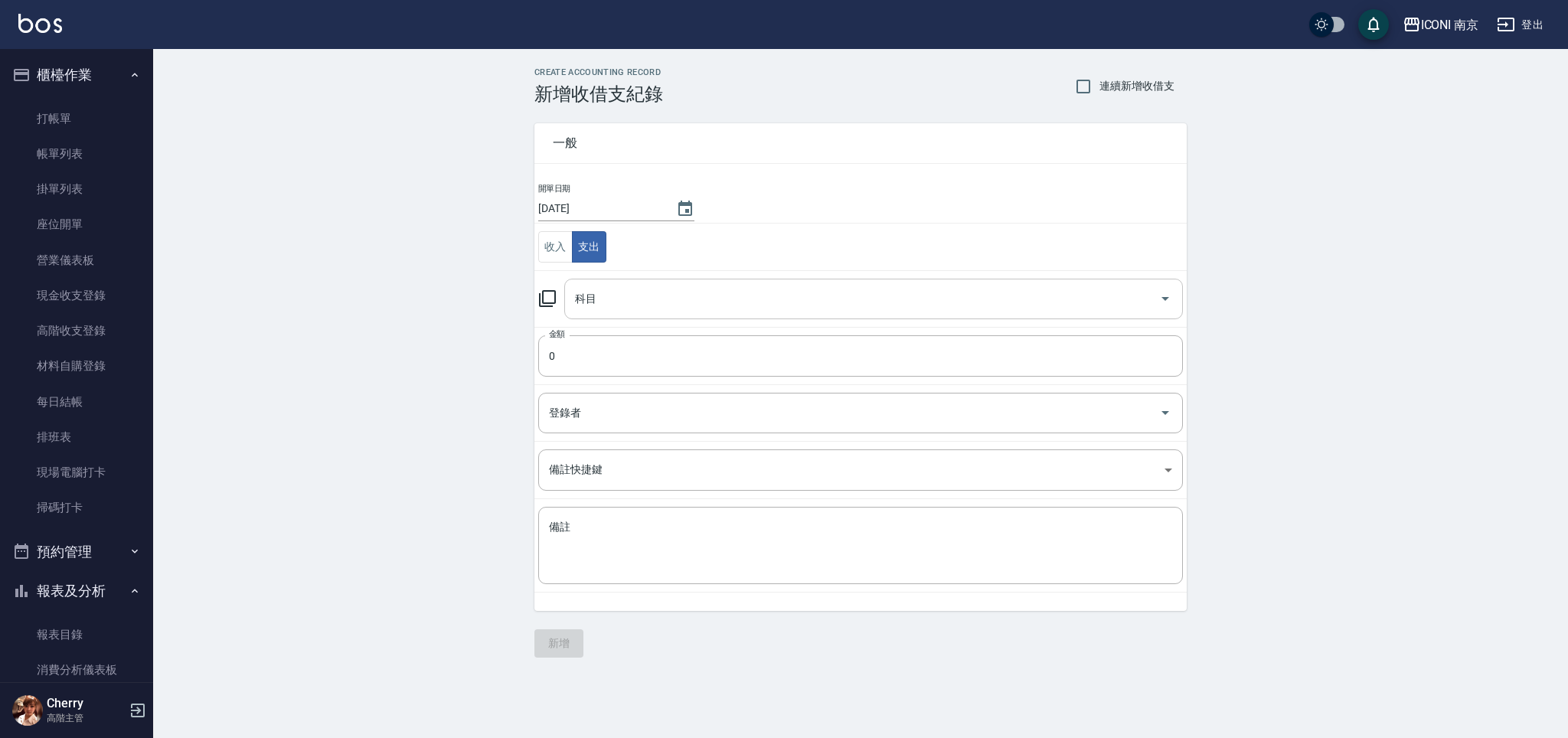
click at [677, 309] on input "科目" at bounding box center [862, 299] width 582 height 27
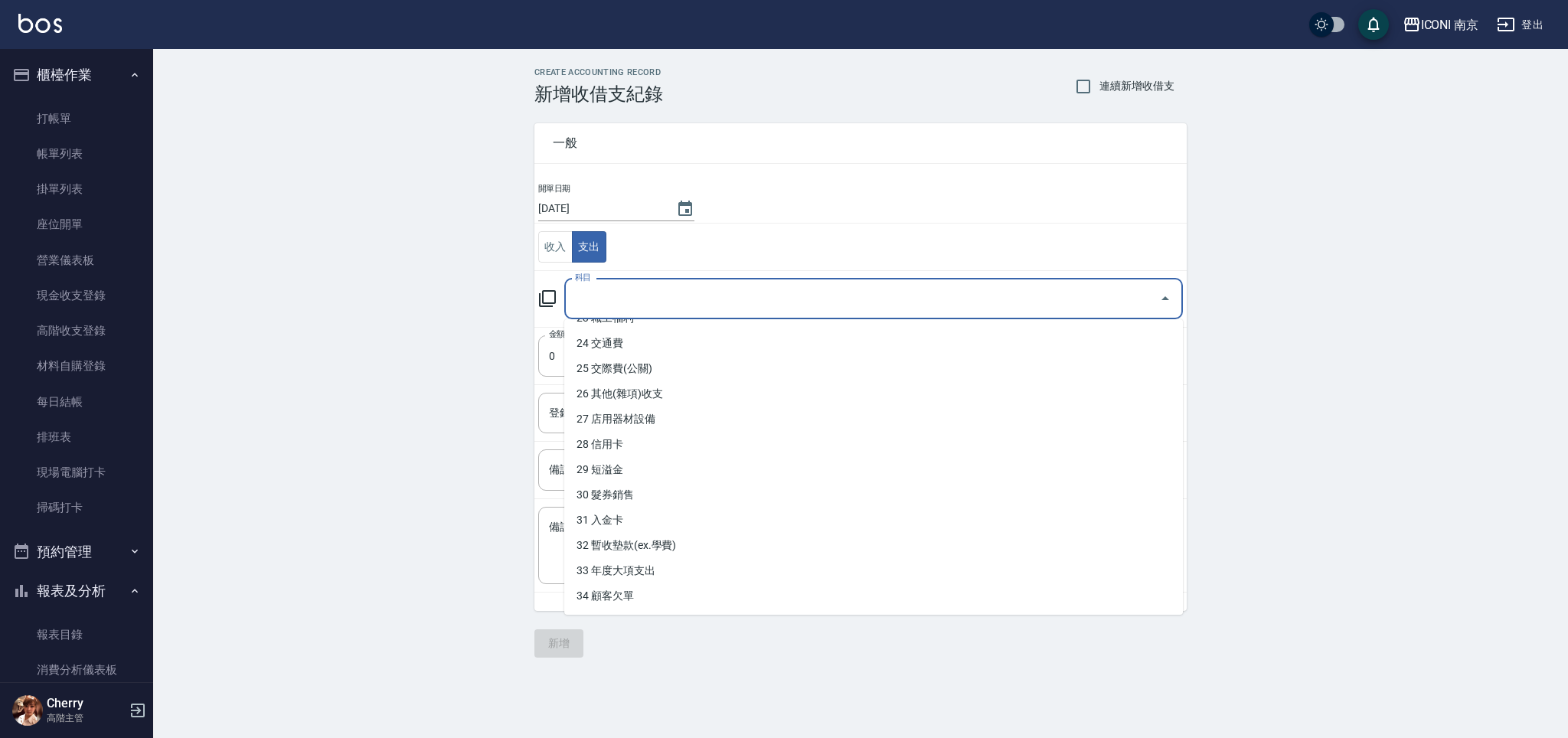
scroll to position [702, 0]
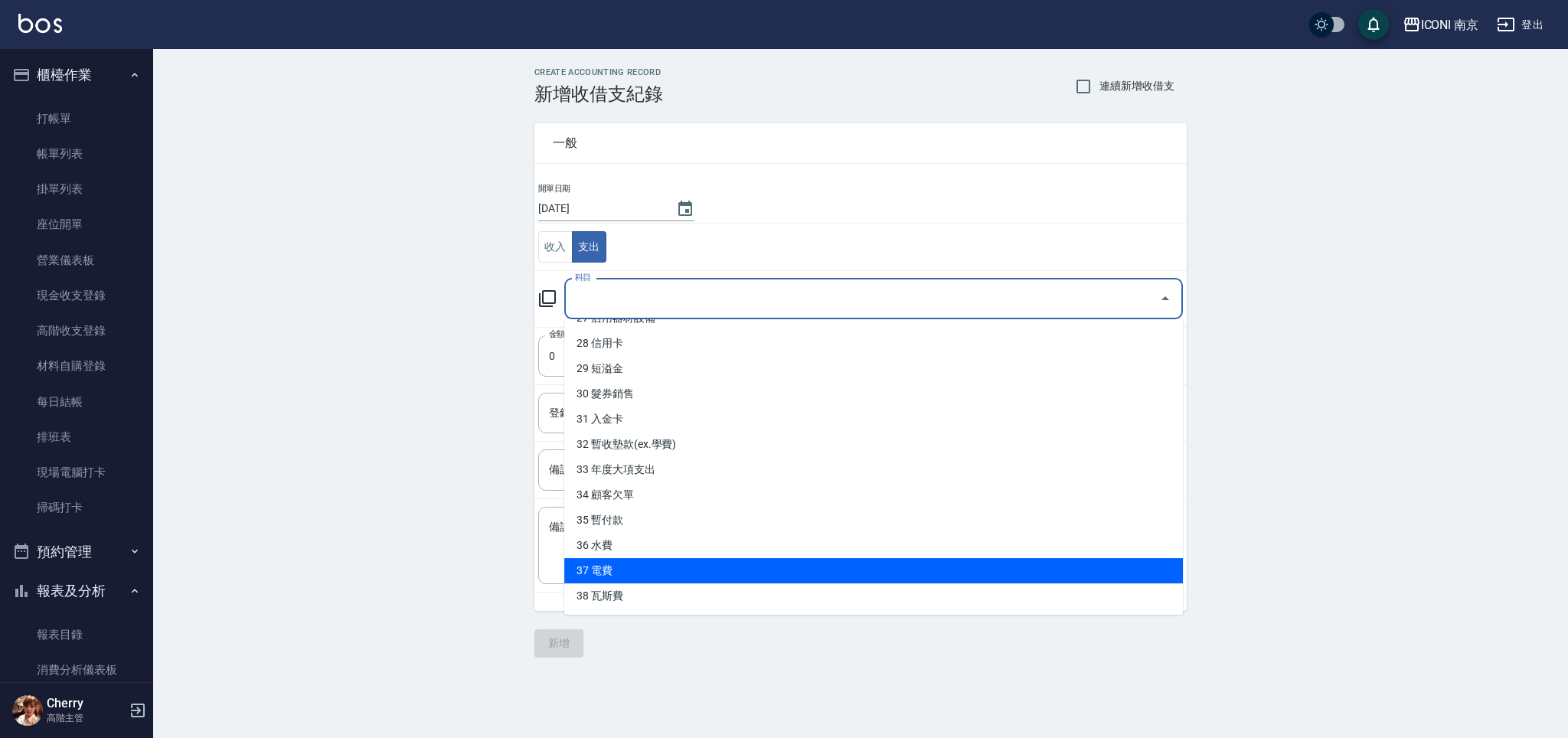
click at [614, 566] on li "37 電費" at bounding box center [873, 571] width 618 height 26
type input "37 電費"
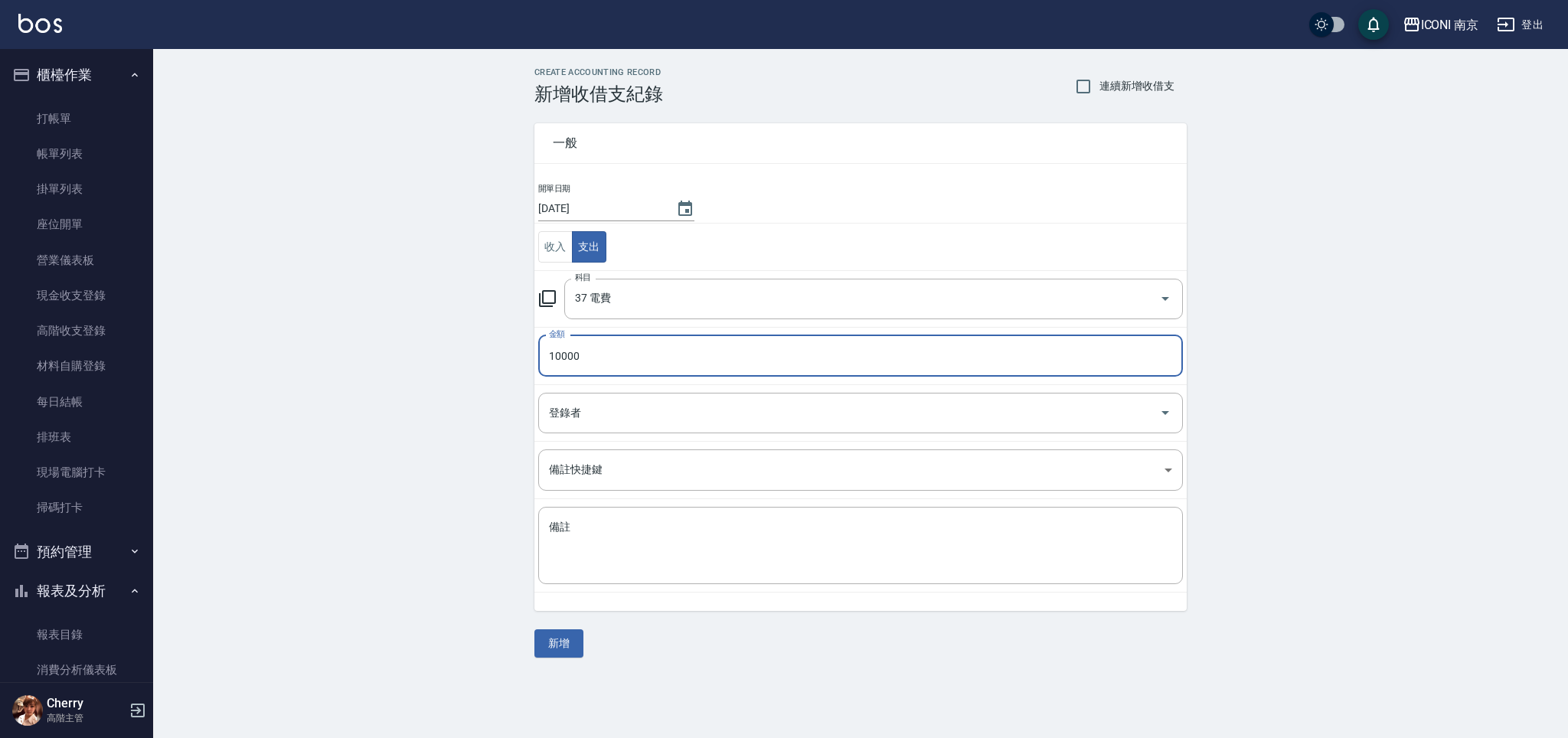
type input "10000"
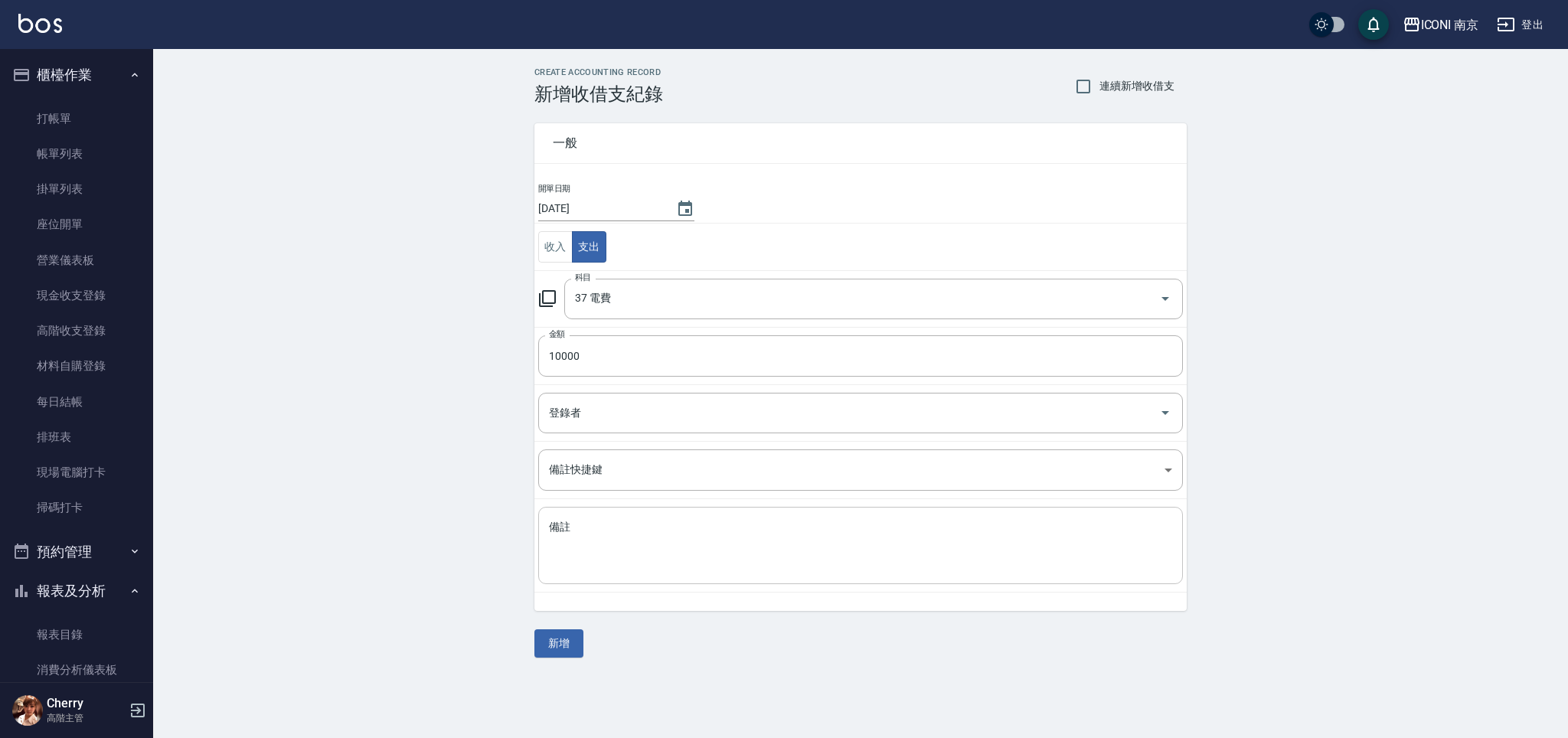
click at [586, 549] on textarea "備註" at bounding box center [860, 546] width 623 height 52
type textarea "電費10000 (2)"
click at [663, 669] on div "CREATE ACCOUNTING RECORD 新增收借支紀錄 連續新增收借支 一般 開單日期 2025/08/18 收入 支出 科目 37 電費 科目 金…" at bounding box center [860, 362] width 1415 height 627
click at [688, 217] on icon "Choose date, selected date is 2025-08-18" at bounding box center [685, 209] width 19 height 19
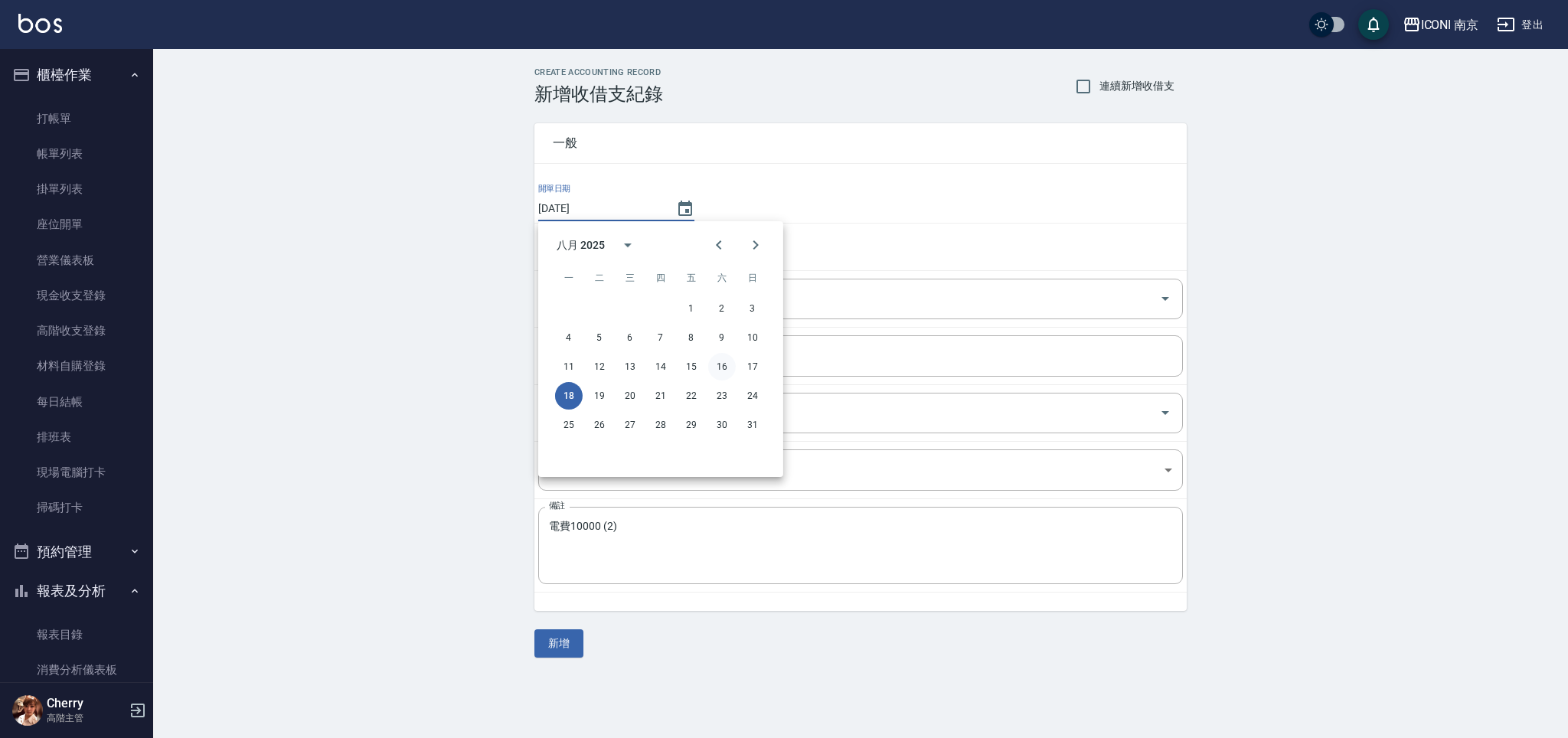
click at [723, 363] on button "16" at bounding box center [721, 366] width 27 height 27
type input "2025/08/16"
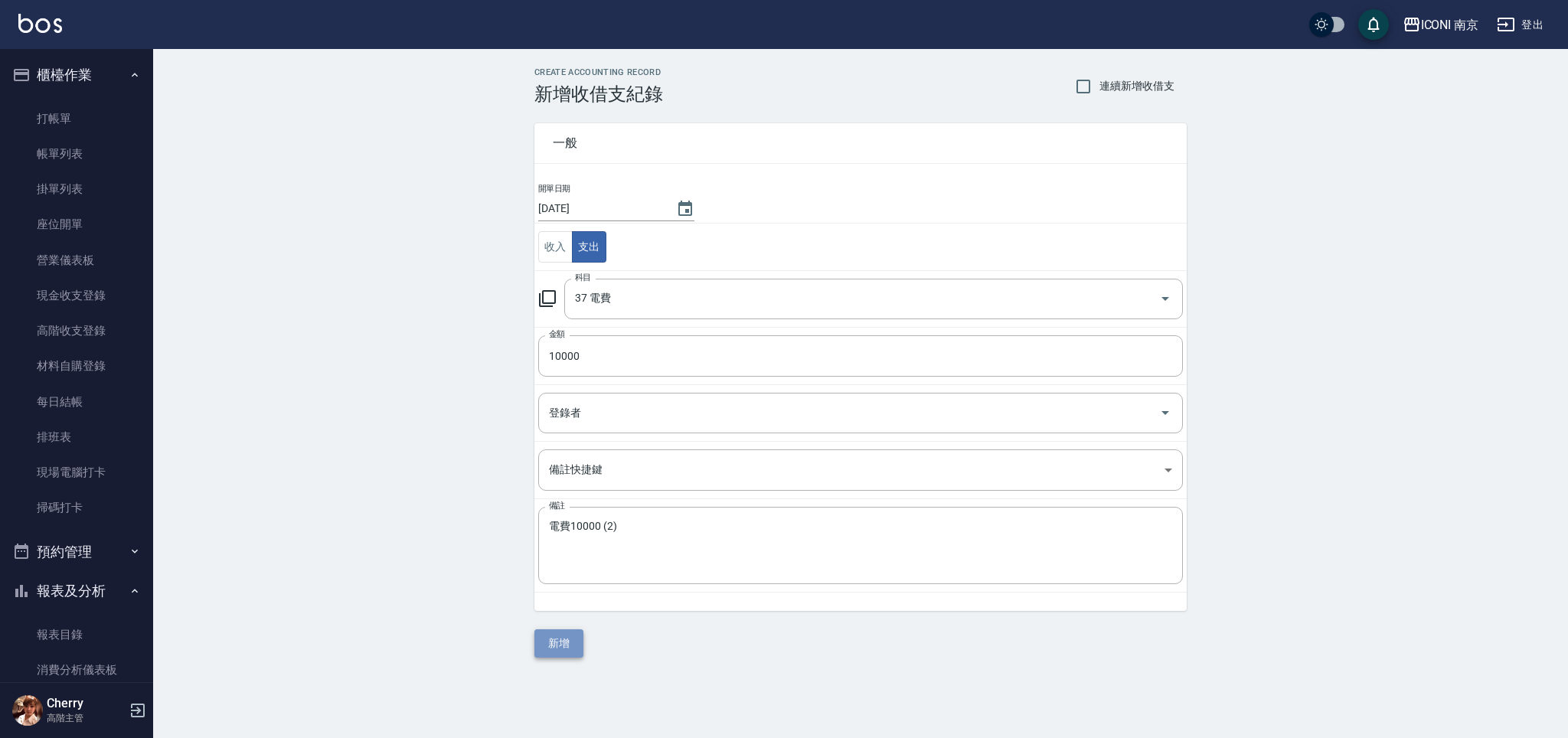
click at [559, 629] on button "新增" at bounding box center [558, 643] width 49 height 28
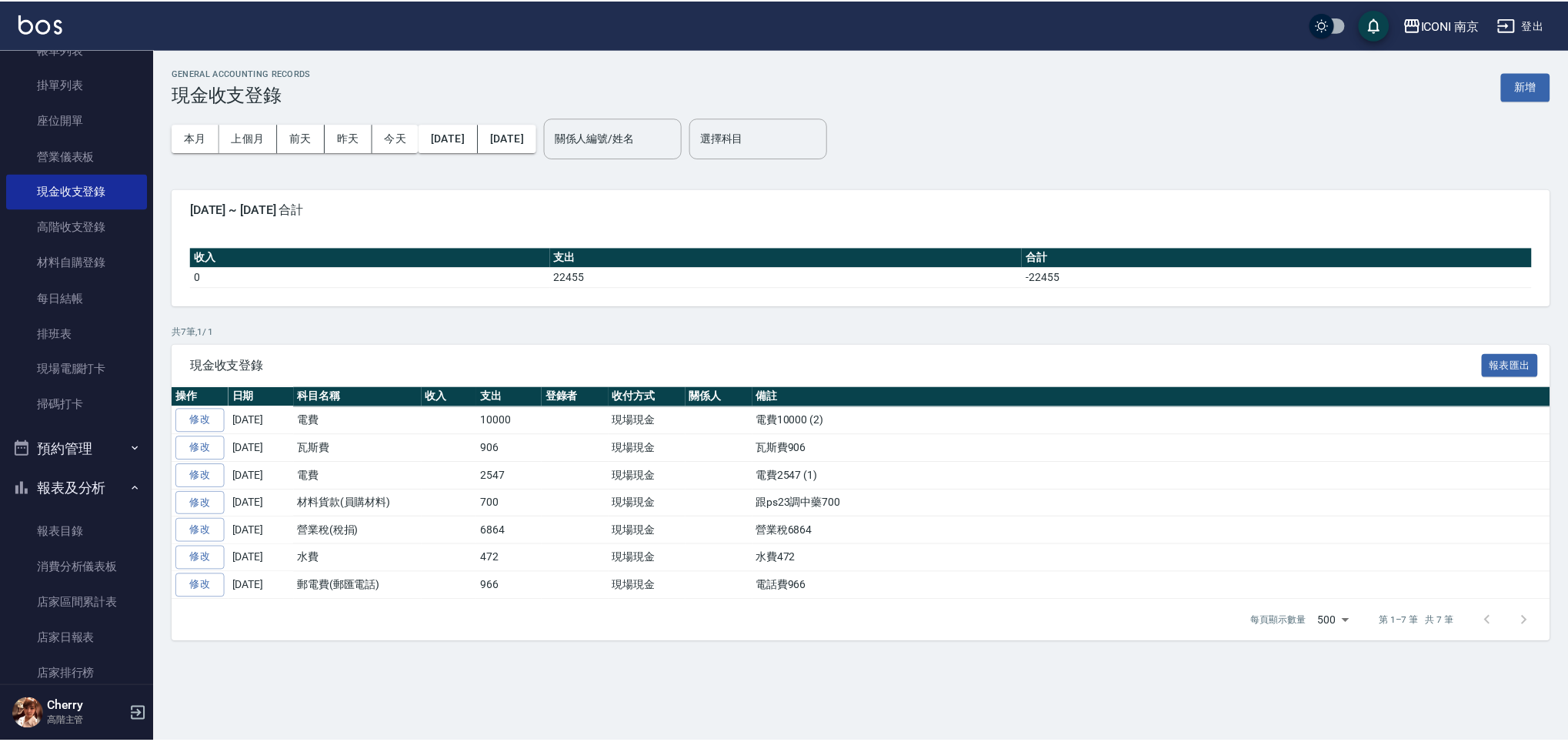
scroll to position [205, 0]
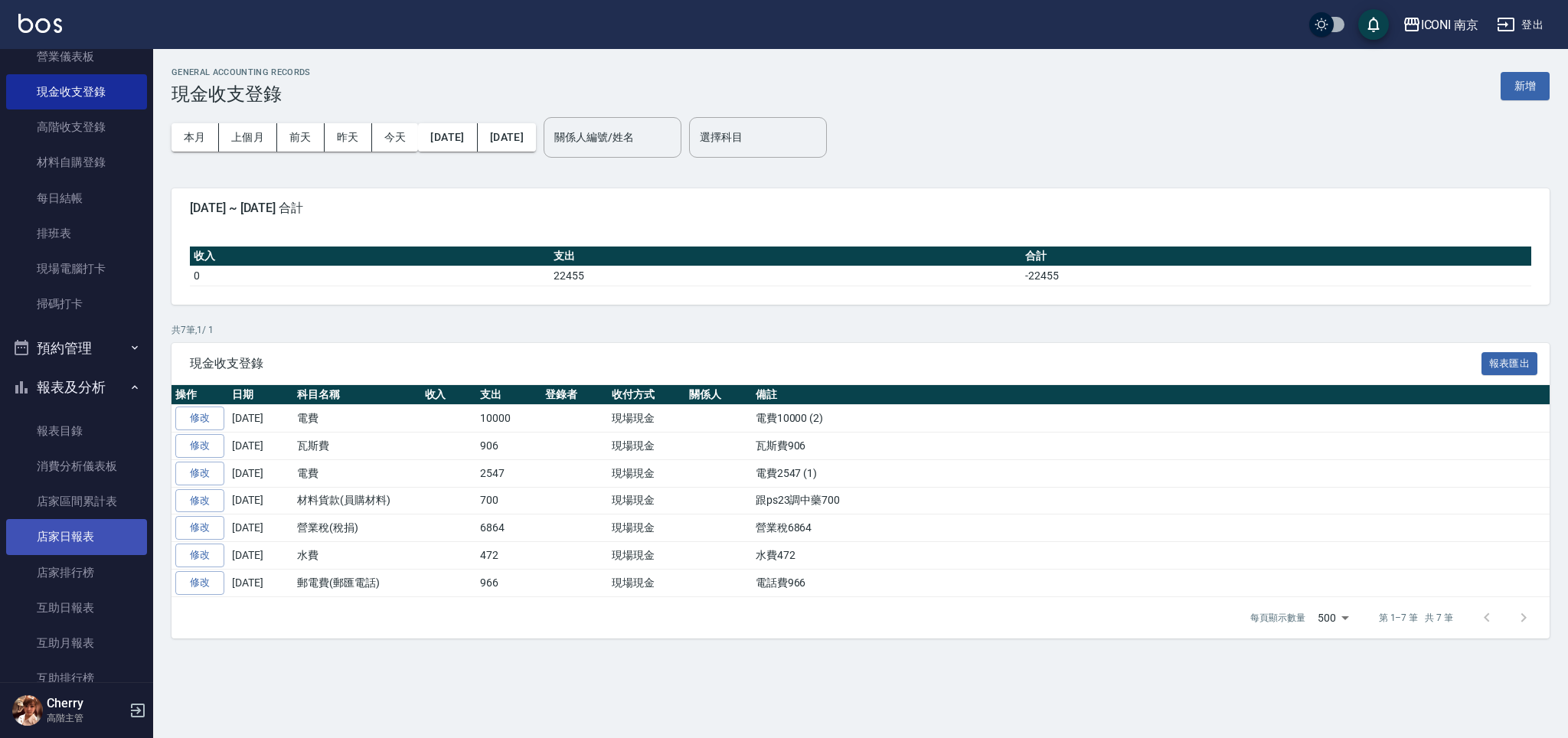
click at [70, 542] on link "店家日報表" at bounding box center [76, 537] width 141 height 35
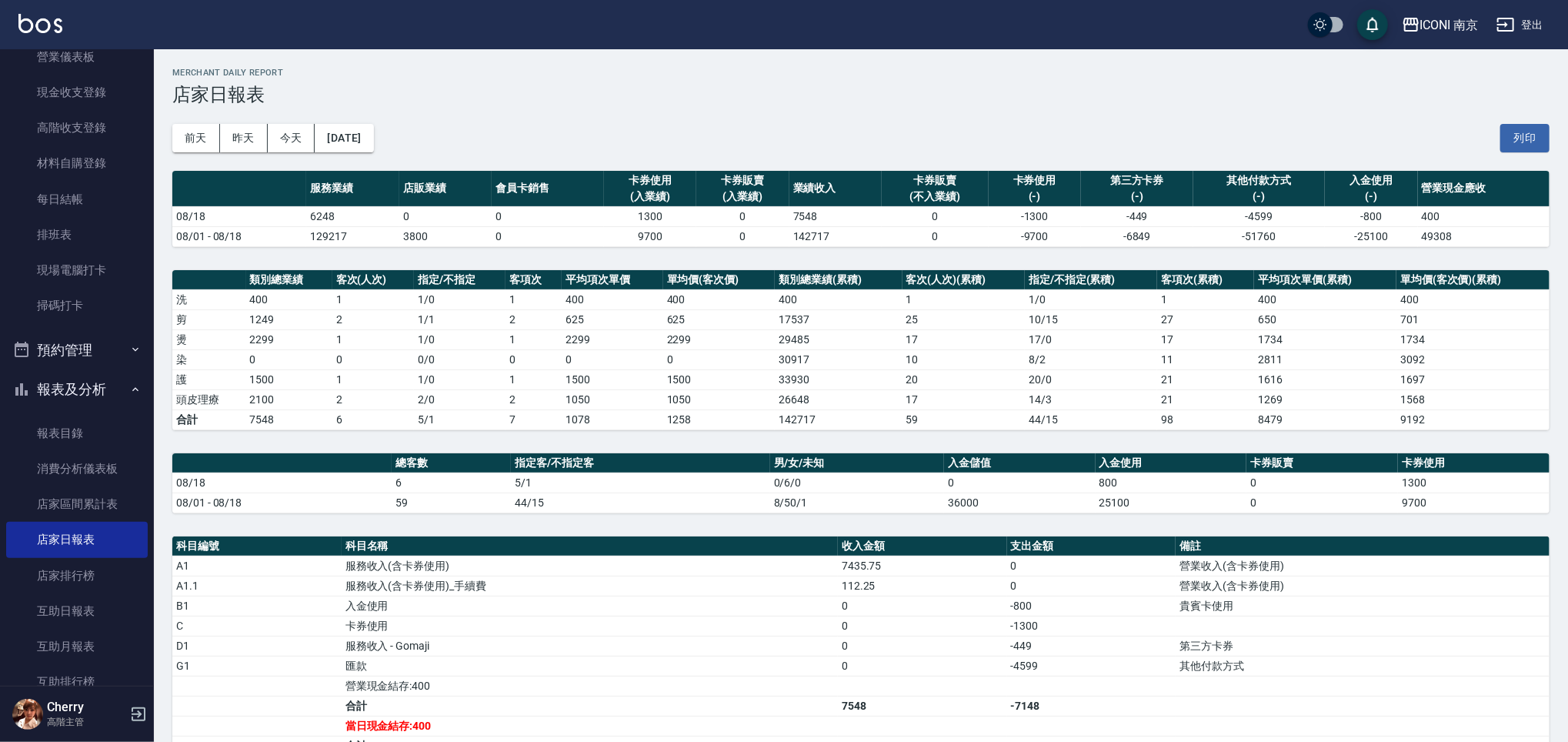
click at [378, 151] on div "前天 昨天 今天 2025/08/18 列印" at bounding box center [861, 137] width 1377 height 65
click at [373, 145] on button "[DATE]" at bounding box center [344, 138] width 59 height 29
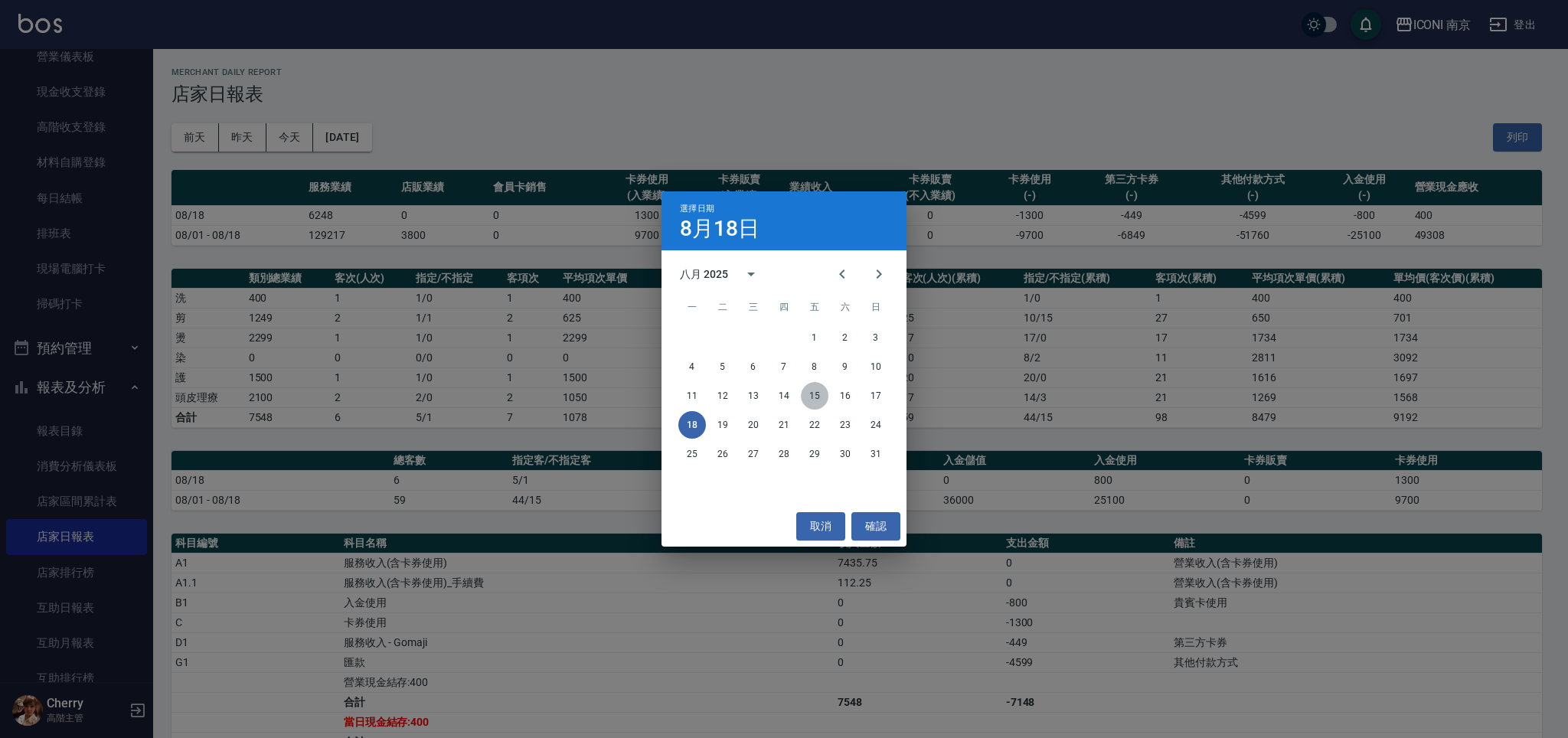
click at [817, 400] on button "15" at bounding box center [814, 395] width 27 height 27
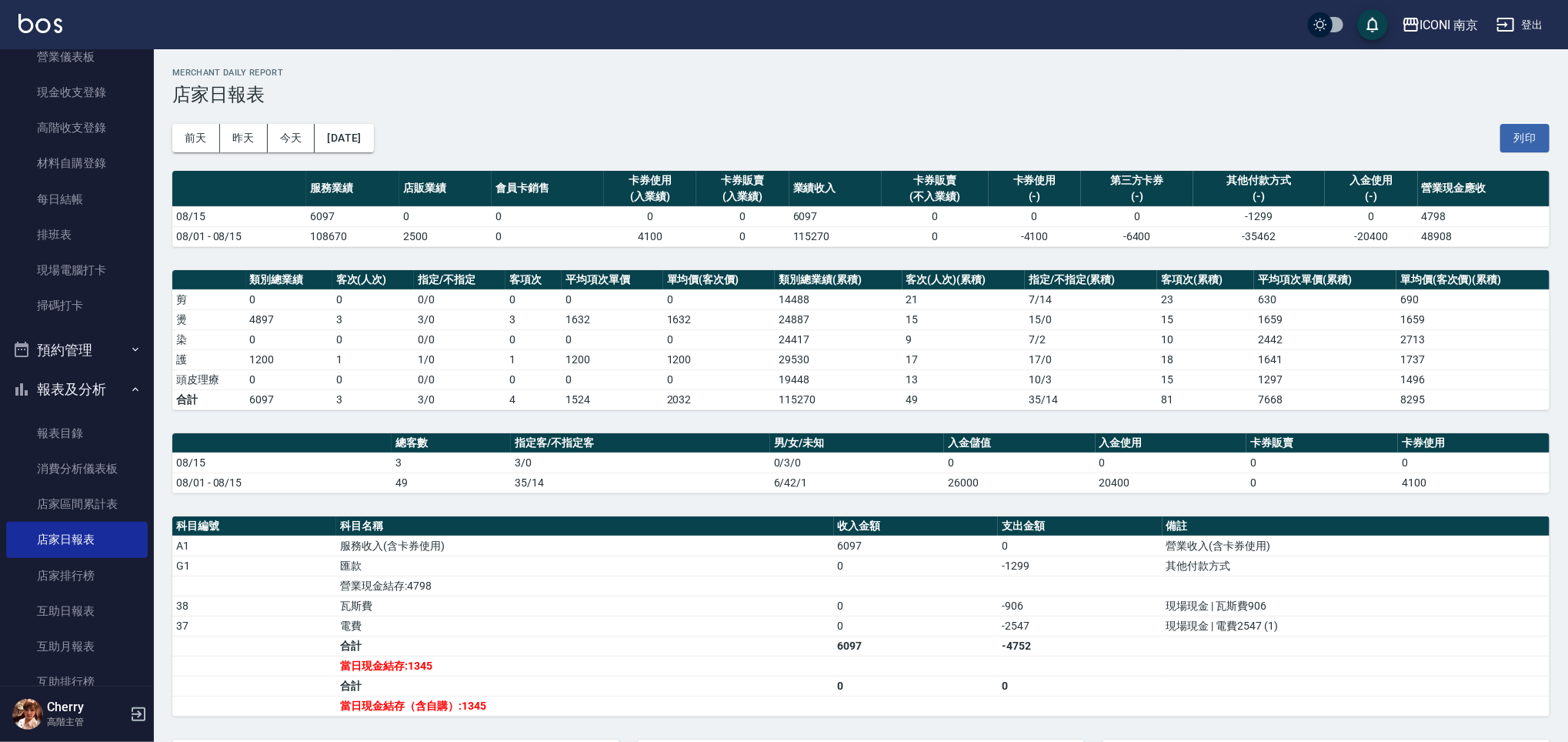
click at [703, 550] on td "服務收入(含卡券使用)" at bounding box center [585, 545] width 497 height 20
click at [58, 539] on link "店家日報表" at bounding box center [77, 540] width 142 height 36
click at [280, 143] on button "今天" at bounding box center [292, 138] width 48 height 29
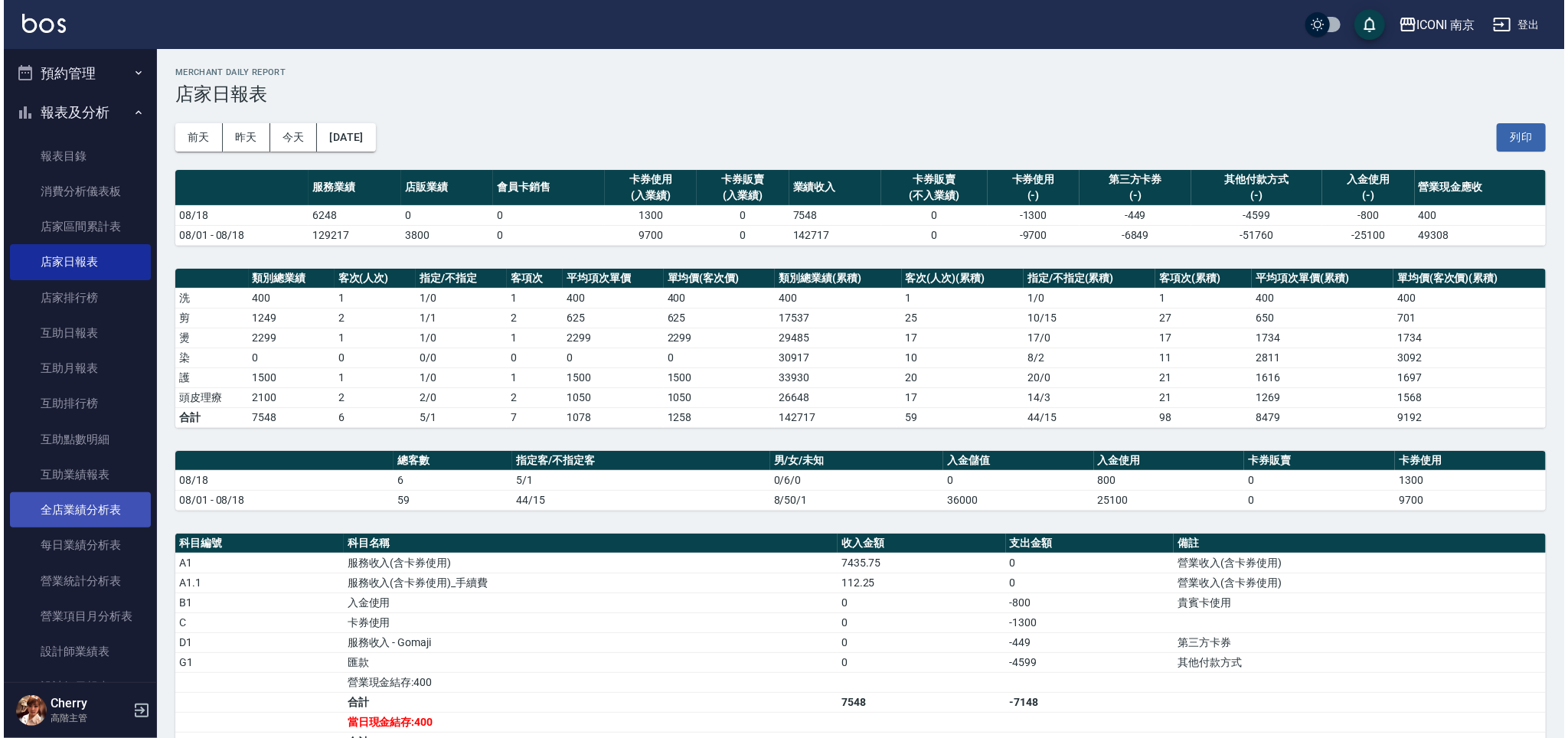
scroll to position [612, 0]
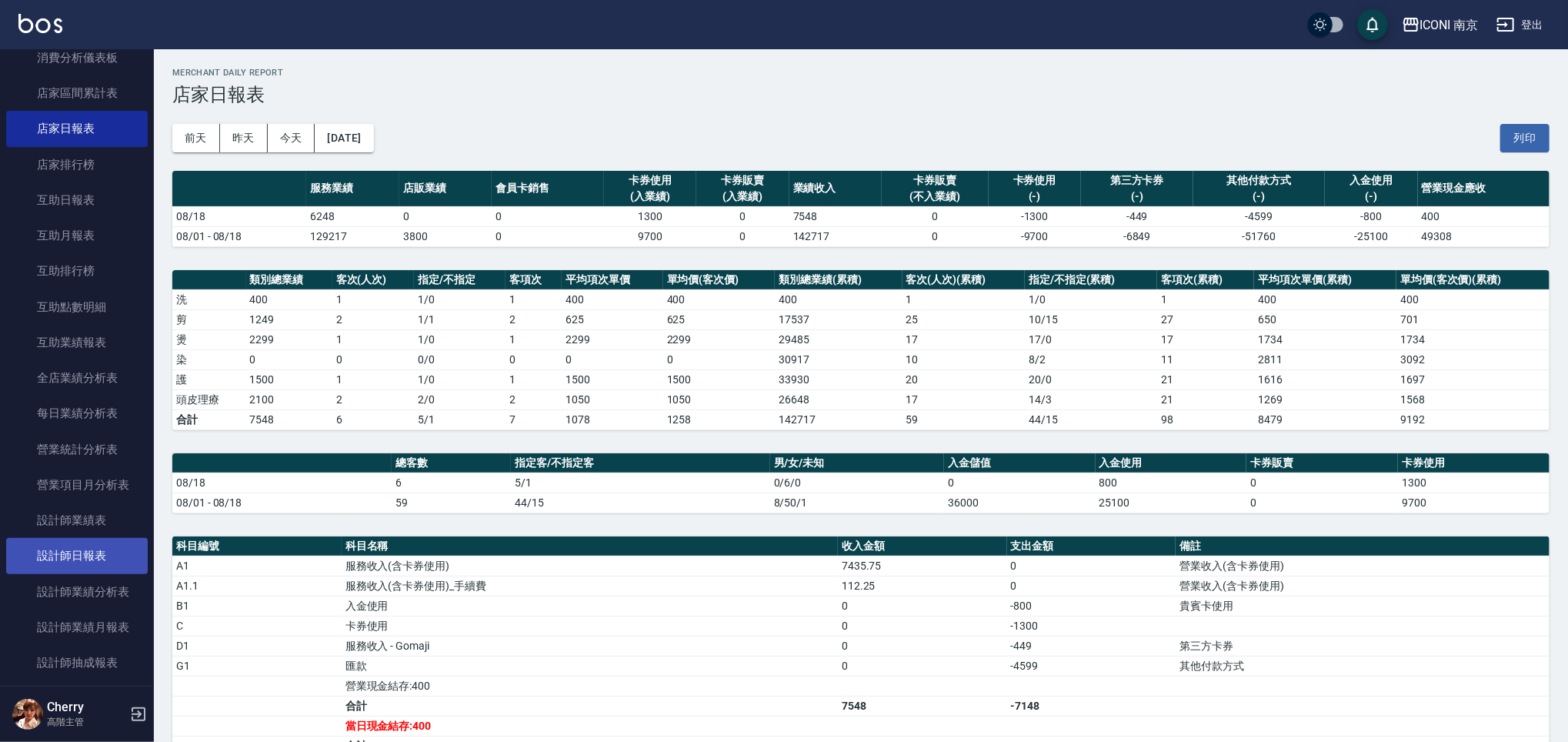
click at [79, 557] on link "設計師日報表" at bounding box center [77, 556] width 142 height 36
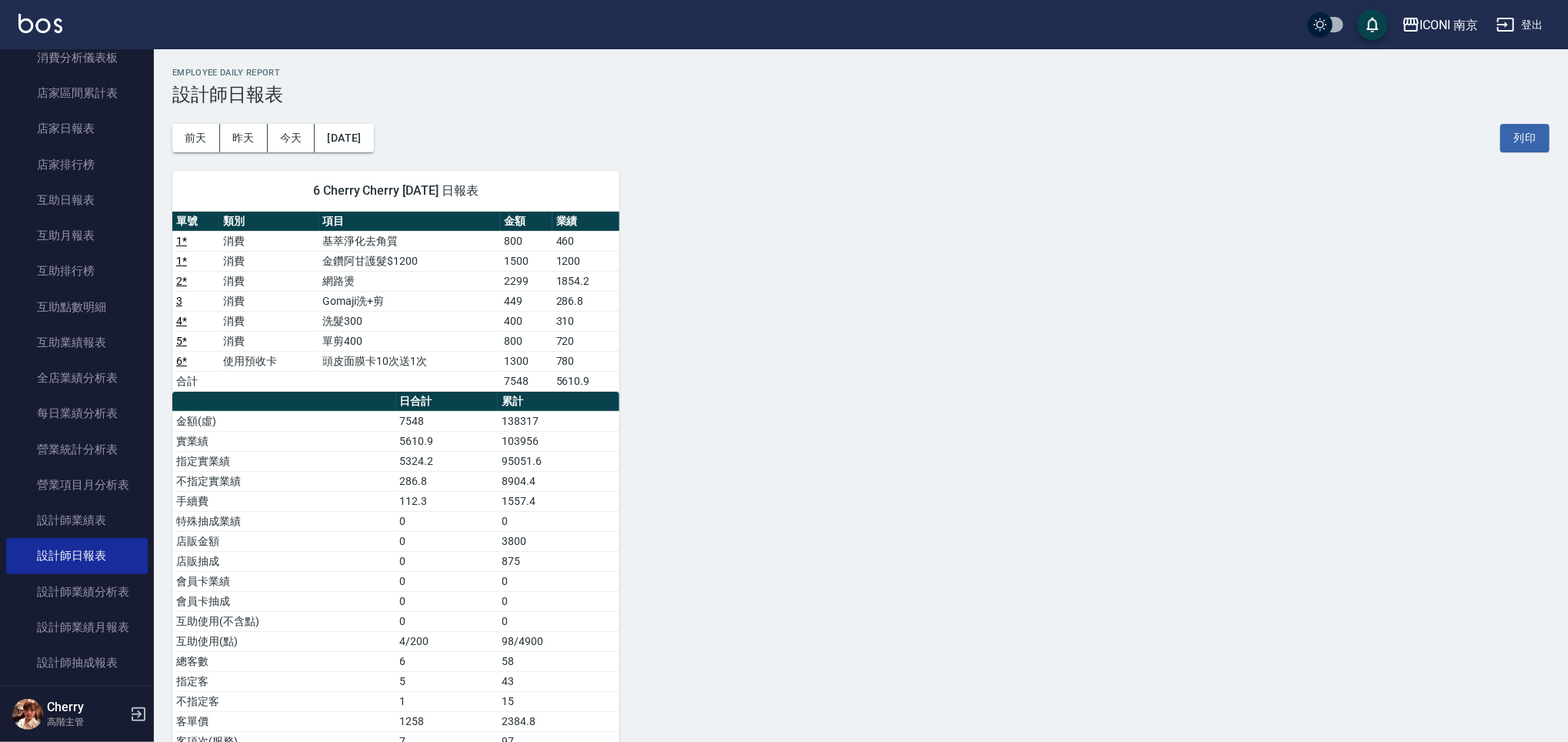
click at [761, 317] on div "6 Cherry Cherry 08/18/2025 日報表 單號 類別 項目 金額 業績 1 * 消費 基萃淨化去角質 800 460 1 * 消費 金鑽阿…" at bounding box center [852, 471] width 1396 height 638
click at [68, 515] on link "設計師業績表" at bounding box center [77, 520] width 142 height 36
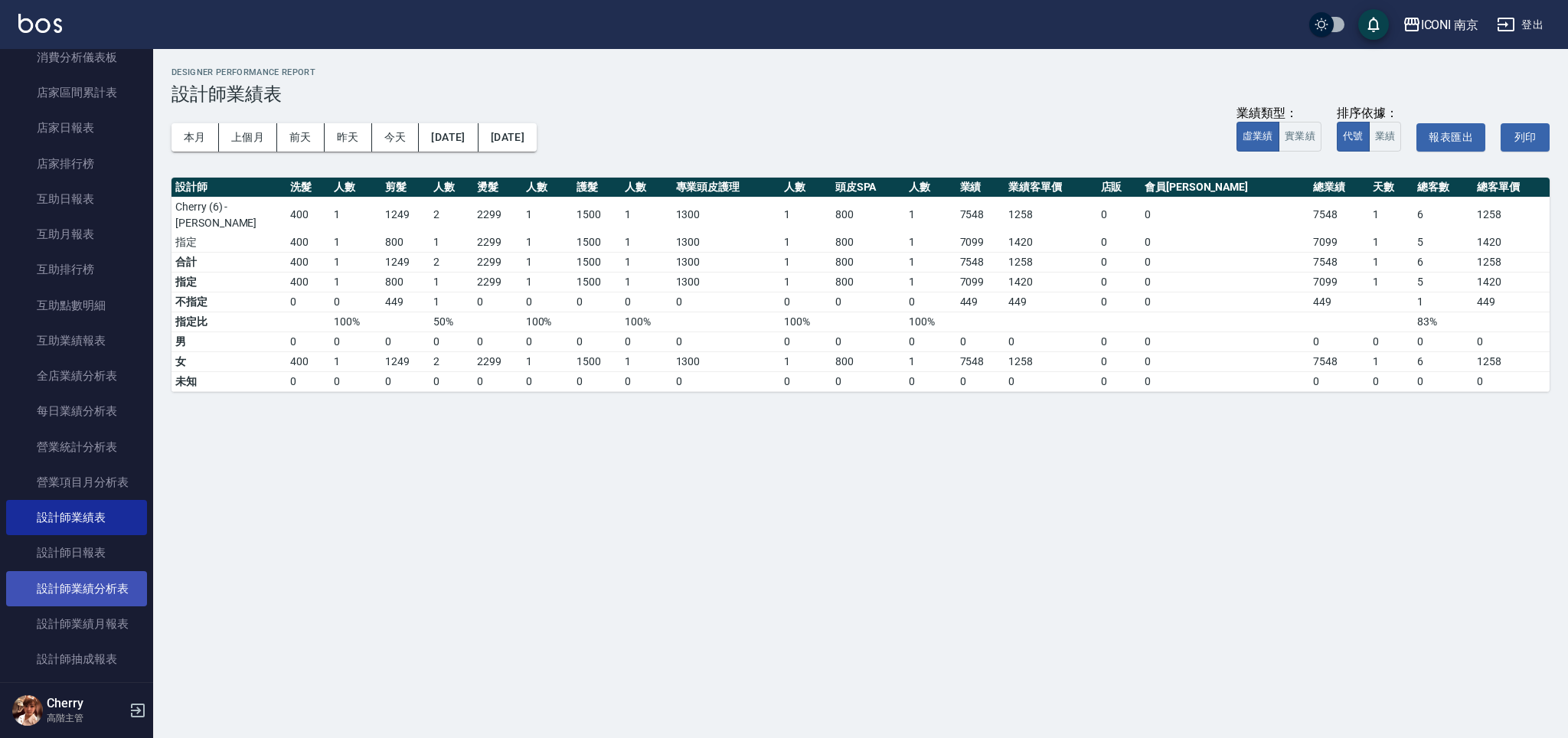
click at [96, 589] on link "設計師業績分析表" at bounding box center [76, 589] width 141 height 35
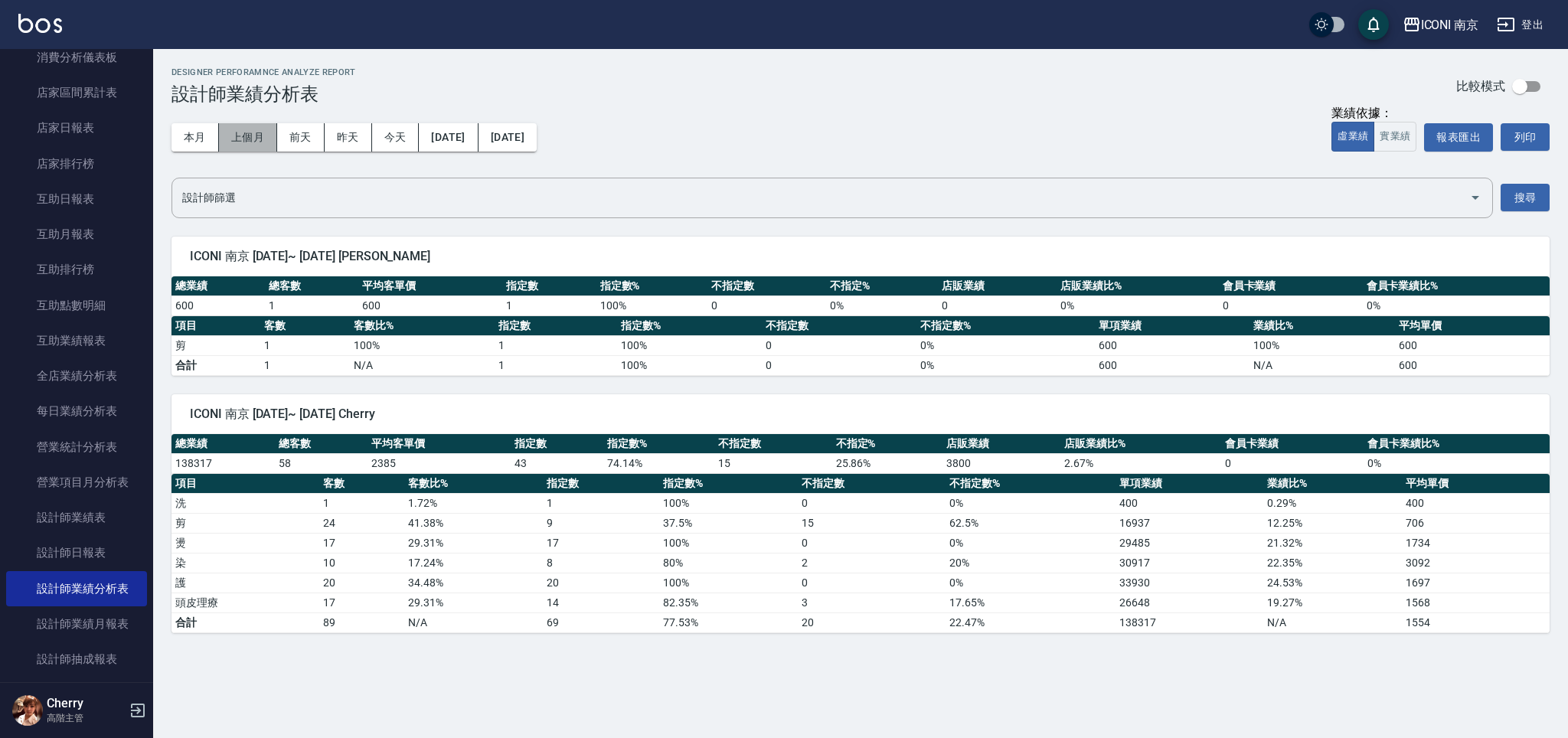
click at [250, 129] on button "上個月" at bounding box center [248, 137] width 58 height 28
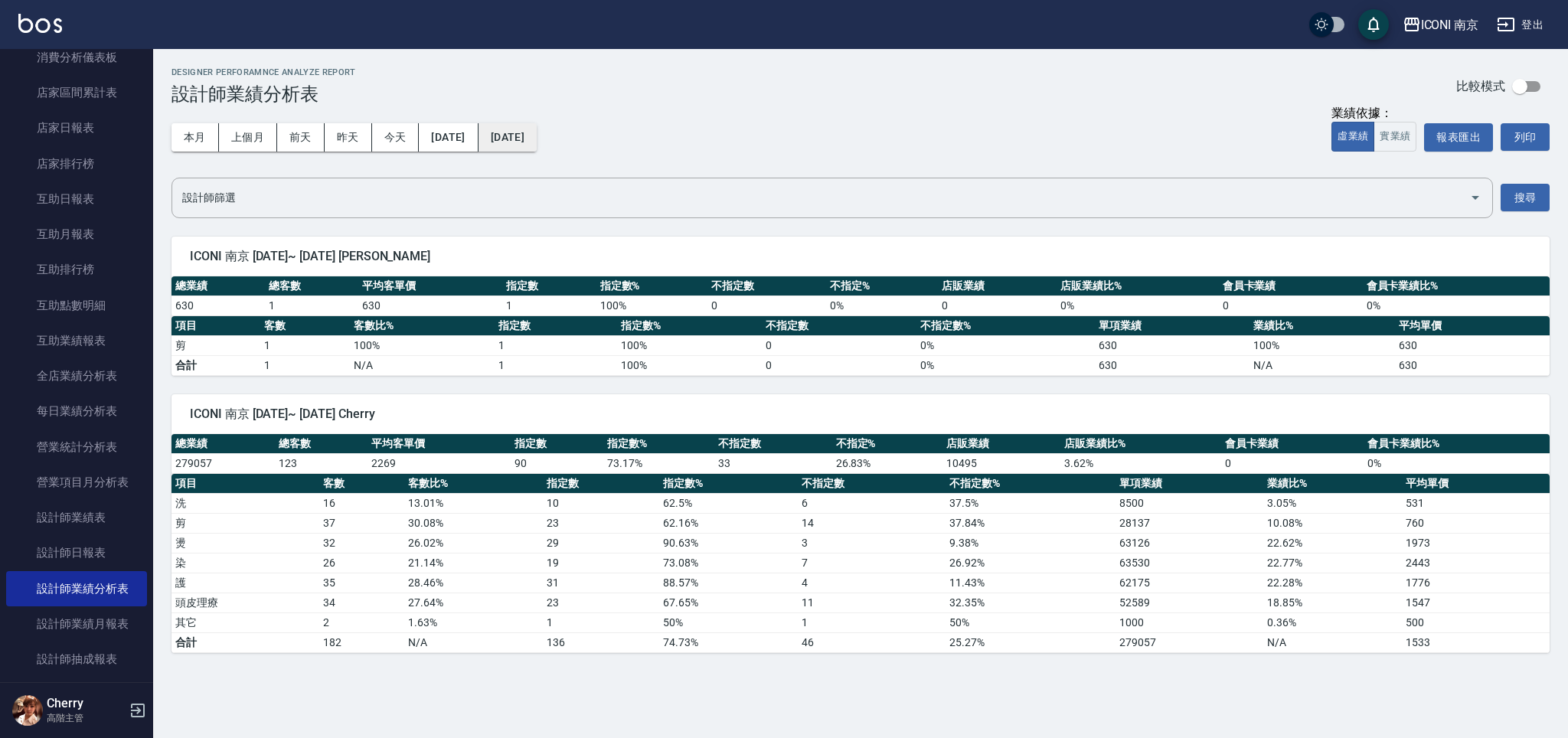
click at [524, 139] on button "2025/07/31" at bounding box center [508, 137] width 58 height 28
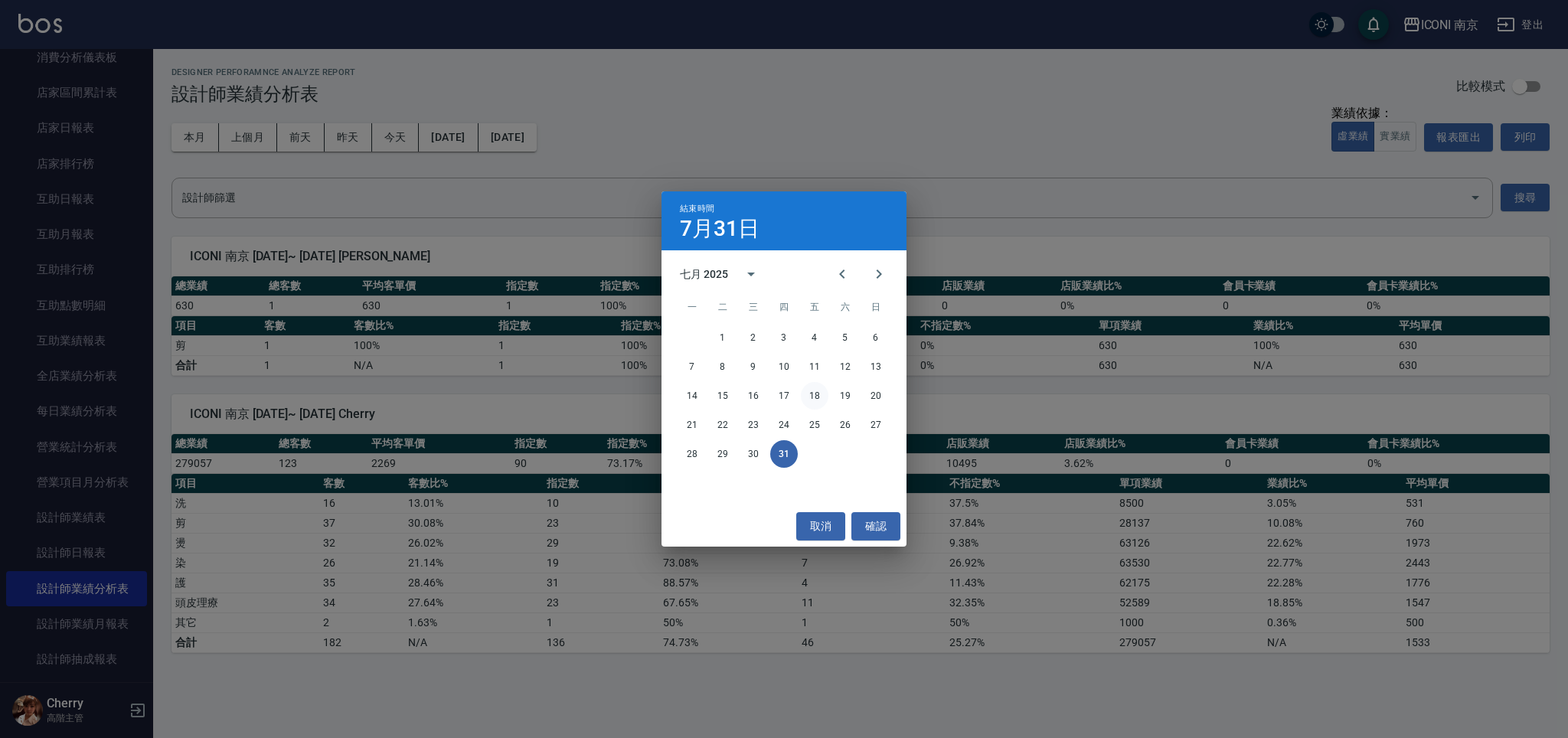
click at [819, 401] on button "18" at bounding box center [814, 395] width 27 height 27
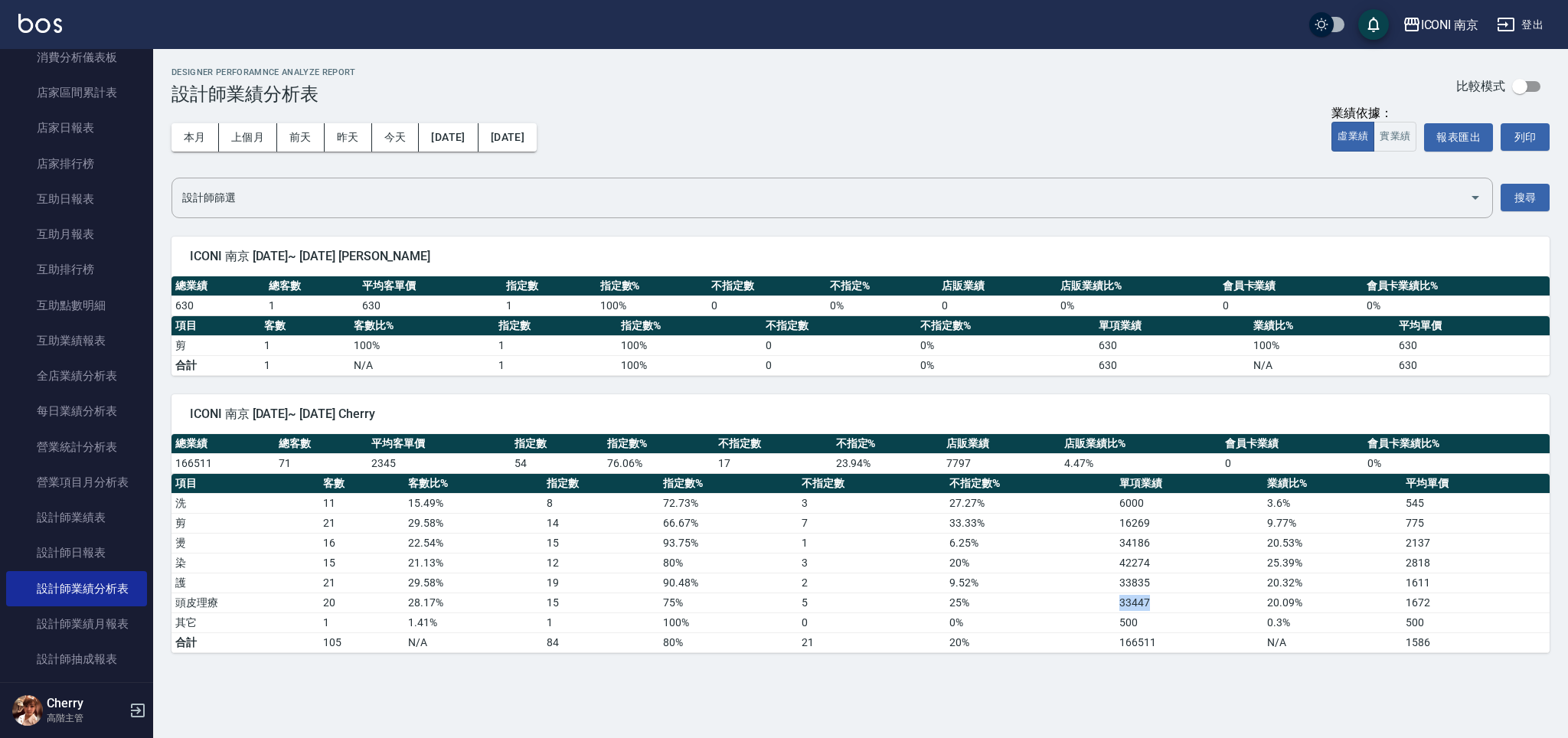
drag, startPoint x: 1122, startPoint y: 602, endPoint x: 1177, endPoint y: 609, distance: 55.4
click at [1177, 609] on td "33447" at bounding box center [1189, 602] width 148 height 19
drag, startPoint x: 1186, startPoint y: 605, endPoint x: 1158, endPoint y: 552, distance: 59.9
click at [1184, 605] on td "33447" at bounding box center [1189, 602] width 148 height 19
